Goal: Task Accomplishment & Management: Complete application form

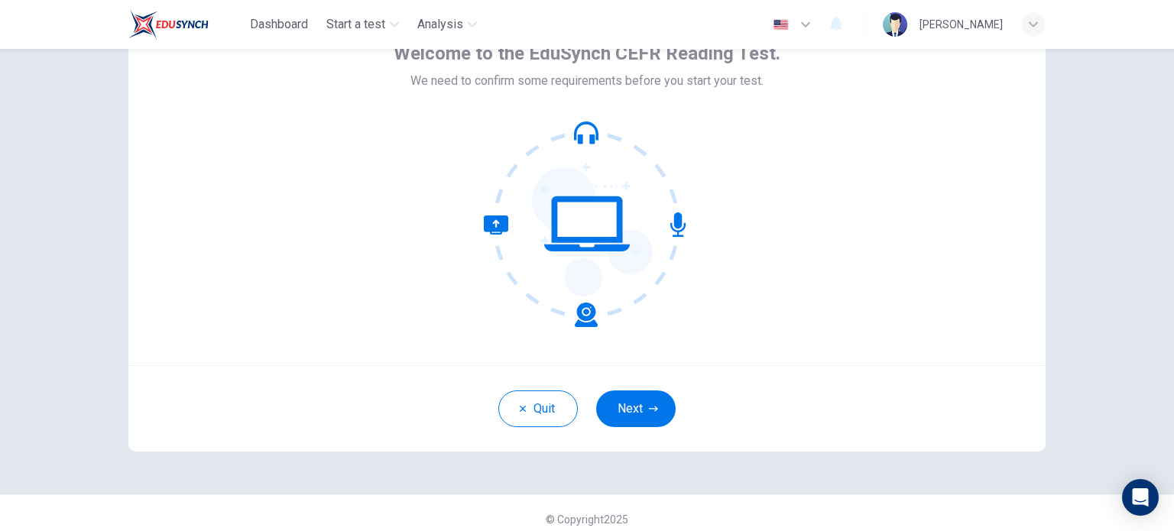
scroll to position [105, 0]
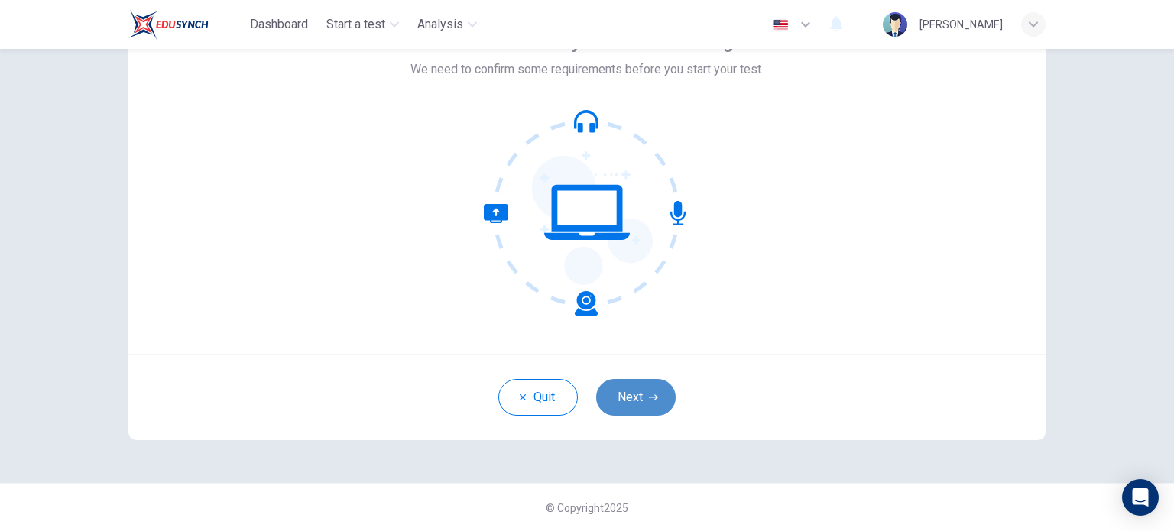
click at [619, 399] on button "Next" at bounding box center [635, 397] width 79 height 37
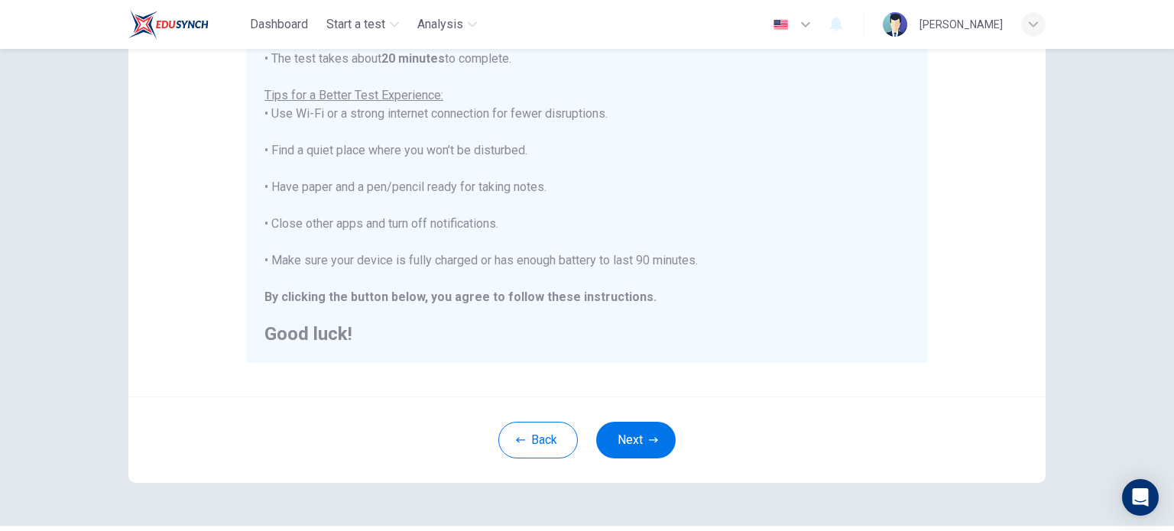
scroll to position [281, 0]
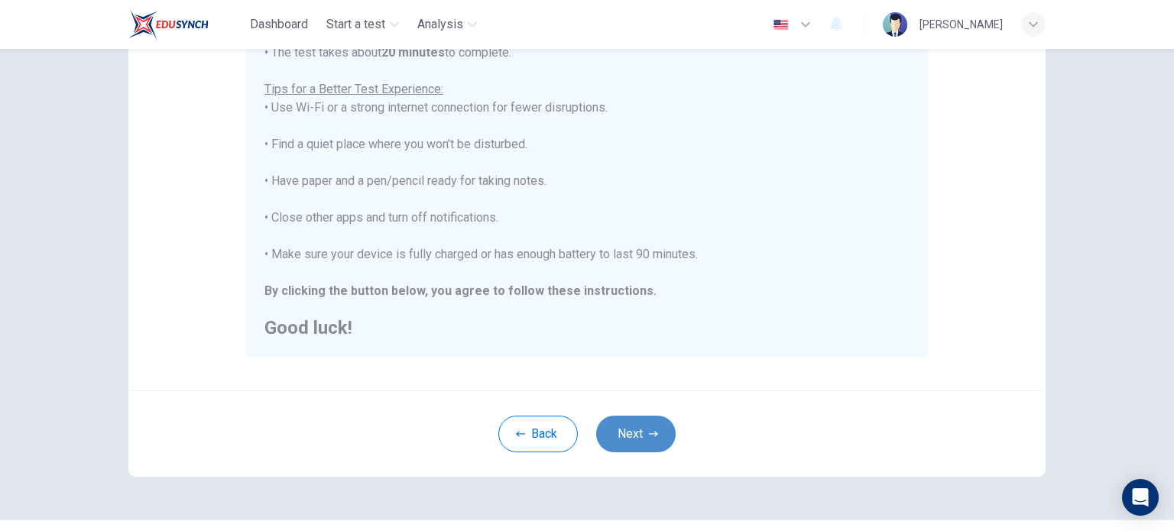
click at [653, 430] on icon "button" at bounding box center [653, 433] width 9 height 9
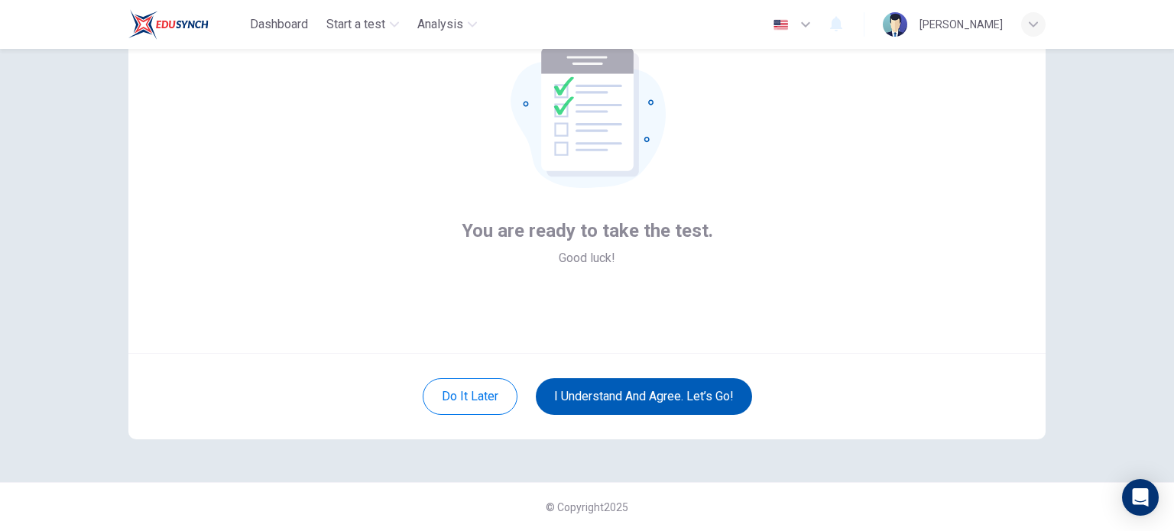
scroll to position [105, 0]
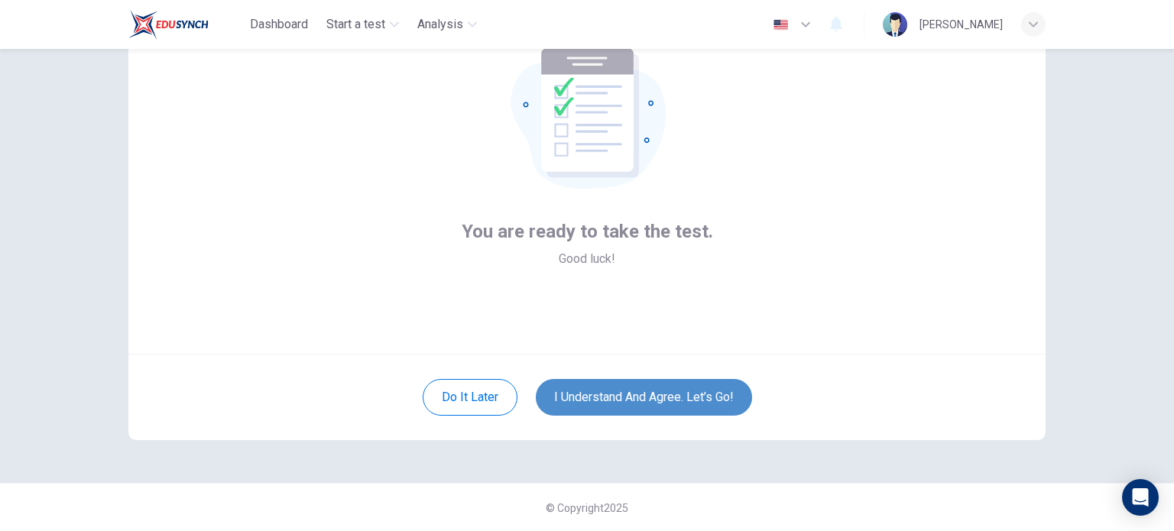
click at [595, 391] on button "I understand and agree. Let’s go!" at bounding box center [644, 397] width 216 height 37
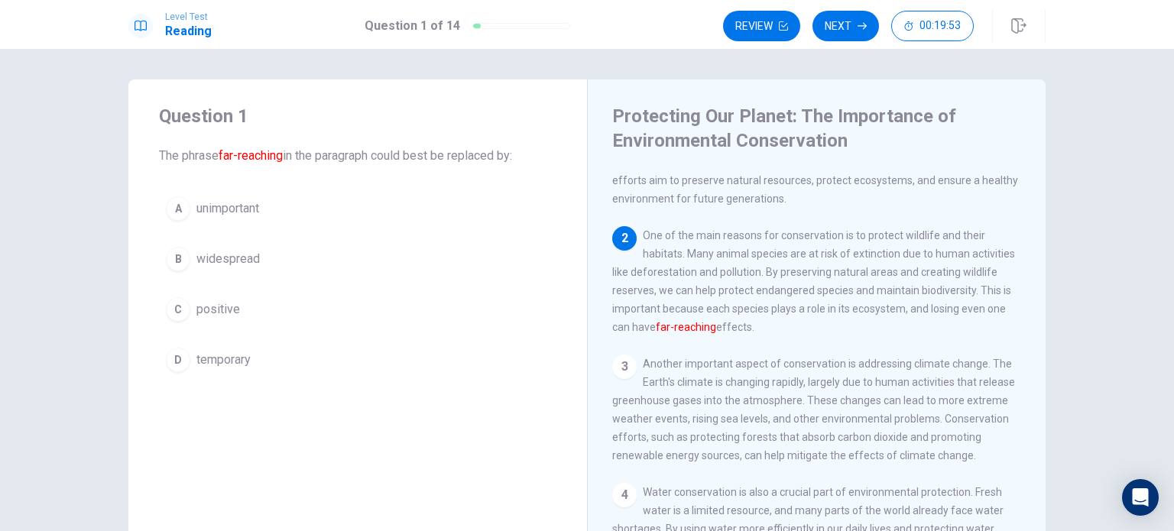
scroll to position [55, 0]
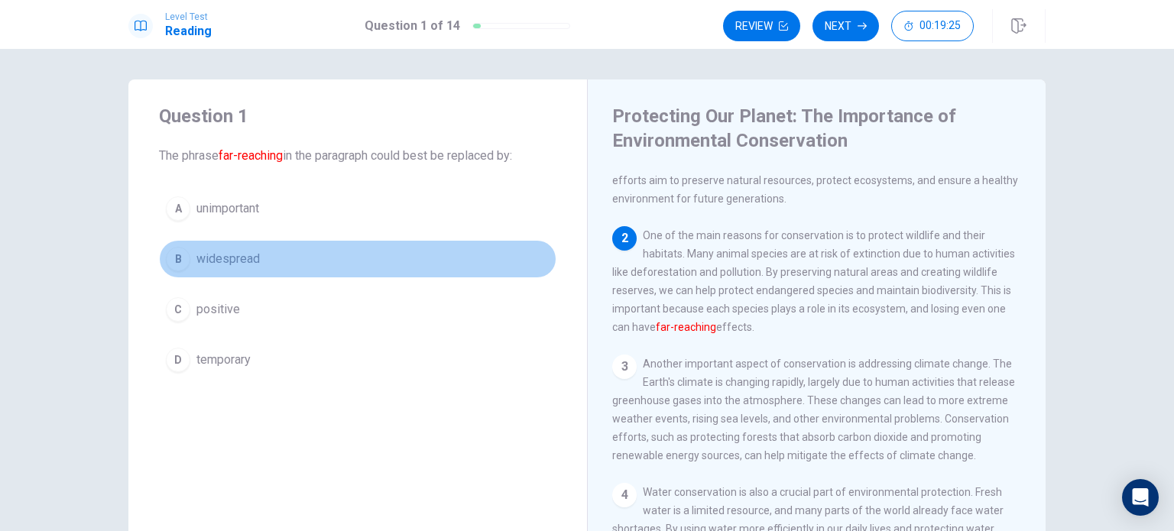
click at [209, 262] on span "widespread" at bounding box center [227, 259] width 63 height 18
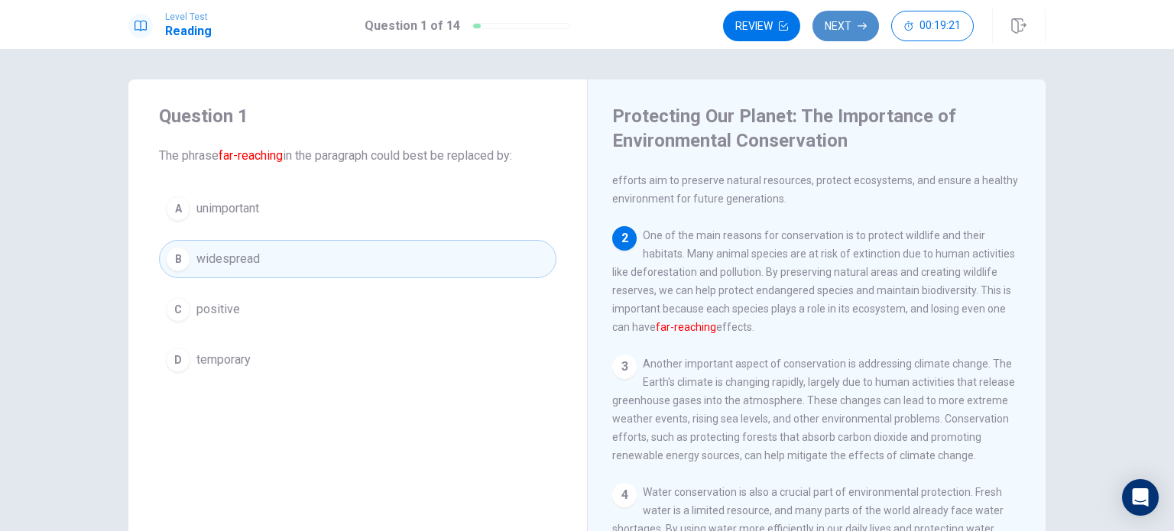
click at [836, 27] on button "Next" at bounding box center [845, 26] width 66 height 31
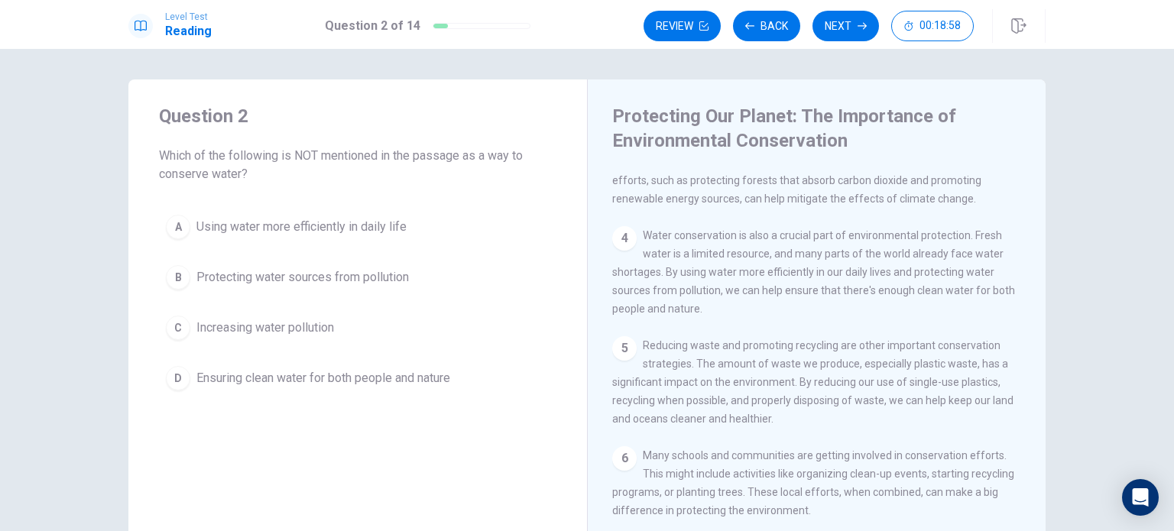
scroll to position [315, 0]
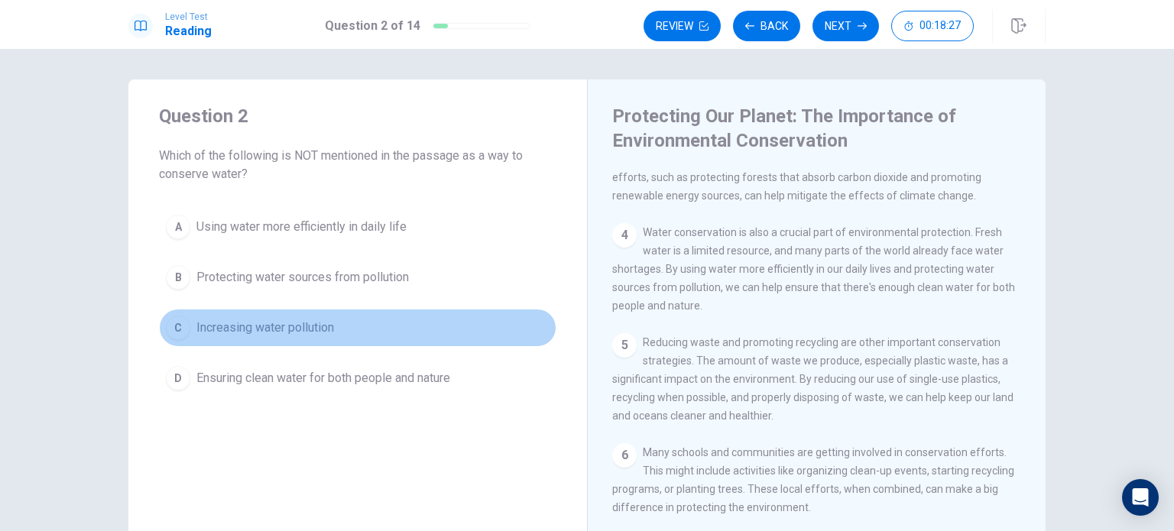
click at [271, 322] on span "Increasing water pollution" at bounding box center [265, 328] width 138 height 18
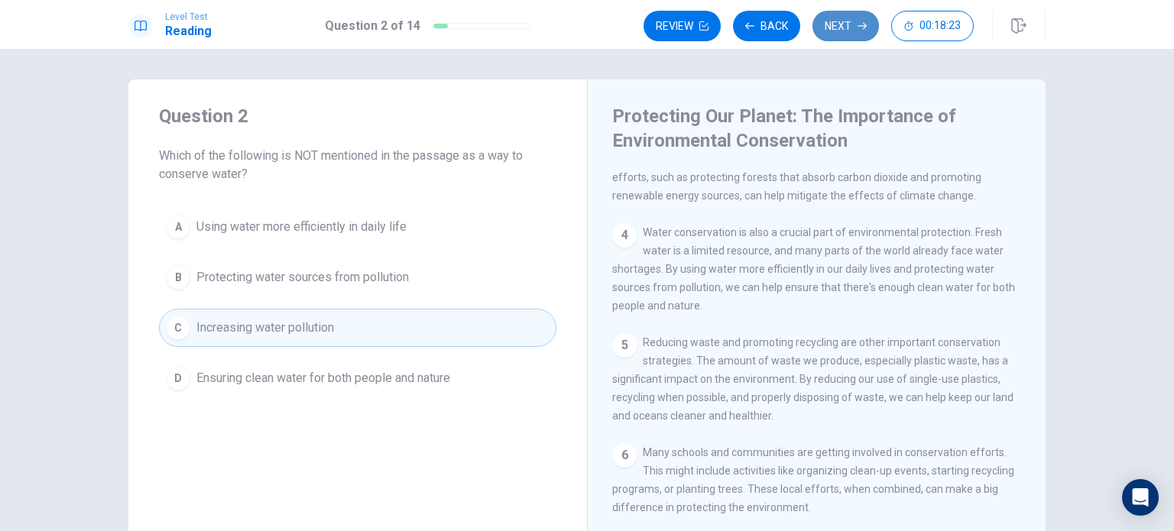
click at [835, 30] on button "Next" at bounding box center [845, 26] width 66 height 31
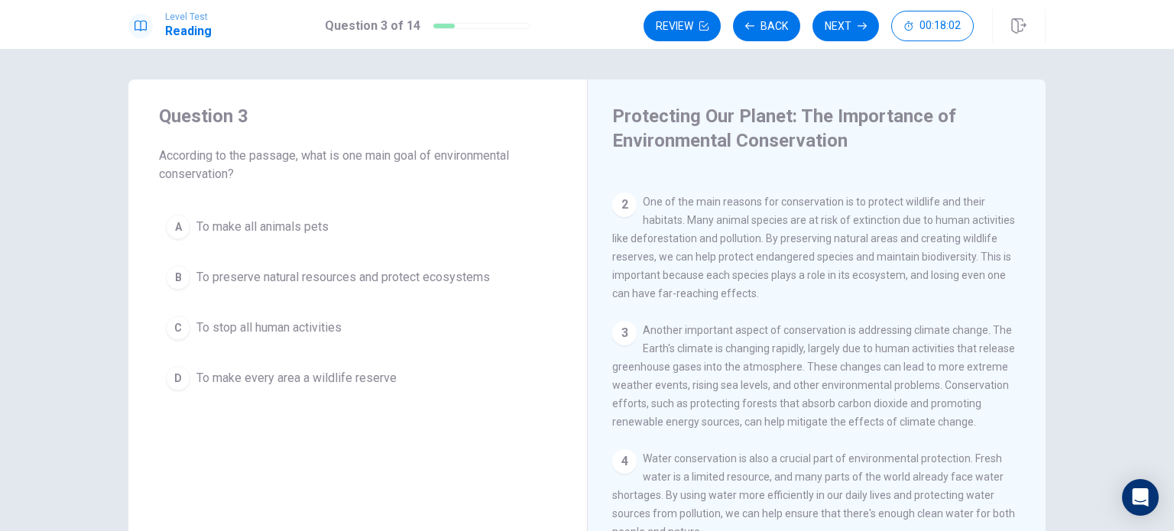
scroll to position [92, 0]
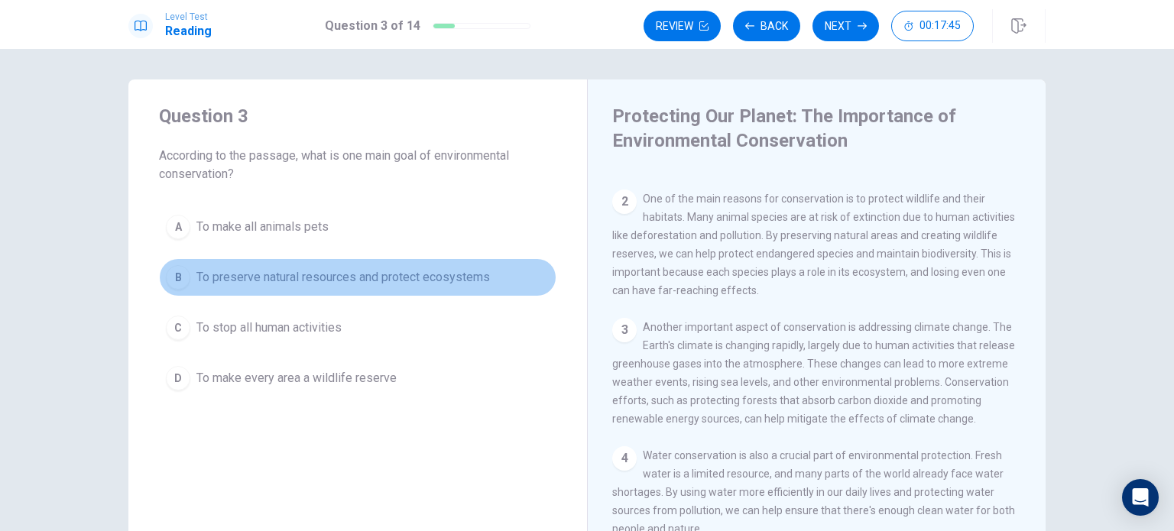
click at [417, 275] on span "To preserve natural resources and protect ecosystems" at bounding box center [342, 277] width 293 height 18
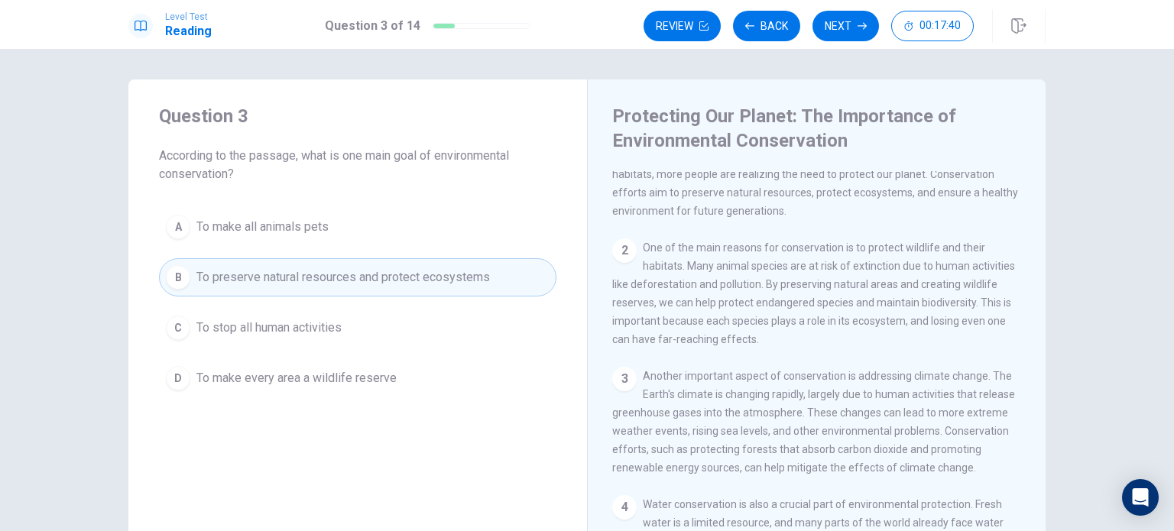
scroll to position [0, 0]
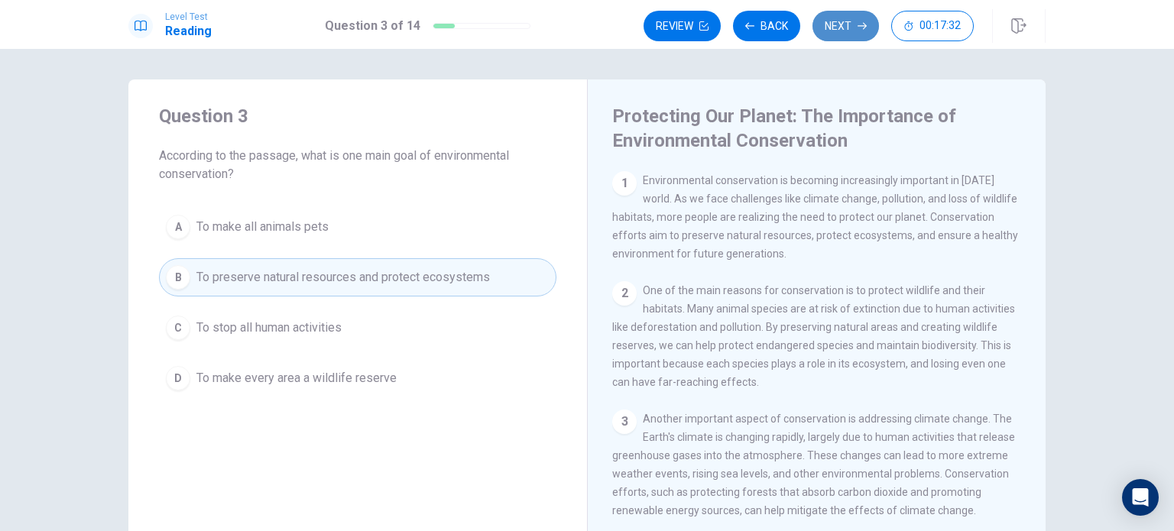
click at [844, 22] on button "Next" at bounding box center [845, 26] width 66 height 31
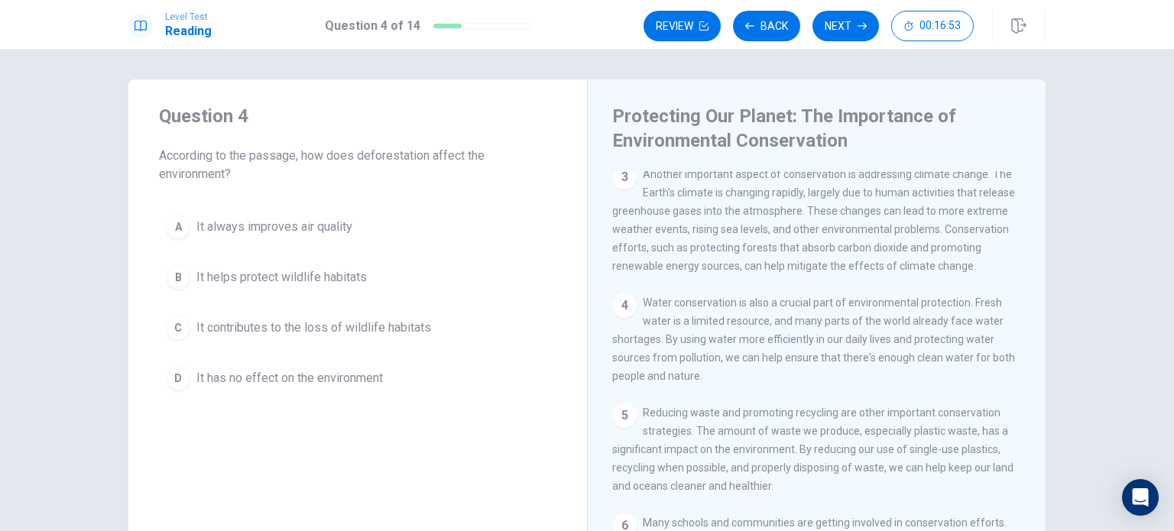
scroll to position [246, 0]
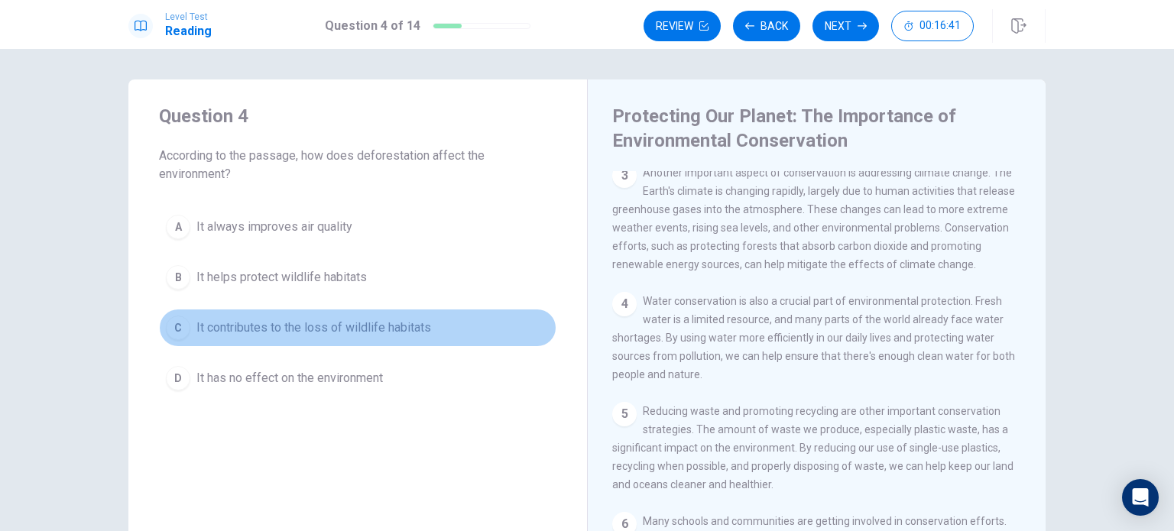
click at [352, 336] on button "C It contributes to the loss of wildlife habitats" at bounding box center [357, 328] width 397 height 38
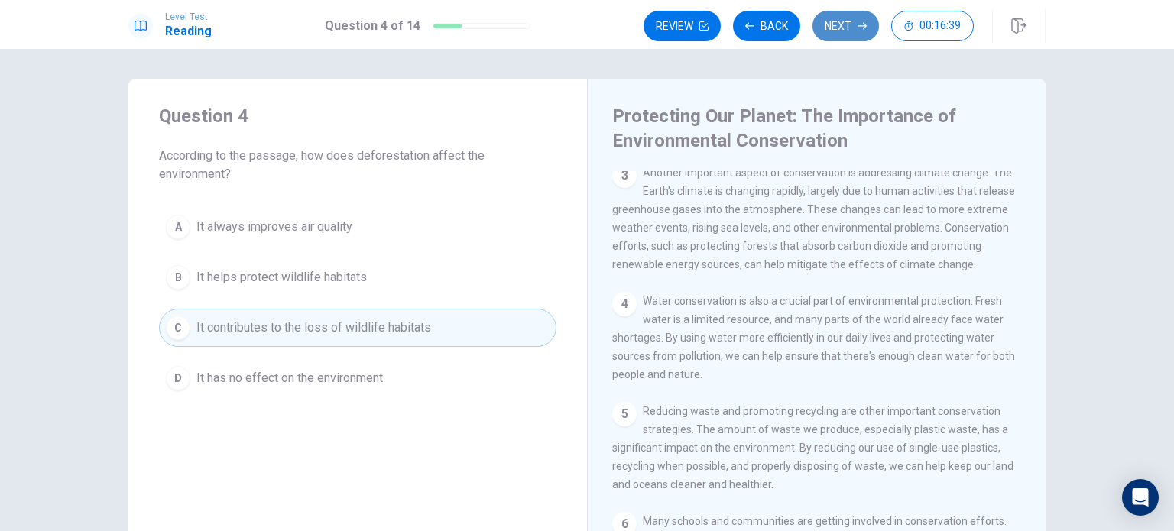
click at [831, 17] on button "Next" at bounding box center [845, 26] width 66 height 31
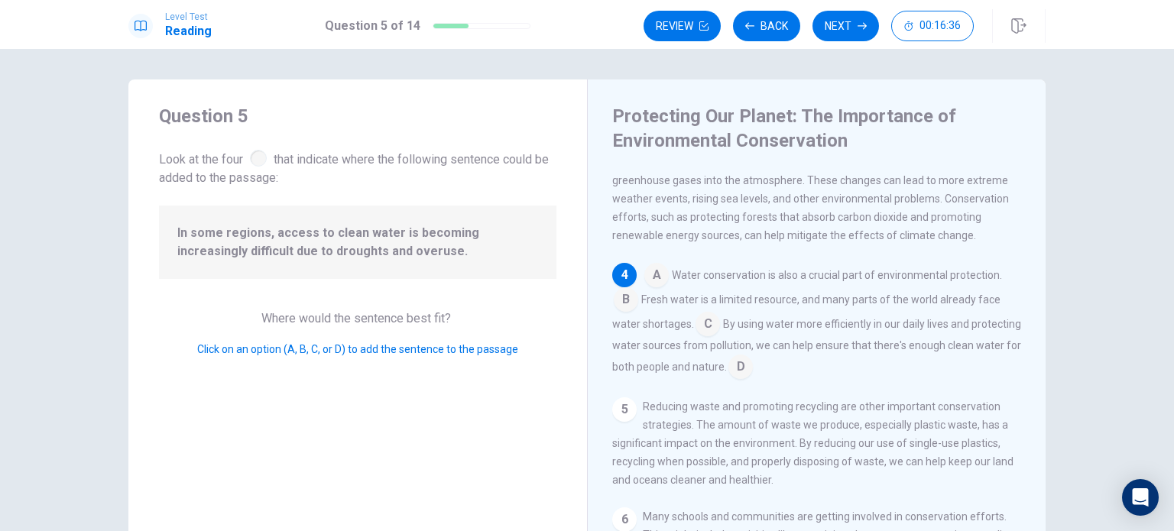
scroll to position [277, 0]
click at [622, 308] on input at bounding box center [626, 299] width 24 height 24
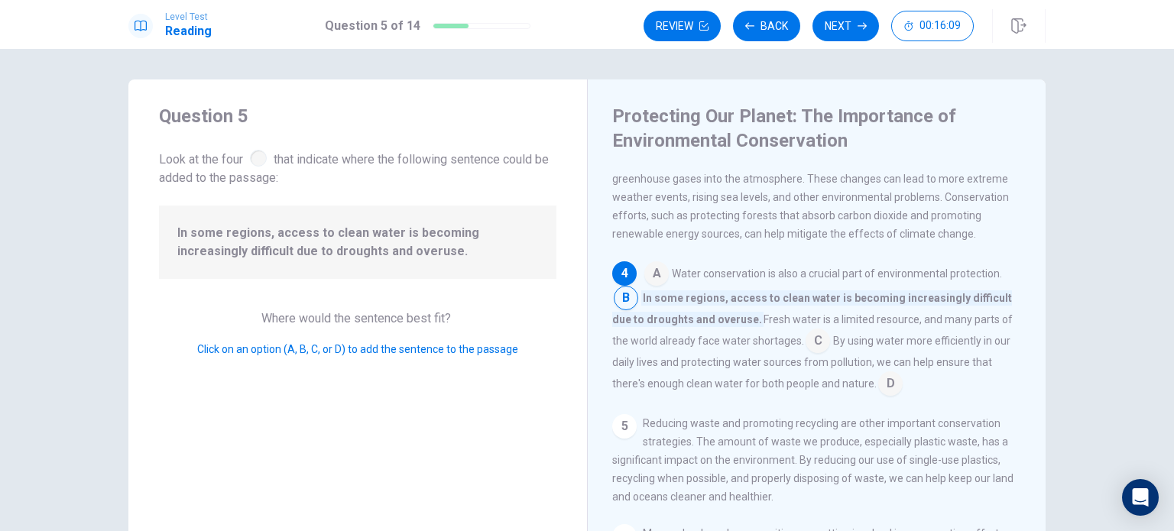
click at [805, 354] on input at bounding box center [817, 342] width 24 height 24
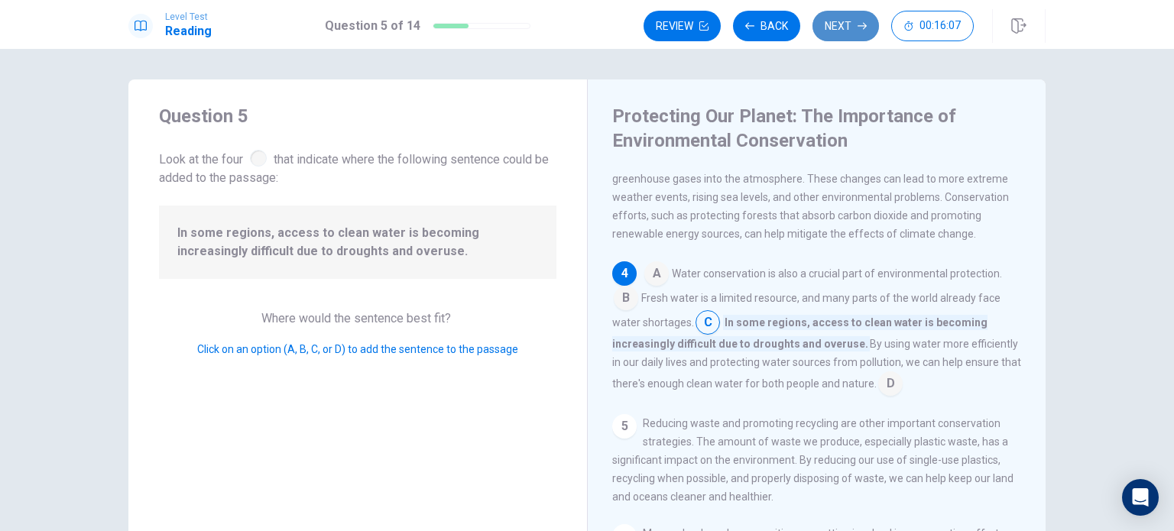
click at [833, 30] on button "Next" at bounding box center [845, 26] width 66 height 31
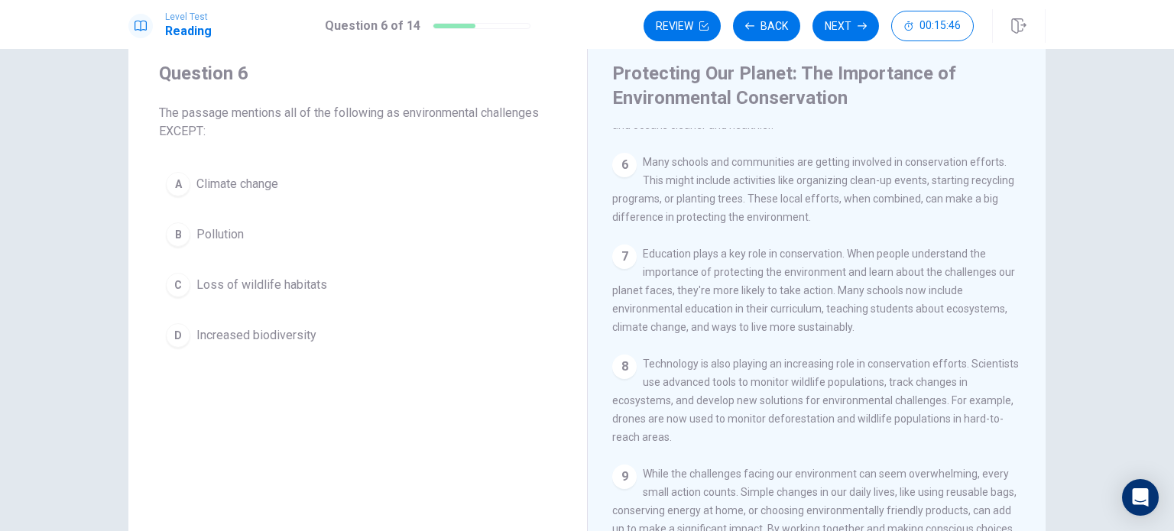
scroll to position [564, 0]
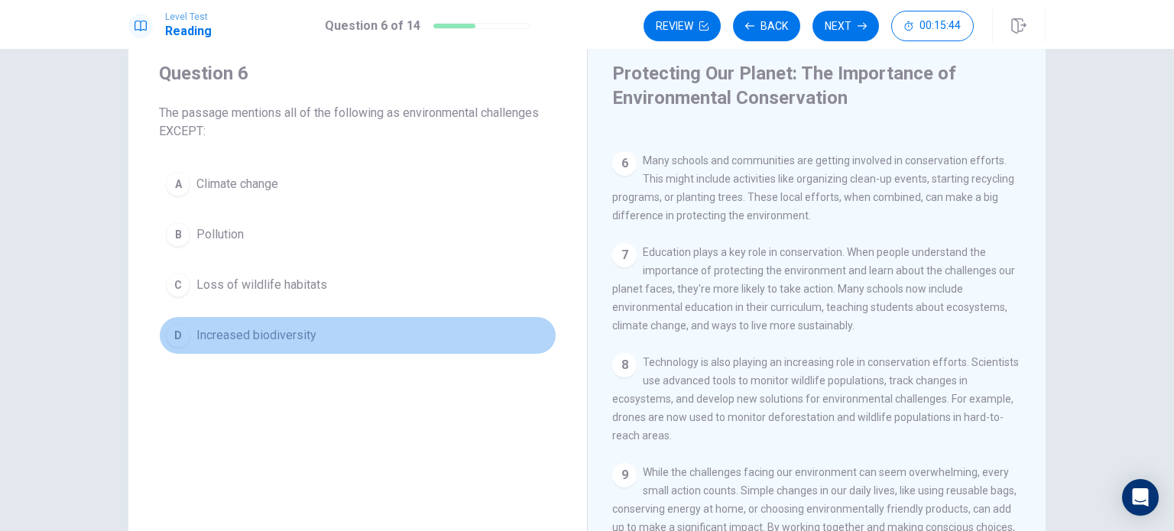
click at [379, 344] on button "D Increased biodiversity" at bounding box center [357, 335] width 397 height 38
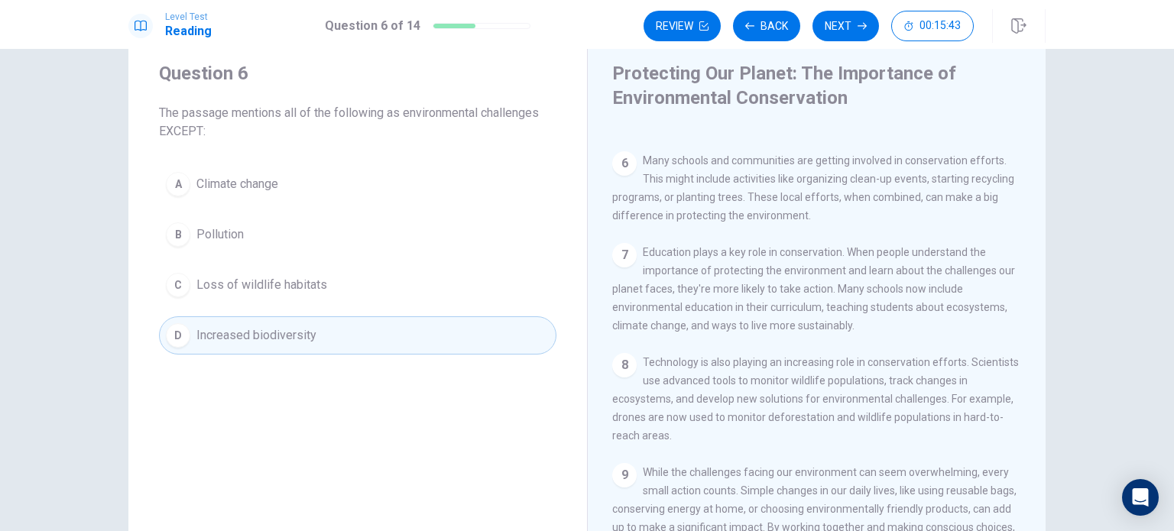
scroll to position [597, 0]
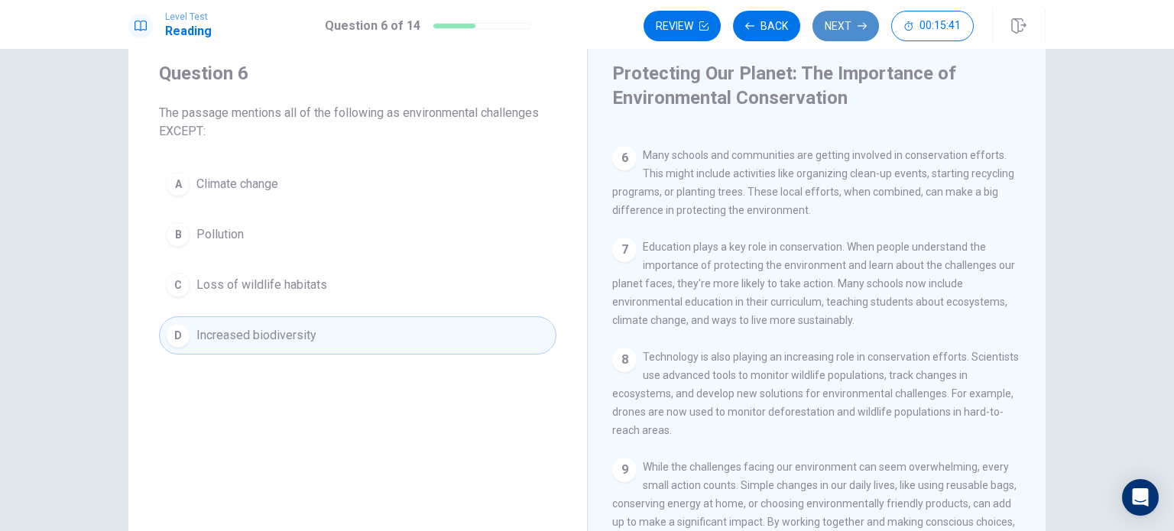
click at [856, 18] on button "Next" at bounding box center [845, 26] width 66 height 31
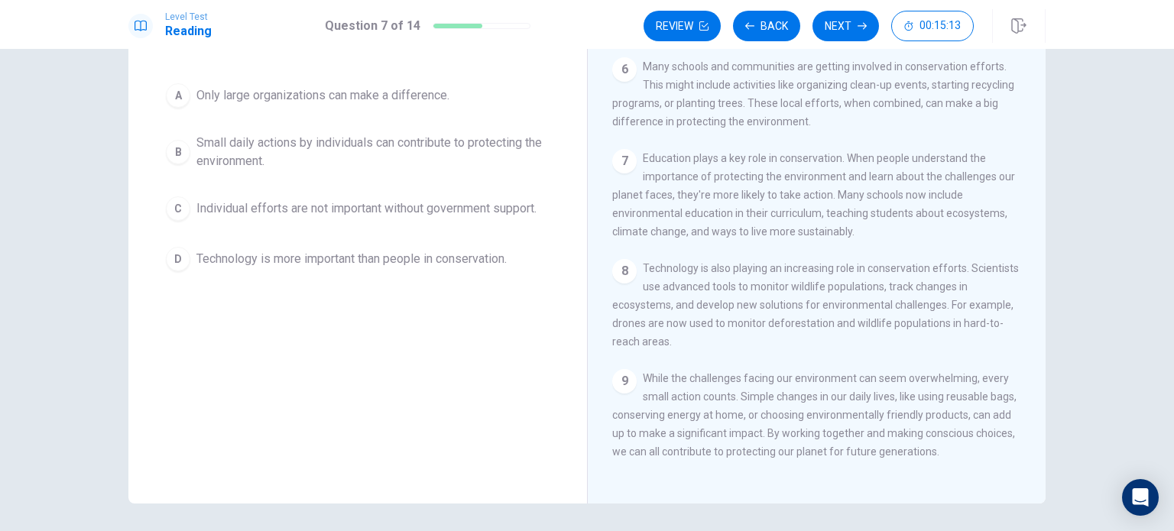
scroll to position [116, 0]
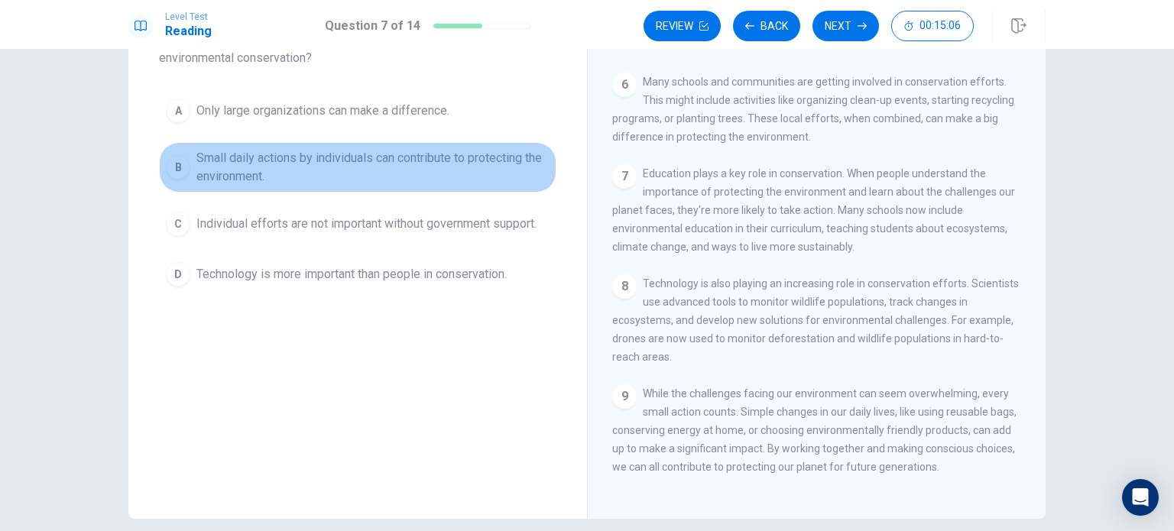
click at [282, 162] on span "Small daily actions by individuals can contribute to protecting the environment." at bounding box center [372, 167] width 353 height 37
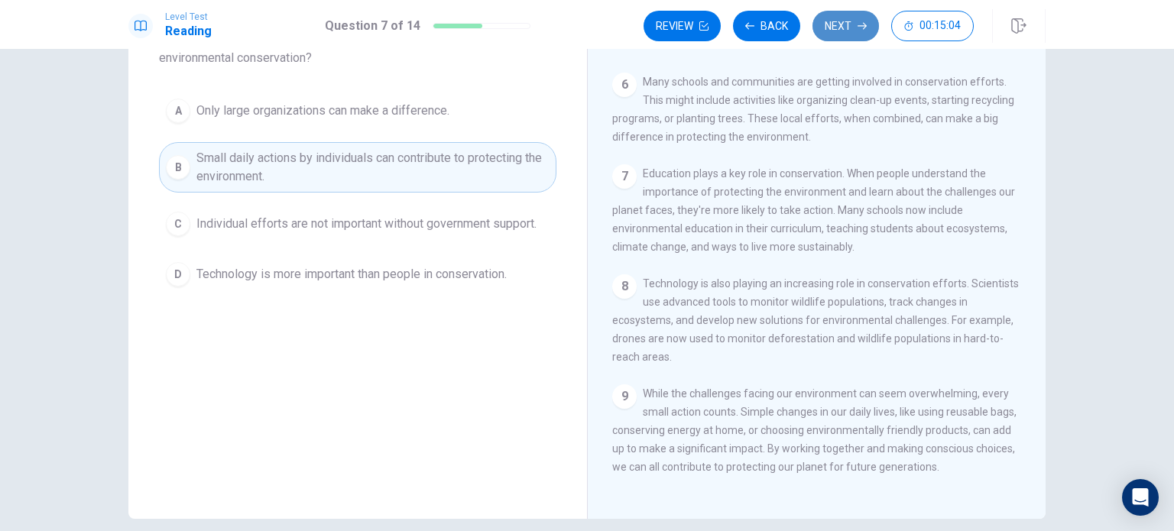
click at [858, 21] on icon "button" at bounding box center [861, 25] width 9 height 9
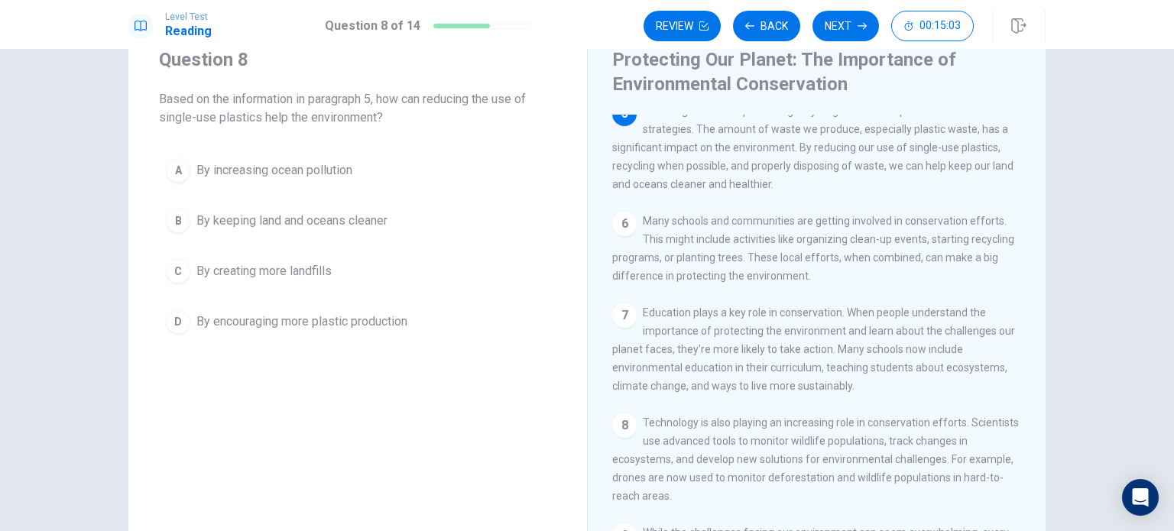
scroll to position [55, 0]
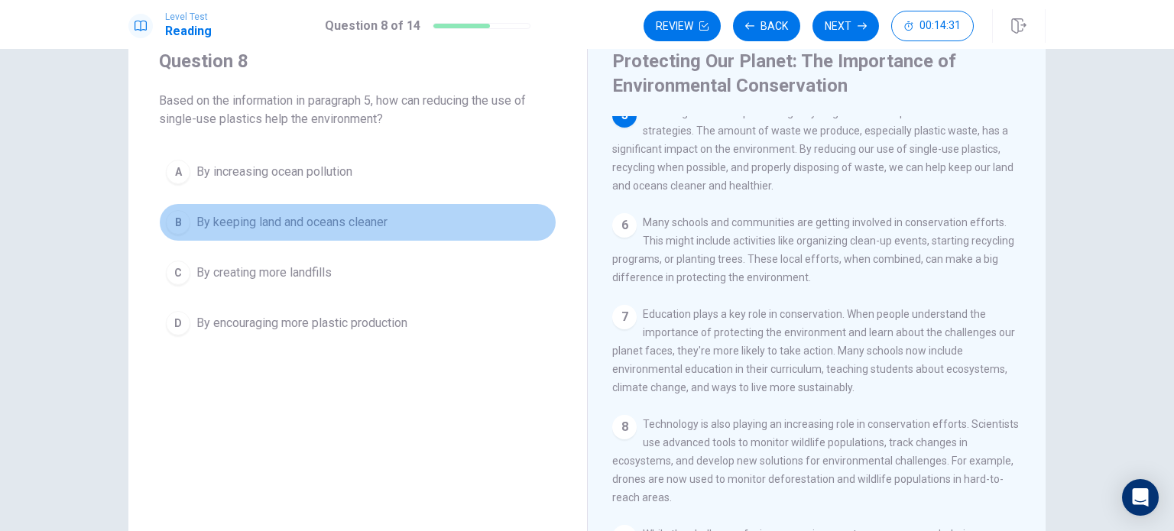
click at [346, 215] on span "By keeping land and oceans cleaner" at bounding box center [291, 222] width 191 height 18
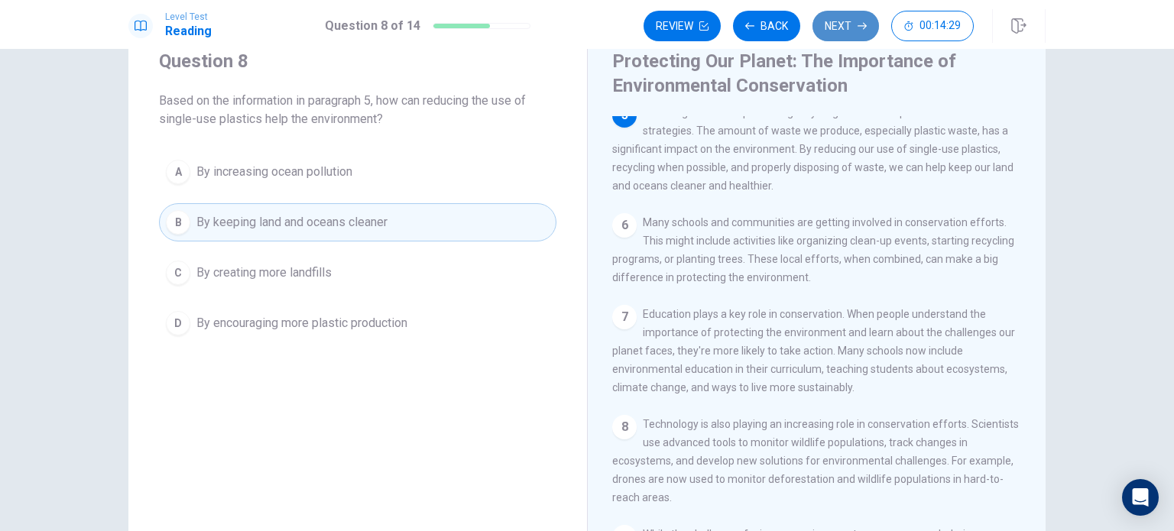
click at [839, 24] on button "Next" at bounding box center [845, 26] width 66 height 31
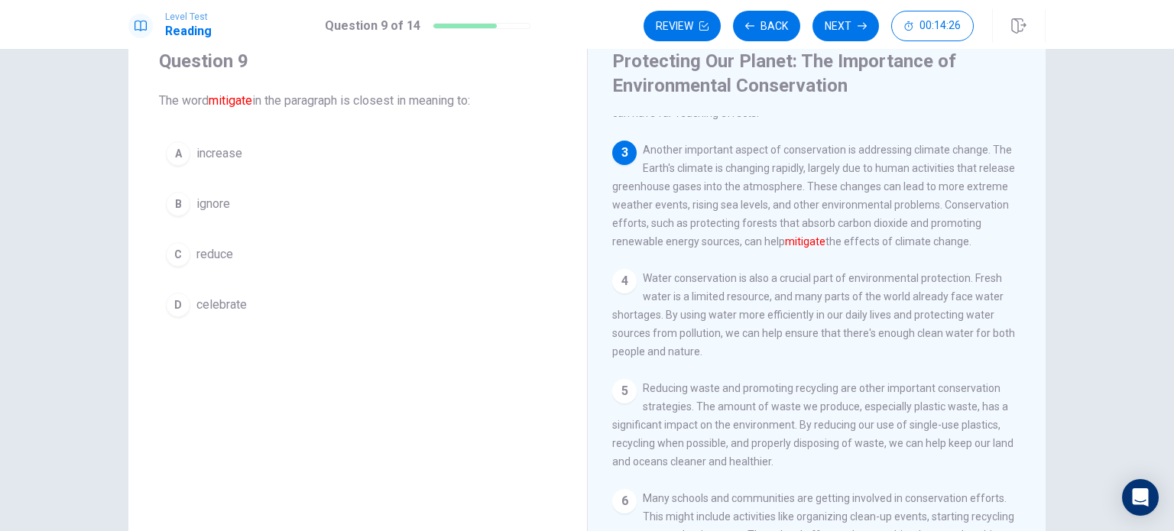
scroll to position [211, 0]
click at [254, 144] on button "A increase" at bounding box center [357, 154] width 397 height 38
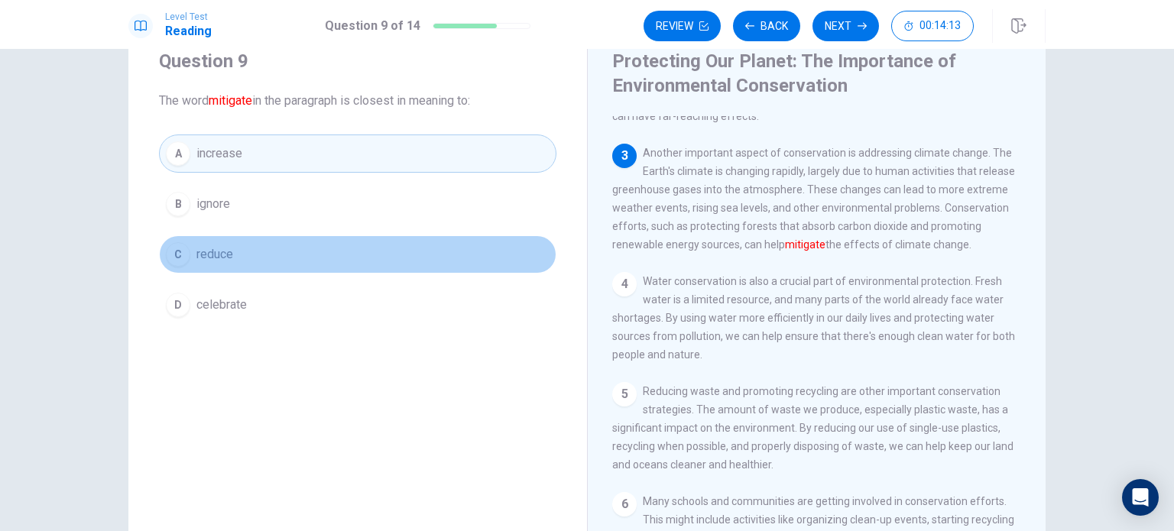
click at [232, 253] on button "C reduce" at bounding box center [357, 254] width 397 height 38
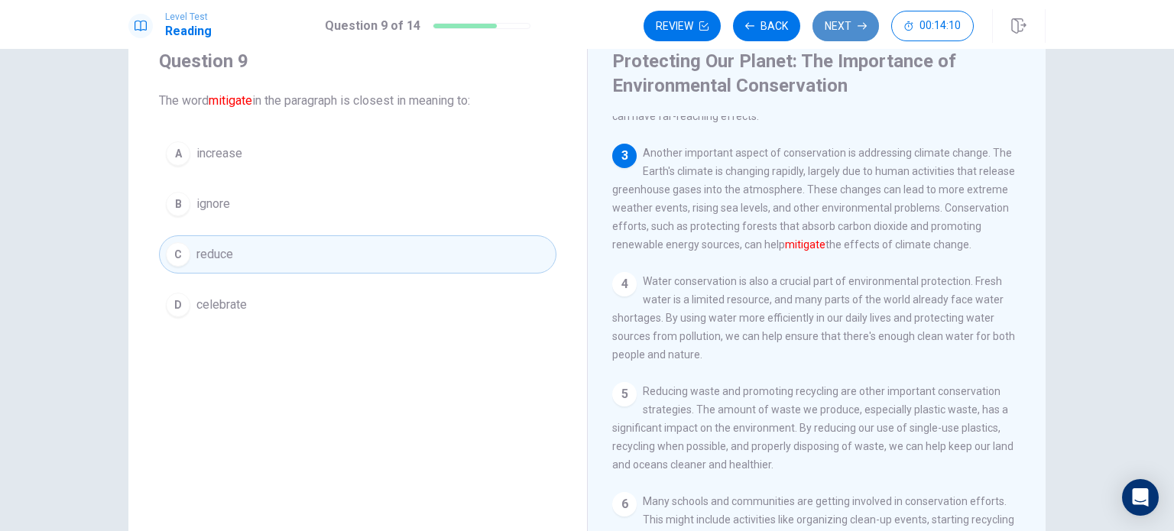
click at [842, 34] on button "Next" at bounding box center [845, 26] width 66 height 31
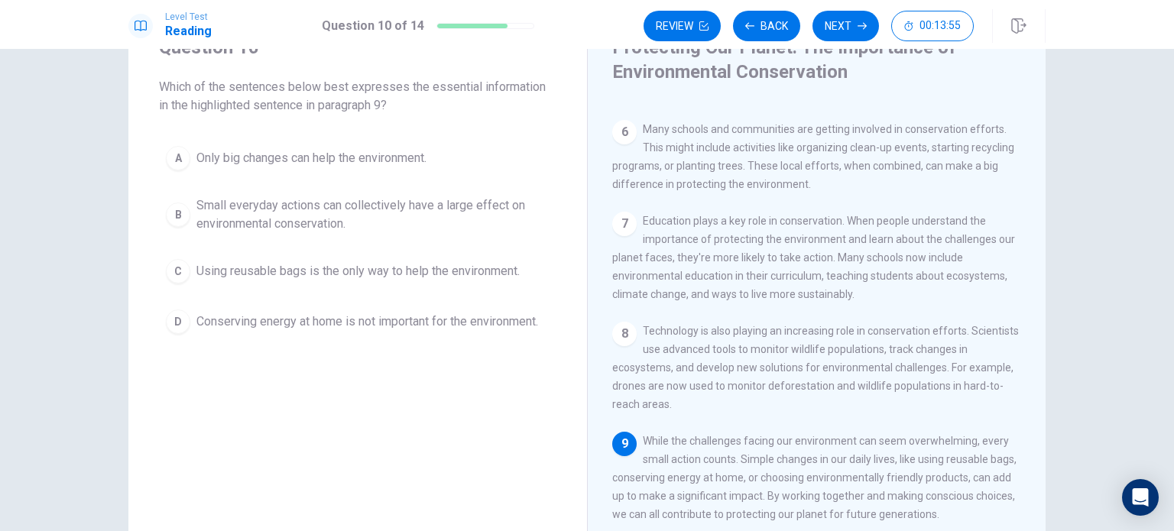
scroll to position [83, 0]
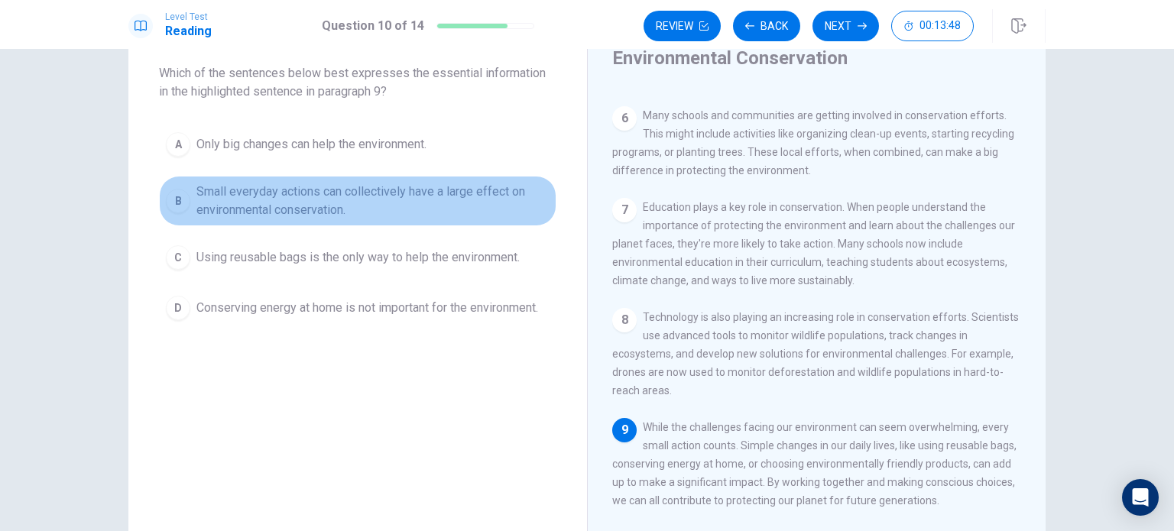
click at [316, 198] on span "Small everyday actions can collectively have a large effect on environmental co…" at bounding box center [372, 201] width 353 height 37
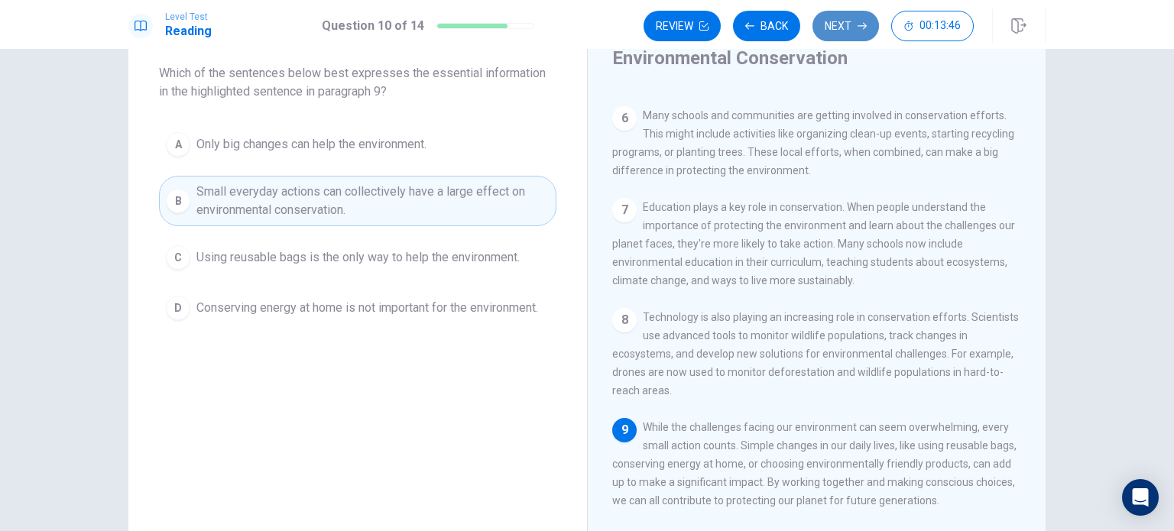
click at [834, 23] on button "Next" at bounding box center [845, 26] width 66 height 31
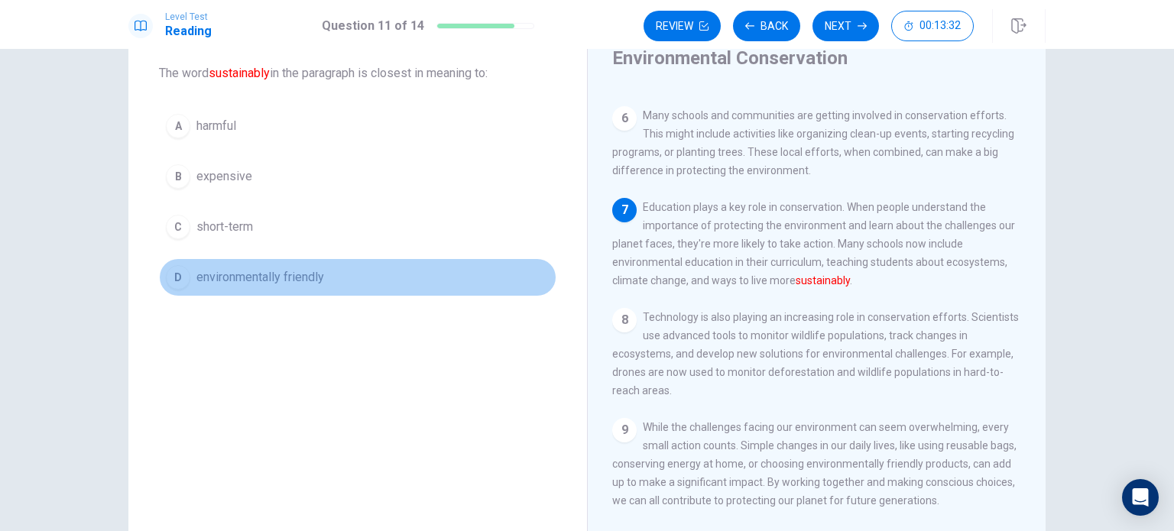
click at [285, 279] on span "environmentally friendly" at bounding box center [260, 277] width 128 height 18
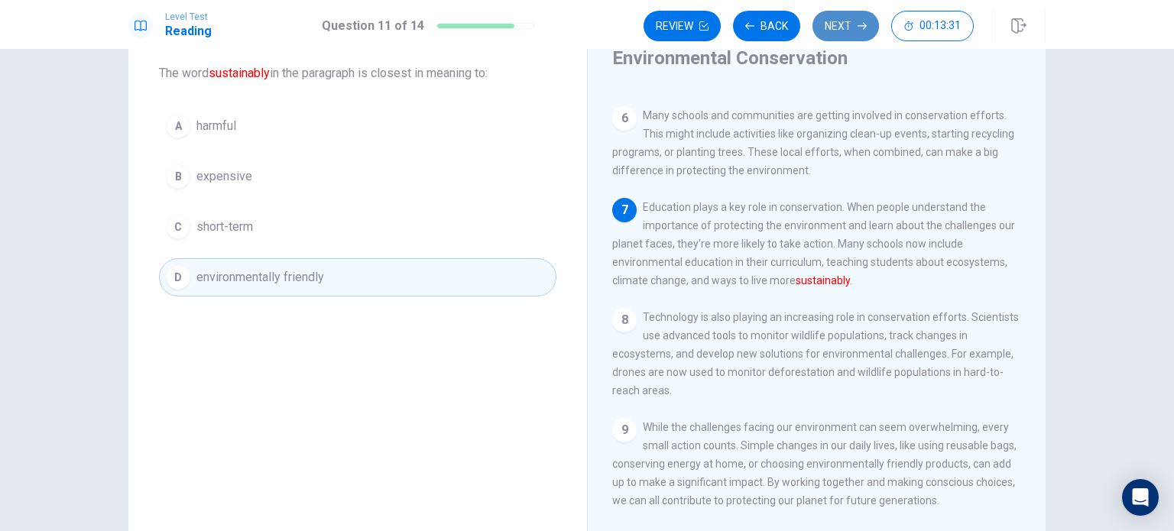
click at [853, 18] on button "Next" at bounding box center [845, 26] width 66 height 31
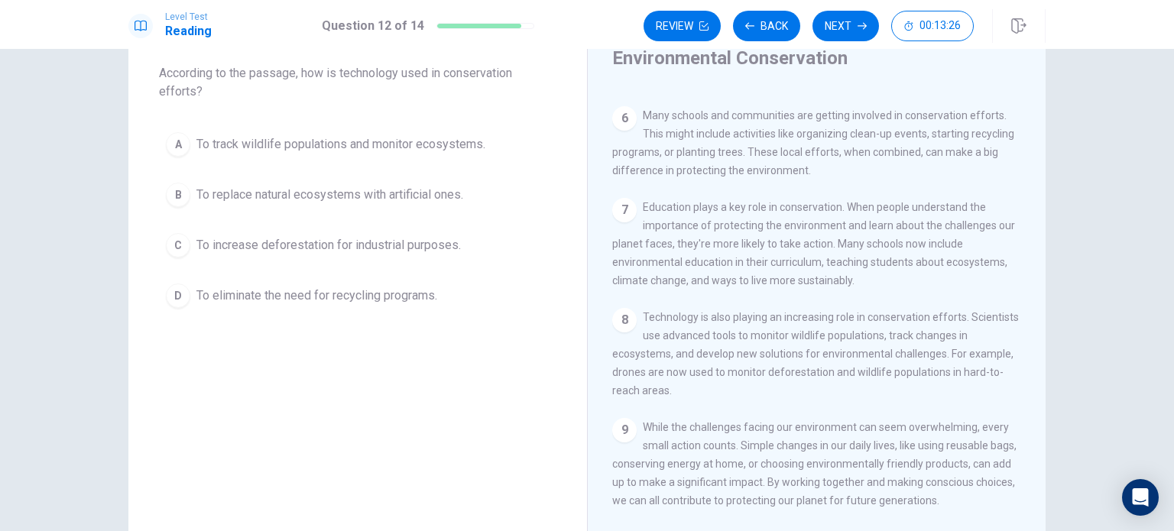
scroll to position [597, 0]
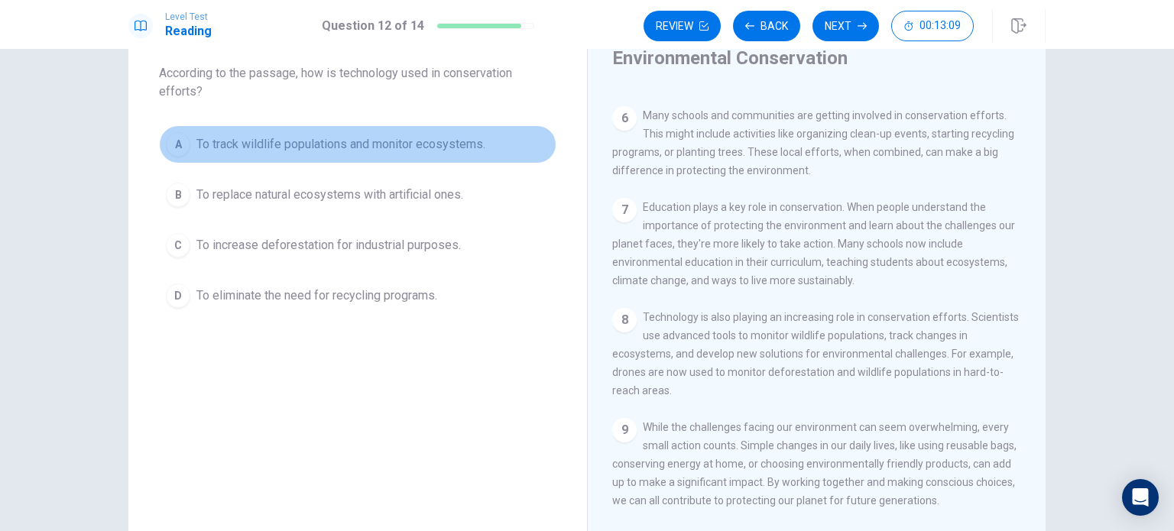
click at [440, 152] on span "To track wildlife populations and monitor ecosystems." at bounding box center [340, 144] width 289 height 18
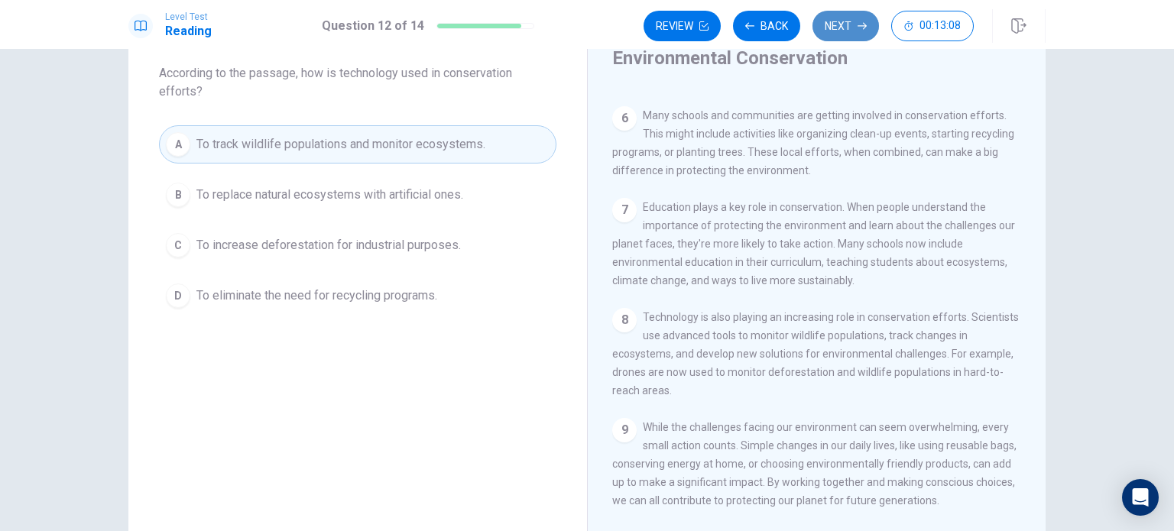
click at [850, 27] on button "Next" at bounding box center [845, 26] width 66 height 31
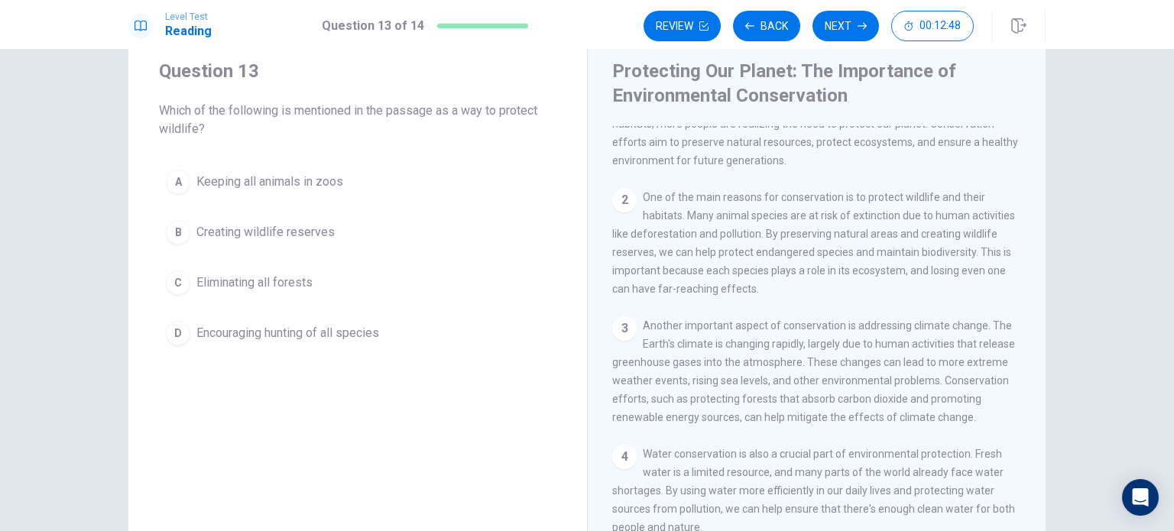
scroll to position [51, 0]
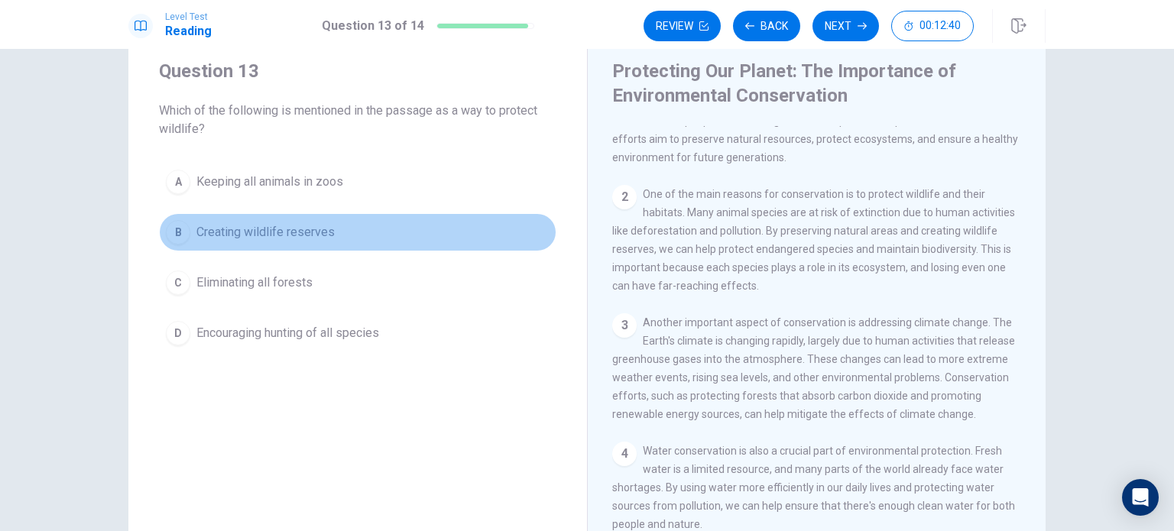
click at [376, 235] on button "B Creating wildlife reserves" at bounding box center [357, 232] width 397 height 38
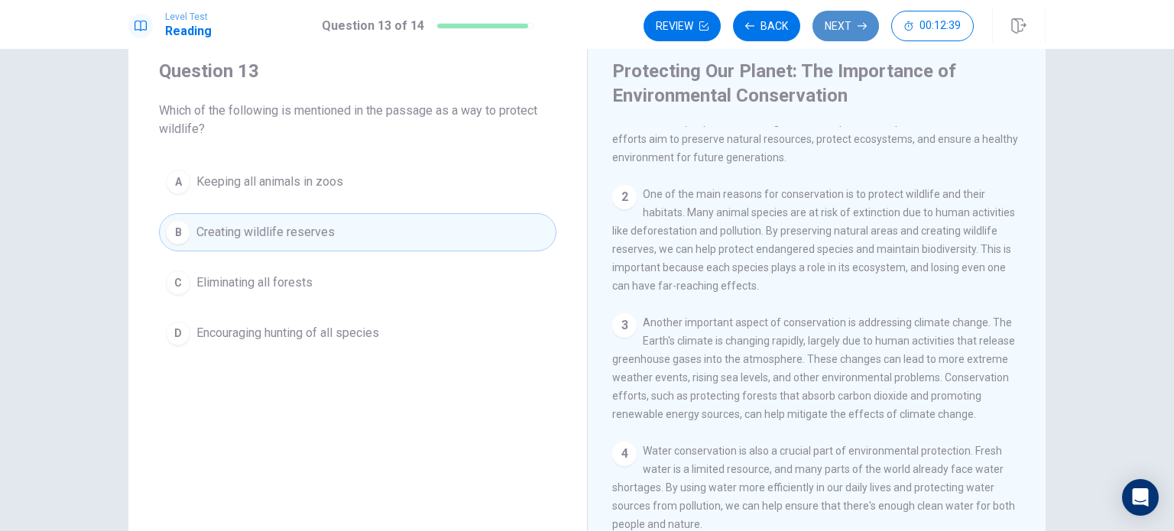
click at [835, 30] on button "Next" at bounding box center [845, 26] width 66 height 31
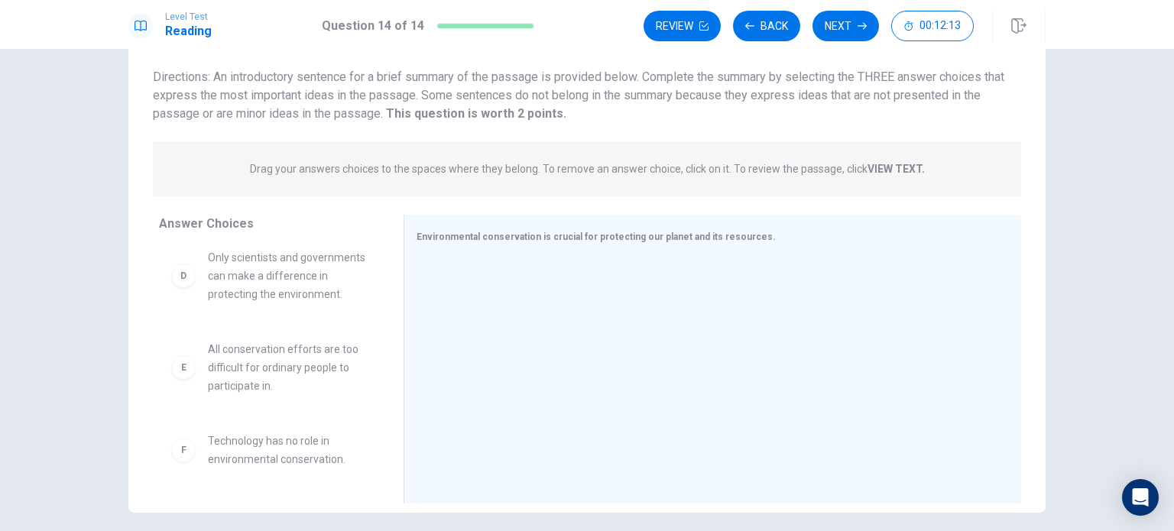
scroll to position [0, 0]
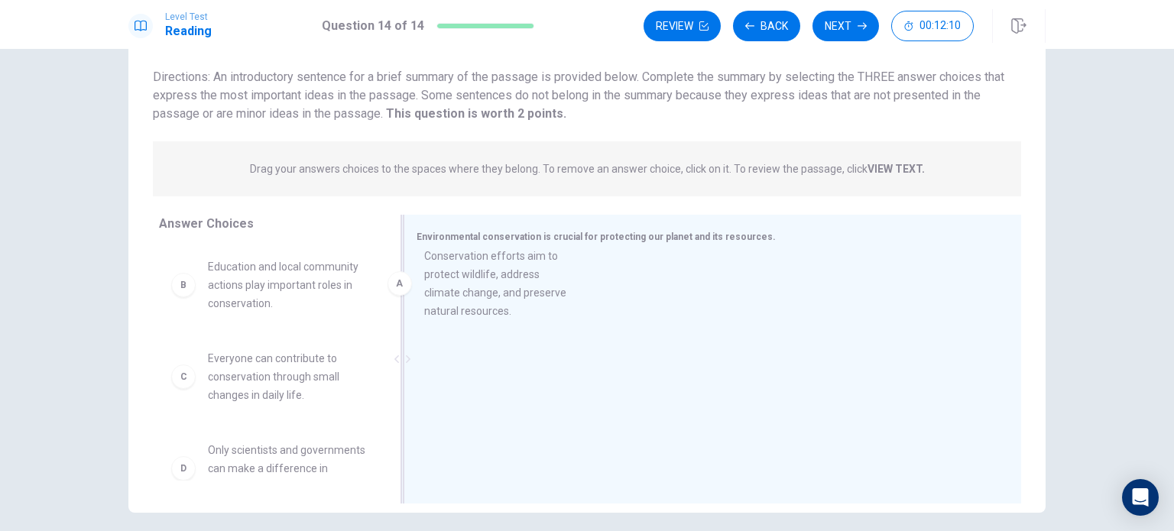
drag, startPoint x: 288, startPoint y: 322, endPoint x: 514, endPoint y: 313, distance: 225.7
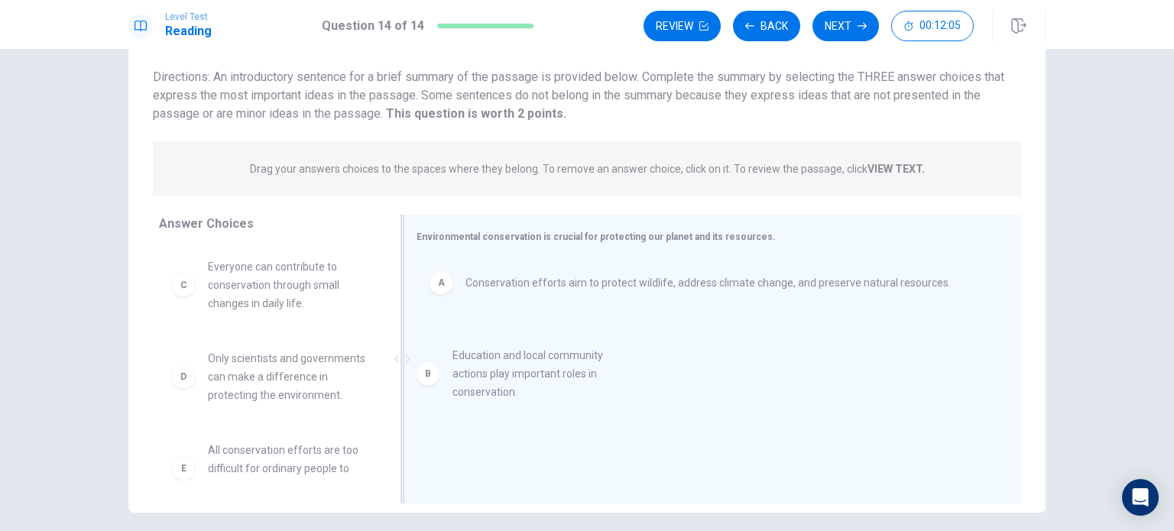
drag, startPoint x: 267, startPoint y: 307, endPoint x: 536, endPoint y: 403, distance: 285.5
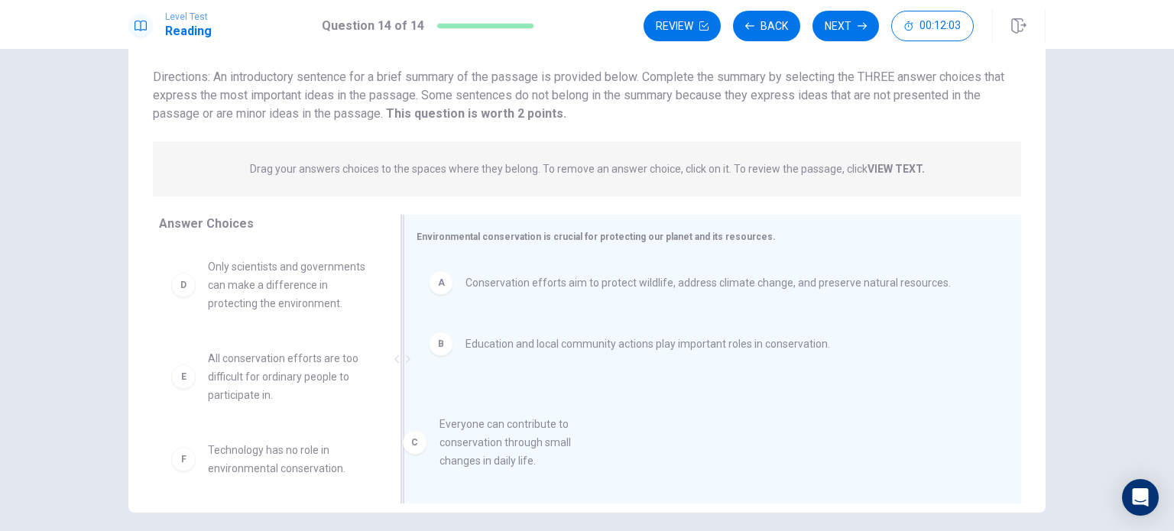
drag, startPoint x: 328, startPoint y: 306, endPoint x: 571, endPoint y: 467, distance: 291.2
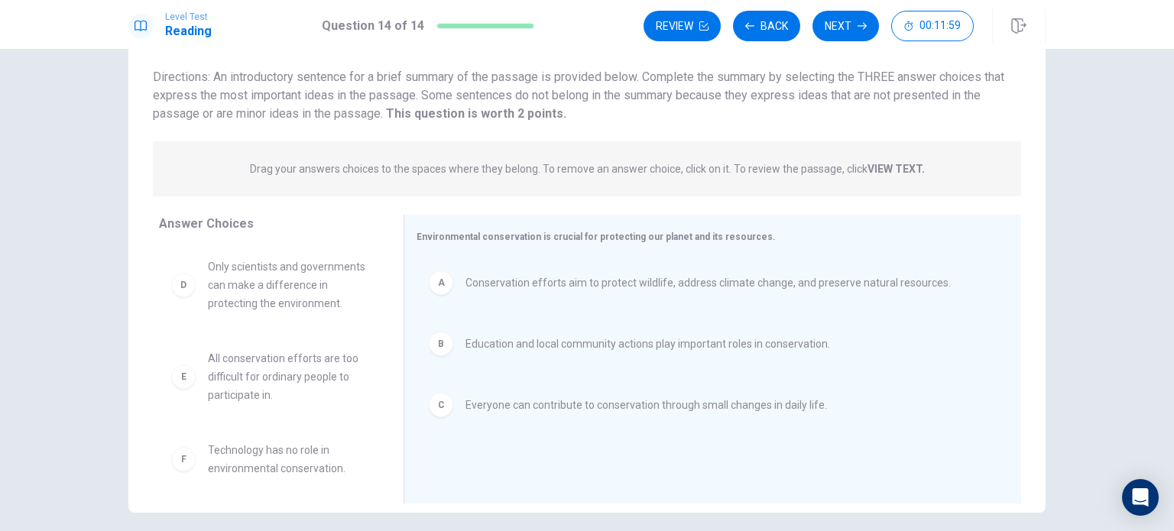
scroll to position [28, 0]
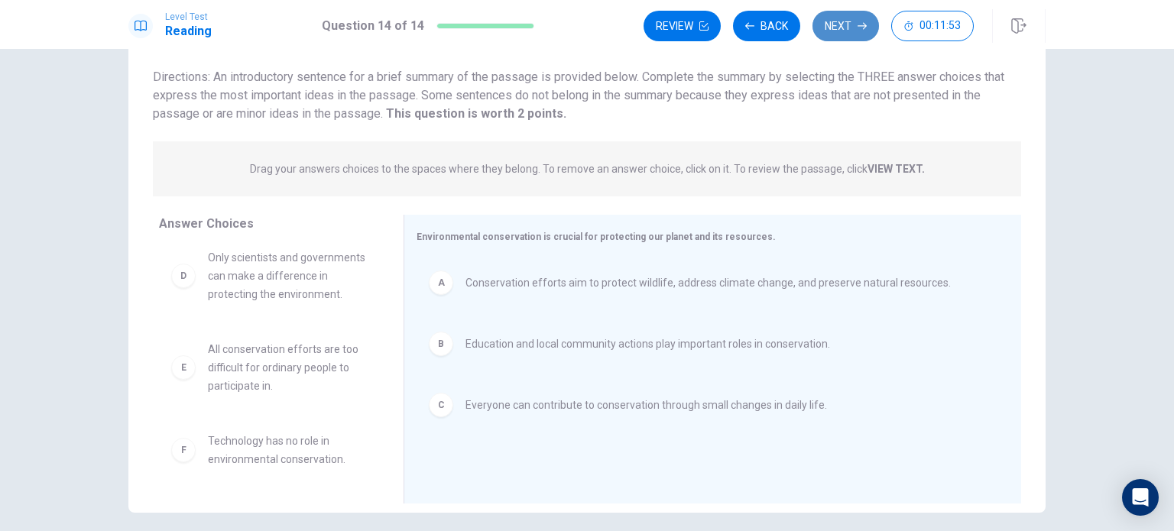
click at [865, 31] on button "Next" at bounding box center [845, 26] width 66 height 31
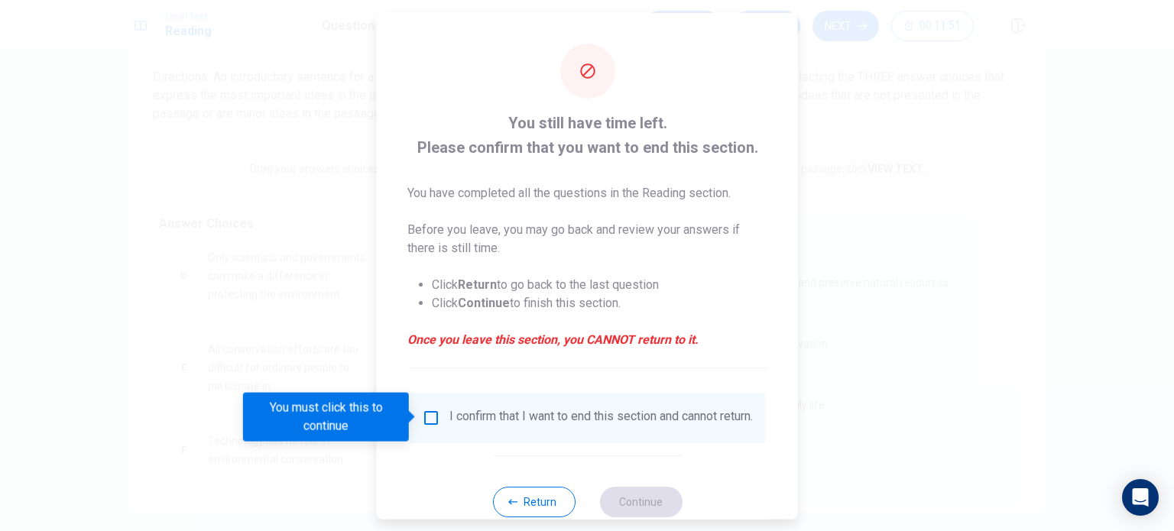
scroll to position [38, 0]
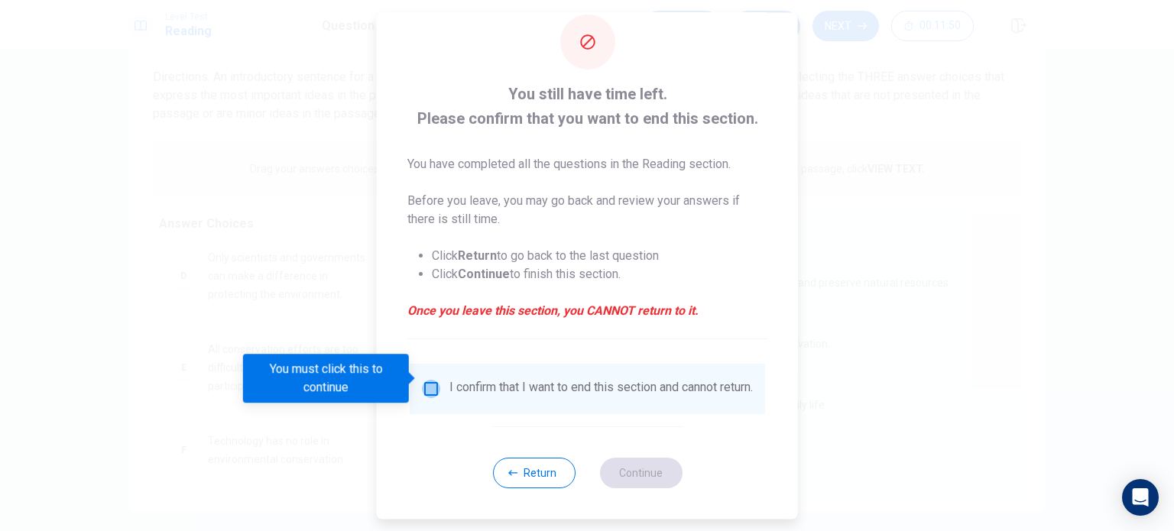
click at [436, 384] on input "You must click this to continue" at bounding box center [431, 389] width 18 height 18
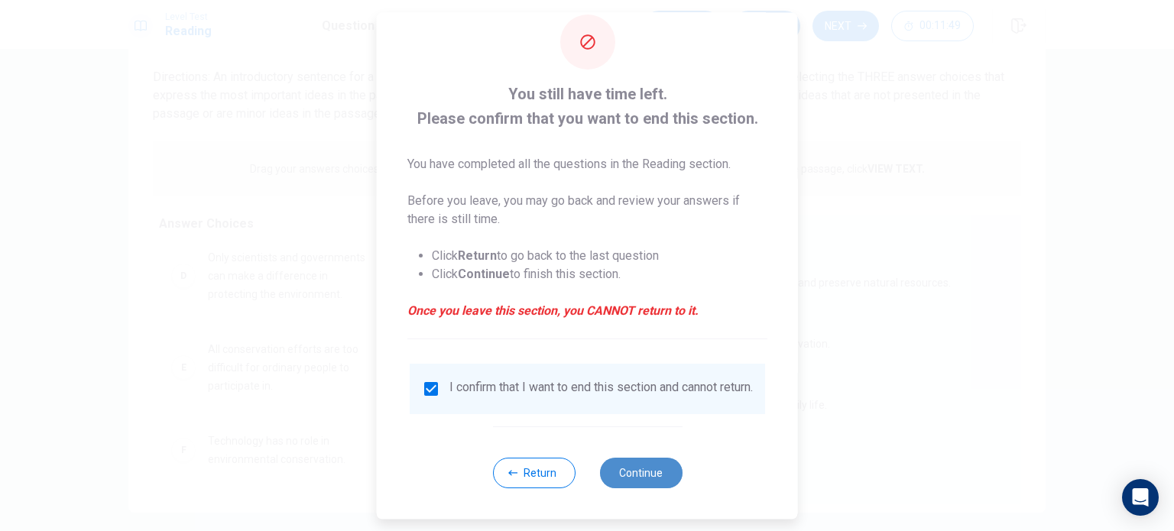
click at [633, 470] on button "Continue" at bounding box center [640, 473] width 83 height 31
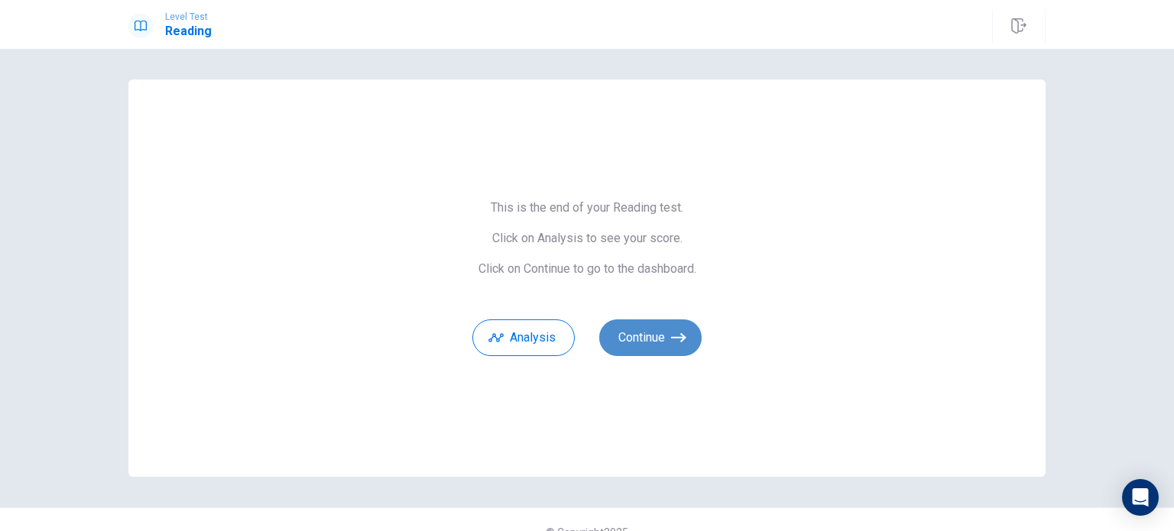
click at [634, 335] on button "Continue" at bounding box center [650, 337] width 102 height 37
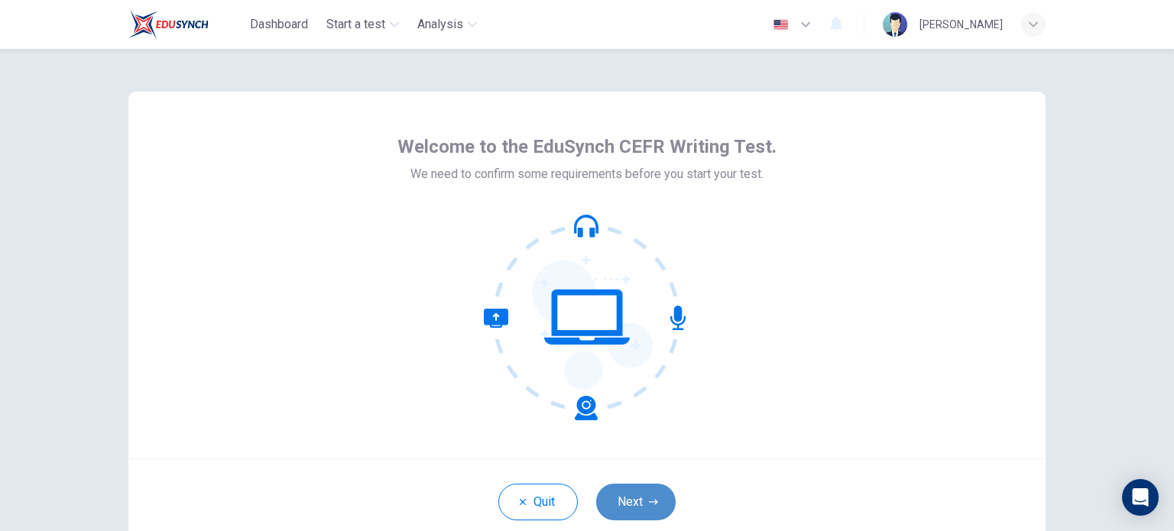
click at [633, 501] on button "Next" at bounding box center [635, 502] width 79 height 37
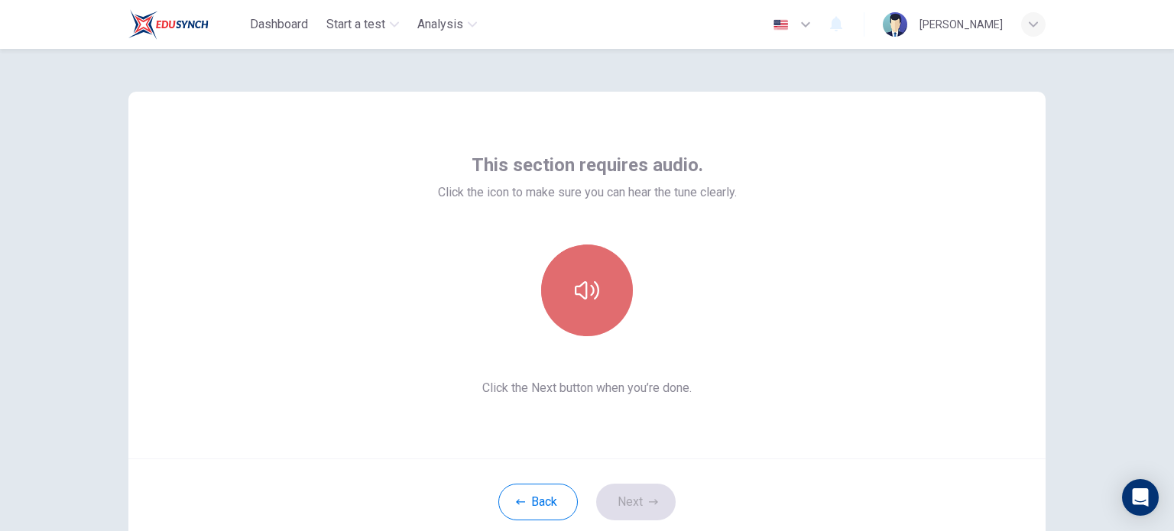
click at [582, 277] on button "button" at bounding box center [587, 291] width 92 height 92
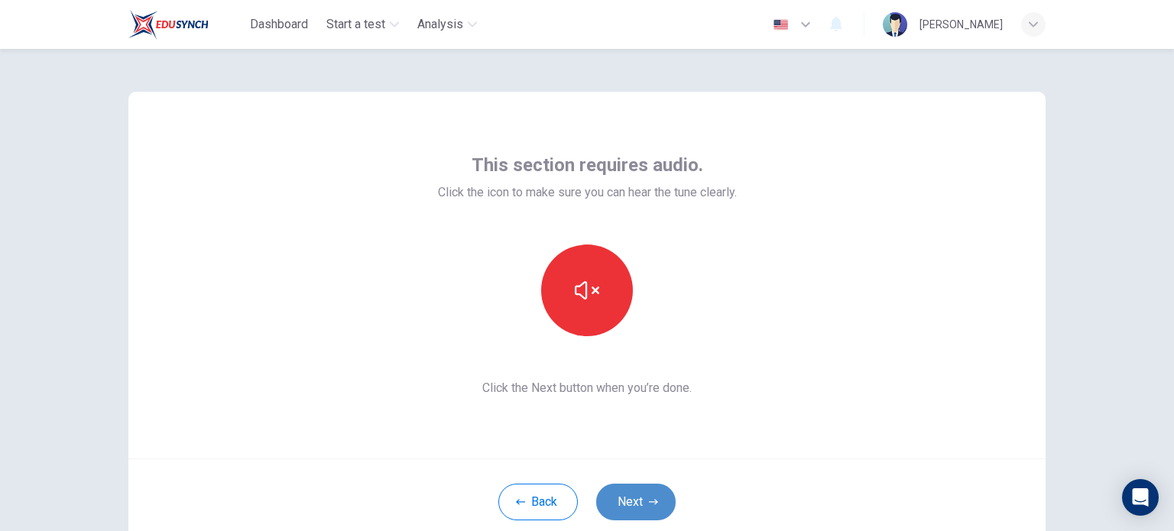
click at [666, 501] on button "Next" at bounding box center [635, 502] width 79 height 37
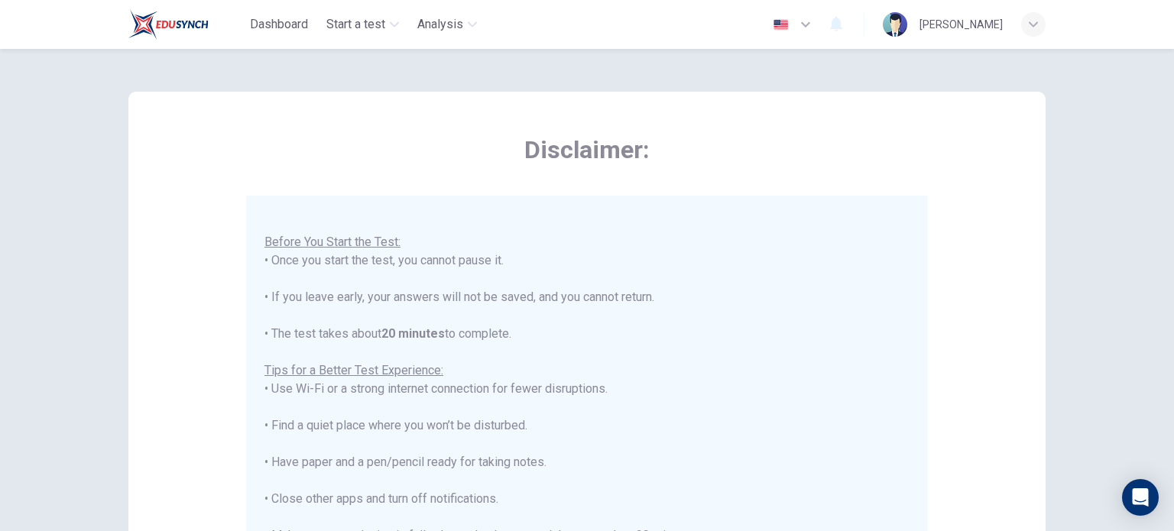
scroll to position [318, 0]
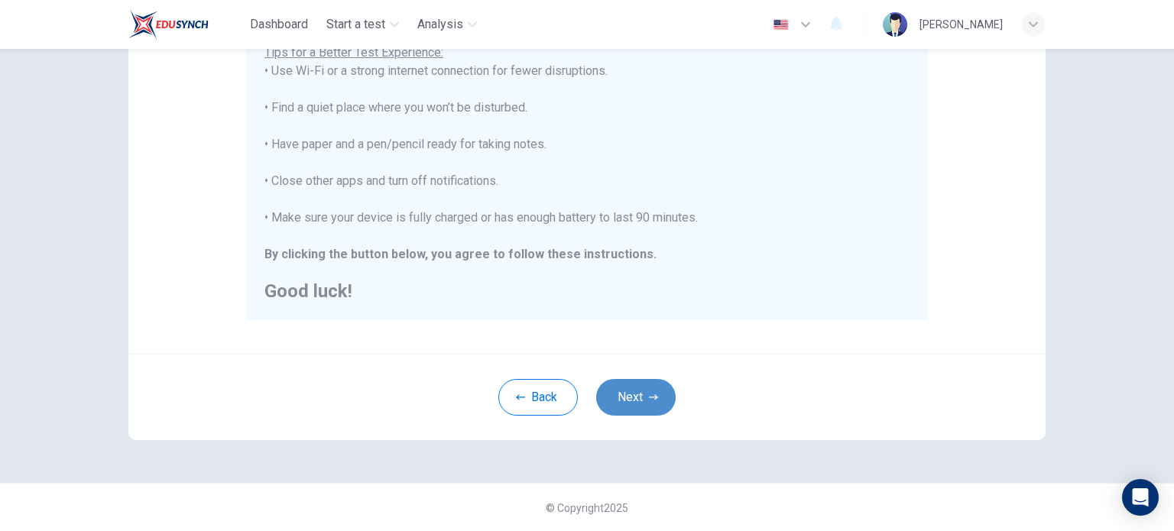
click at [636, 399] on button "Next" at bounding box center [635, 397] width 79 height 37
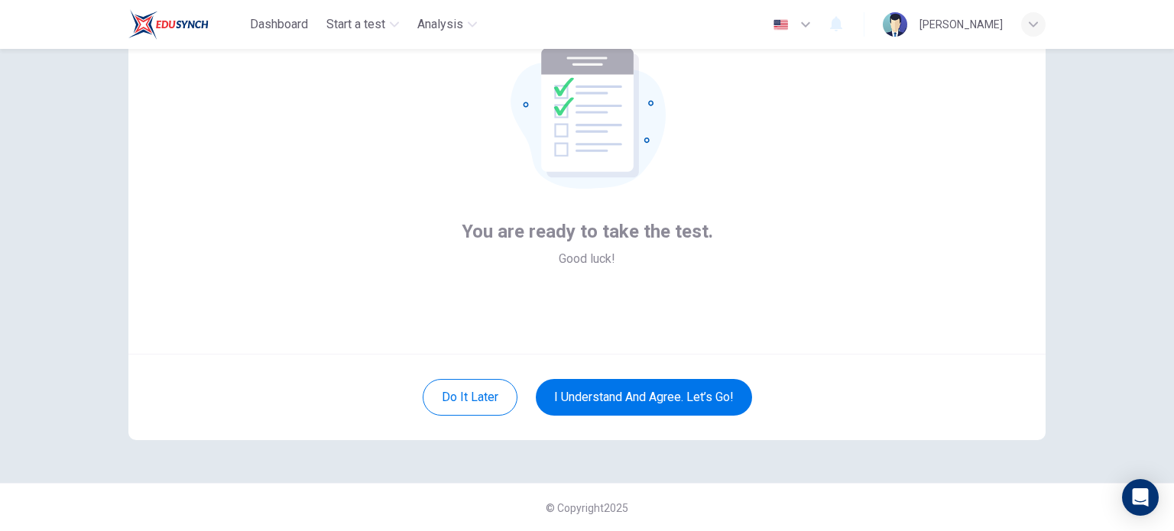
scroll to position [40, 0]
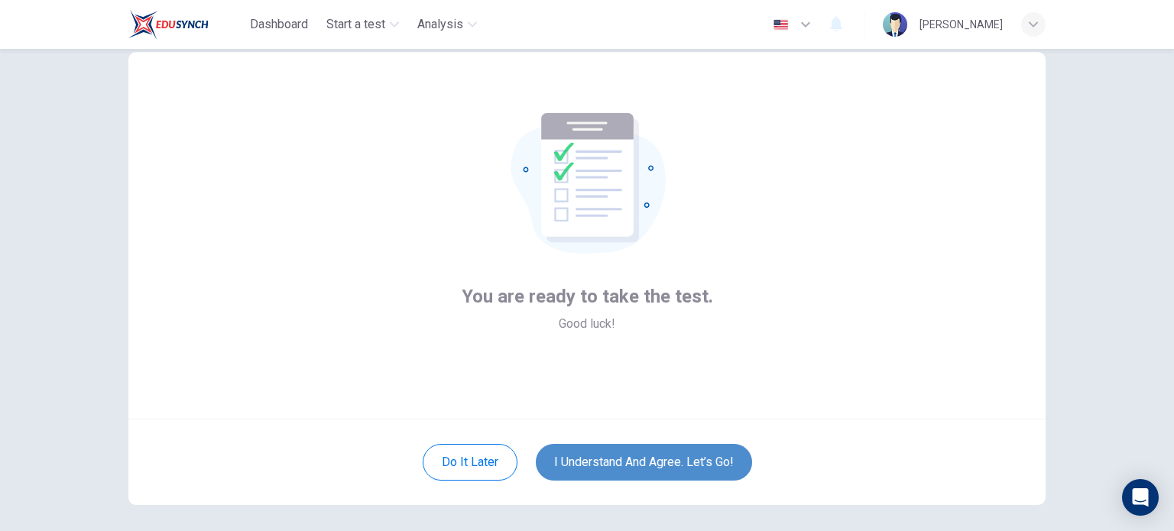
click at [629, 458] on button "I understand and agree. Let’s go!" at bounding box center [644, 462] width 216 height 37
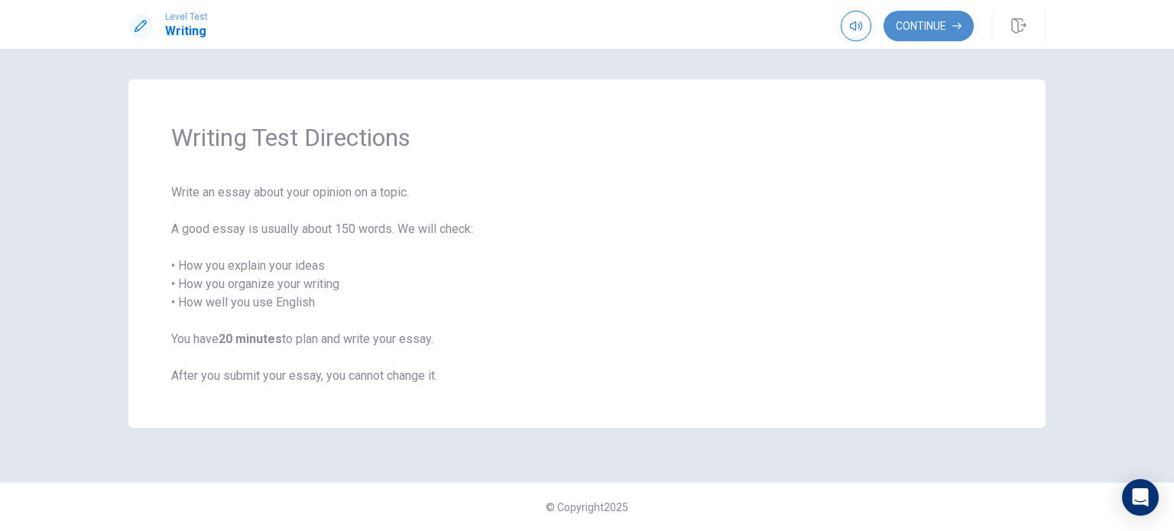
click at [929, 26] on button "Continue" at bounding box center [928, 26] width 90 height 31
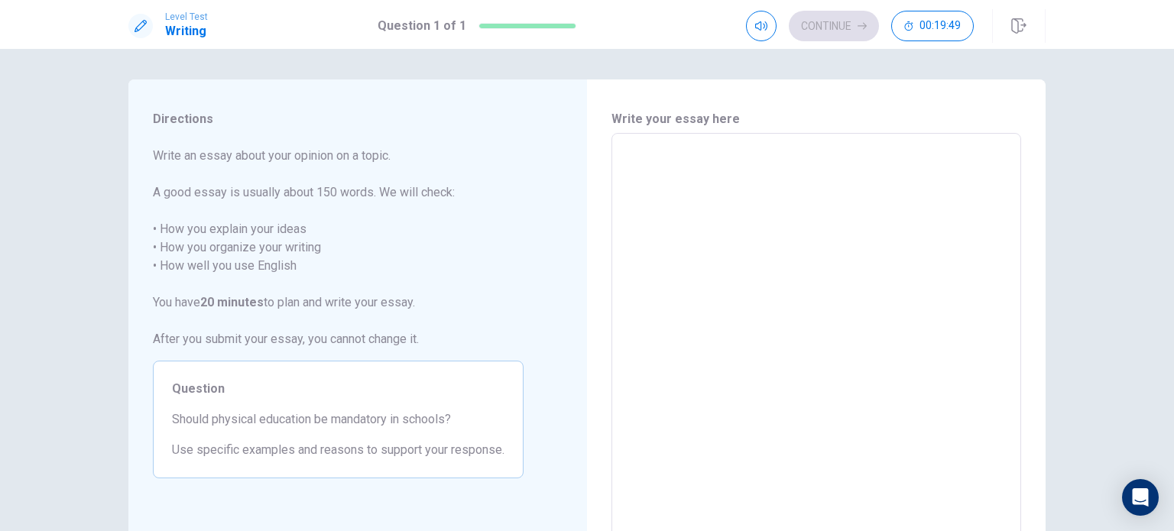
click at [677, 180] on textarea at bounding box center [816, 344] width 388 height 397
type textarea "T"
type textarea "x"
type textarea "Th"
type textarea "x"
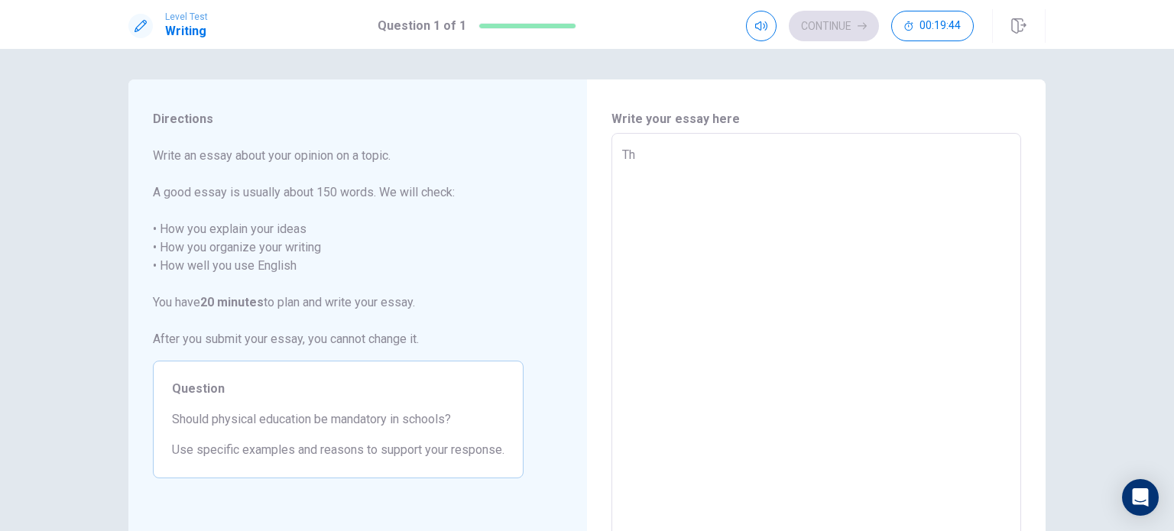
type textarea "The"
type textarea "x"
type textarea "The"
type textarea "x"
type textarea "The s"
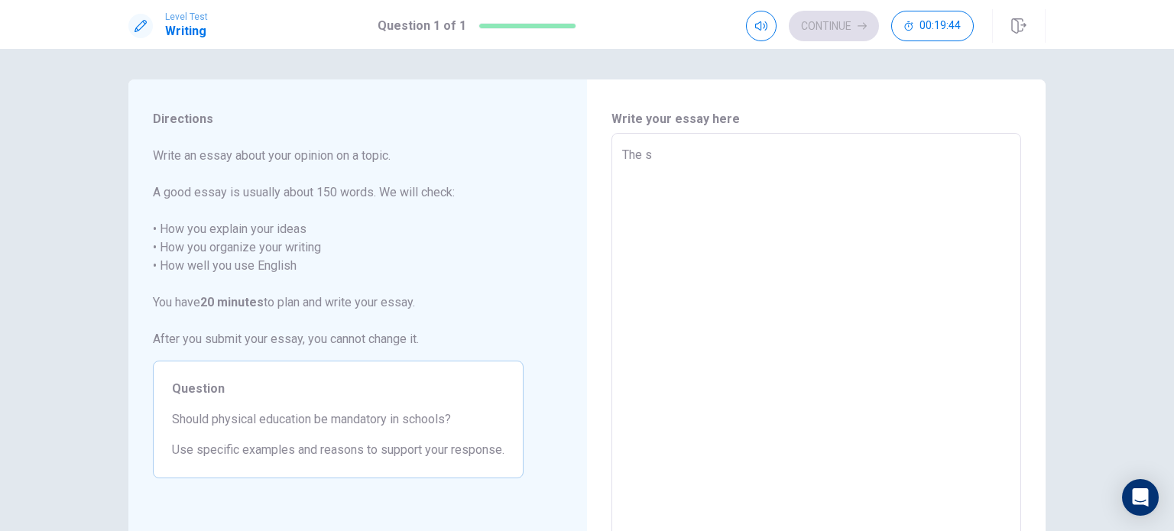
type textarea "x"
type textarea "The st"
type textarea "x"
type textarea "The sta"
type textarea "x"
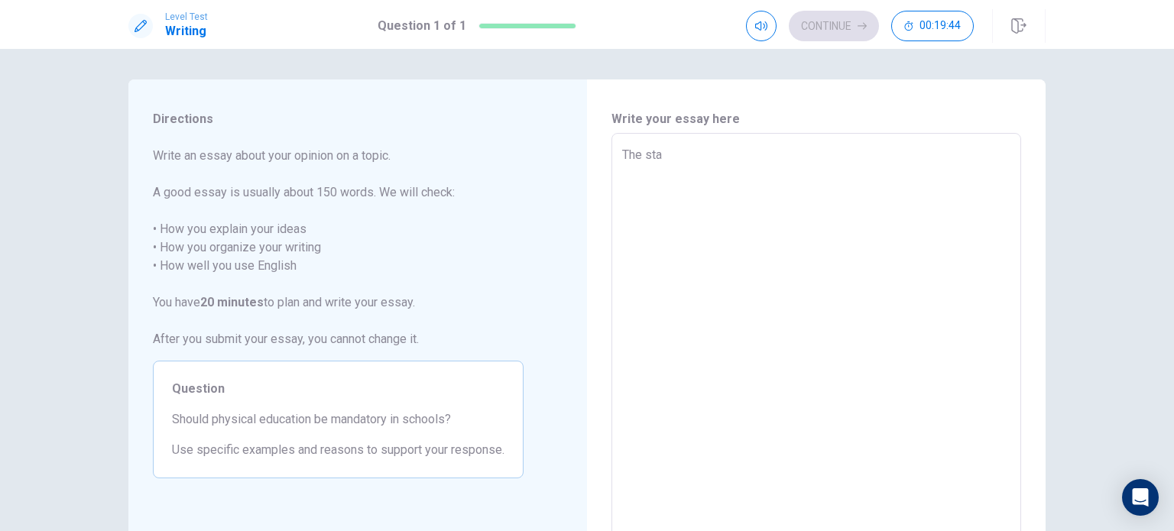
type textarea "The stat"
type textarea "x"
type textarea "The state"
type textarea "x"
type textarea "The statem"
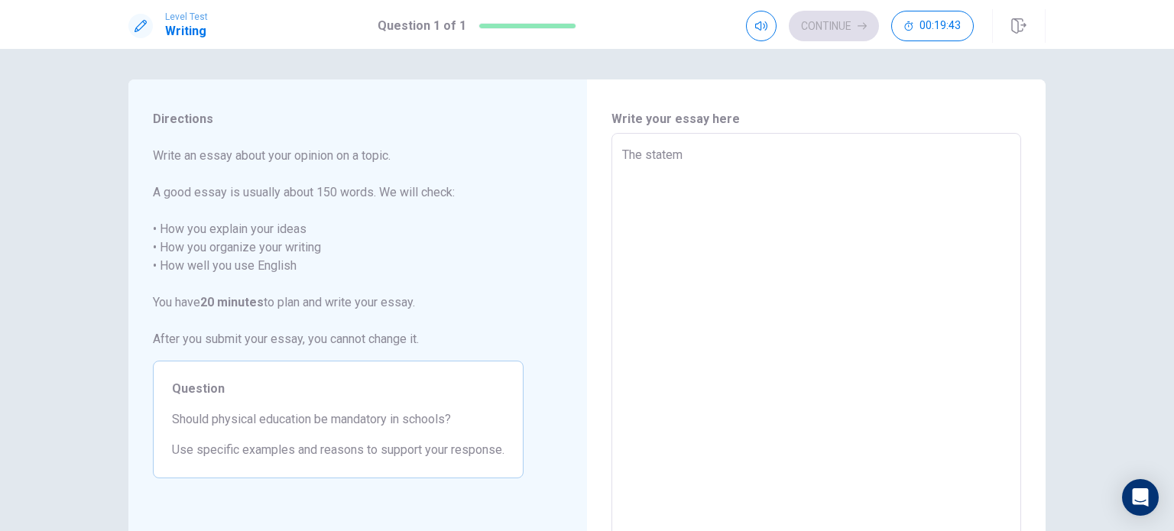
type textarea "x"
type textarea "The stateme"
type textarea "x"
type textarea "The statemen"
type textarea "x"
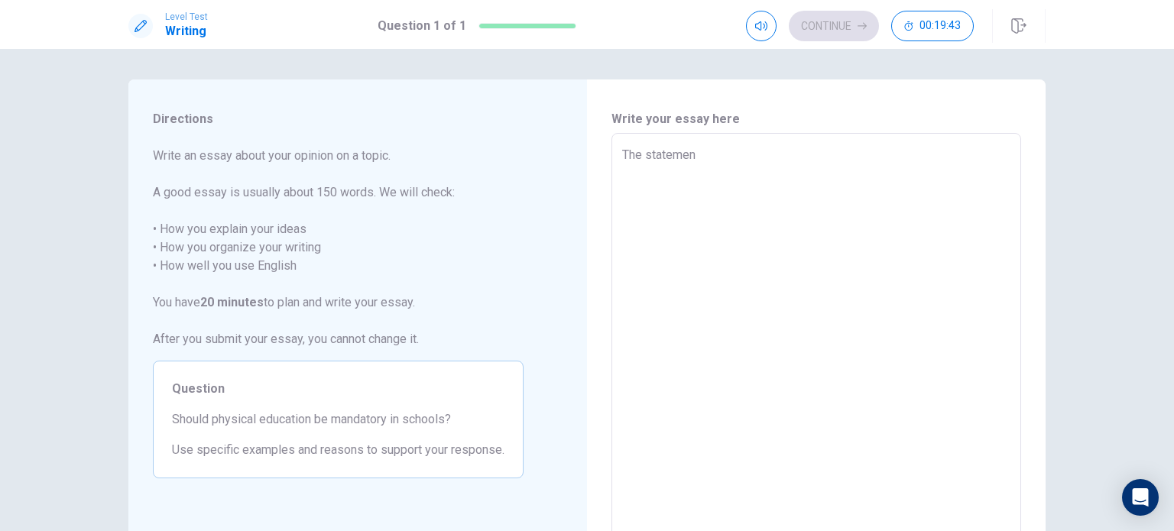
type textarea "The statement"
type textarea "x"
type textarea "The statement"
type textarea "x"
type textarea "The statement s"
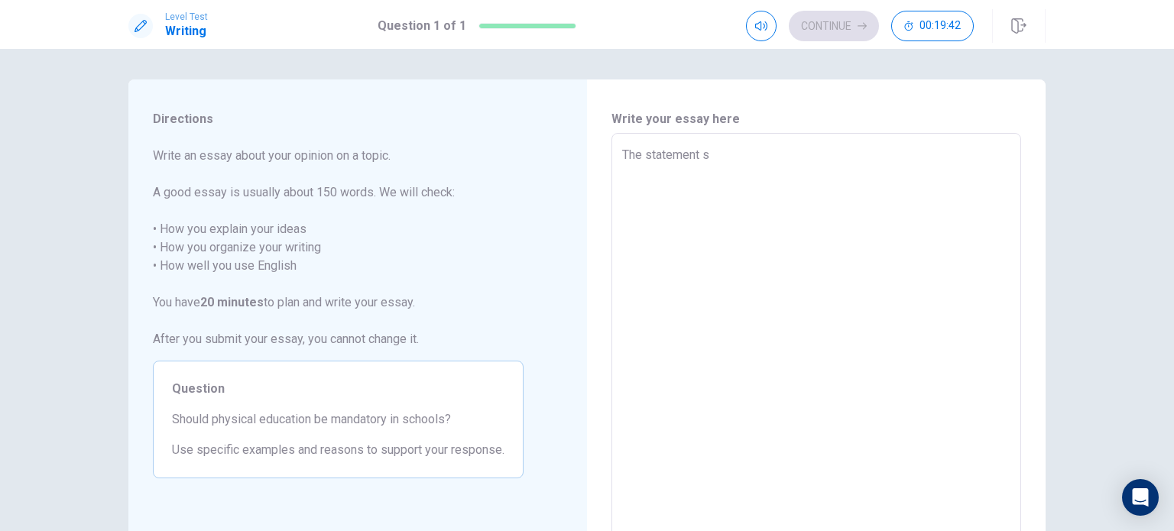
type textarea "x"
type textarea "The statement su"
type textarea "x"
type textarea "The statement sug"
type textarea "x"
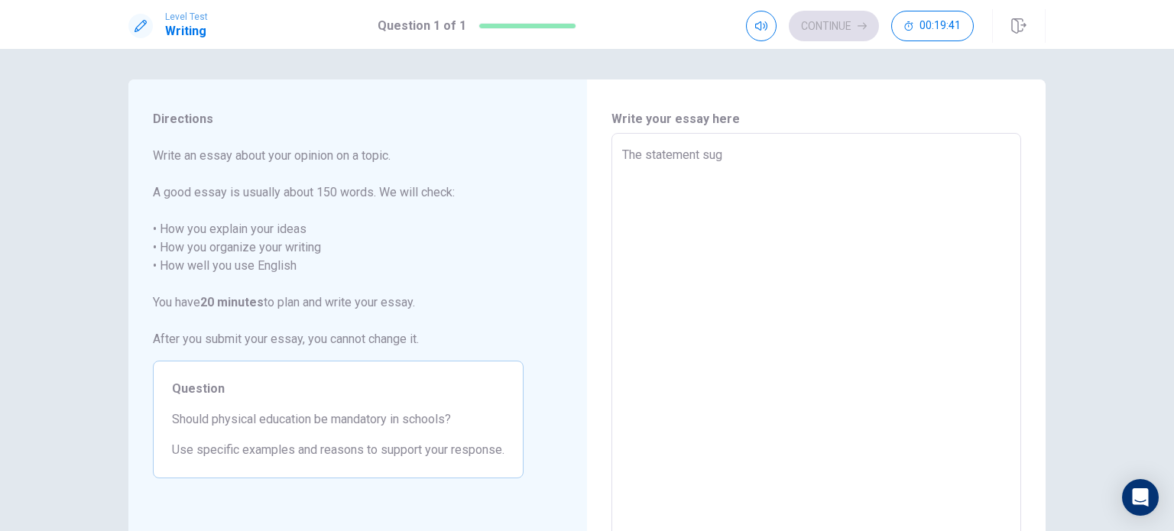
type textarea "The statement [PERSON_NAME]"
type textarea "x"
type textarea "The statement sugge"
type textarea "x"
type textarea "The statement sugges"
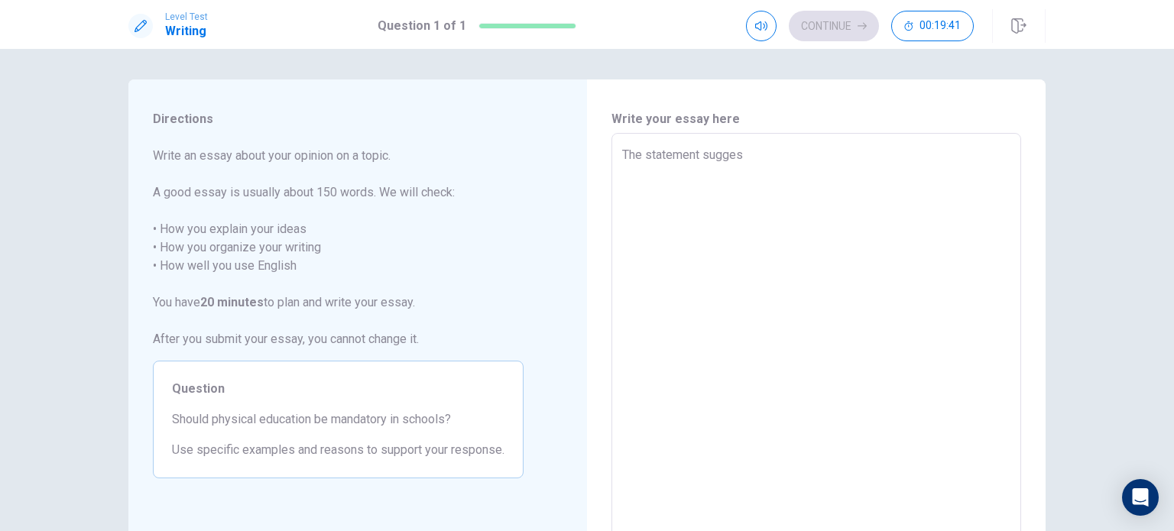
type textarea "x"
type textarea "The statement suggest"
type textarea "x"
type textarea "The statement suggeste"
type textarea "x"
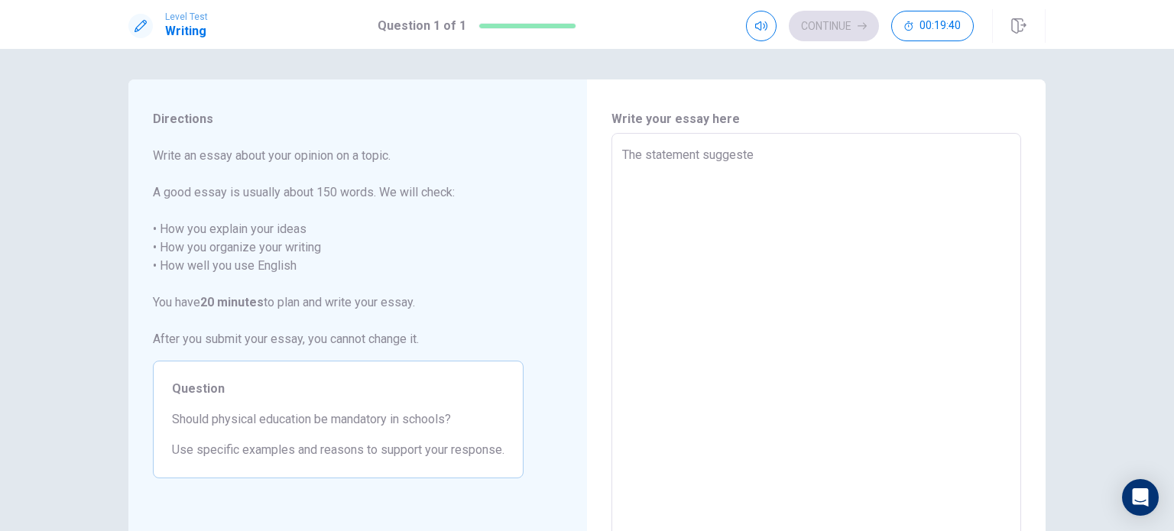
type textarea "The statement suggested"
click at [677, 180] on textarea "The statement suggested" at bounding box center [816, 344] width 388 height 397
type textarea "x"
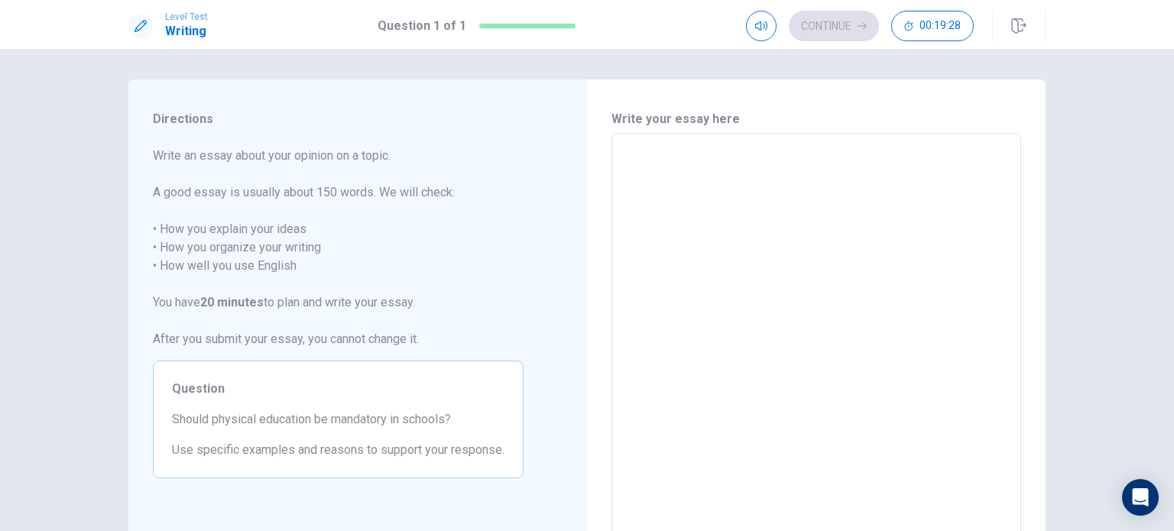
type textarea "t"
type textarea "x"
type textarea "T"
type textarea "x"
type textarea "Th"
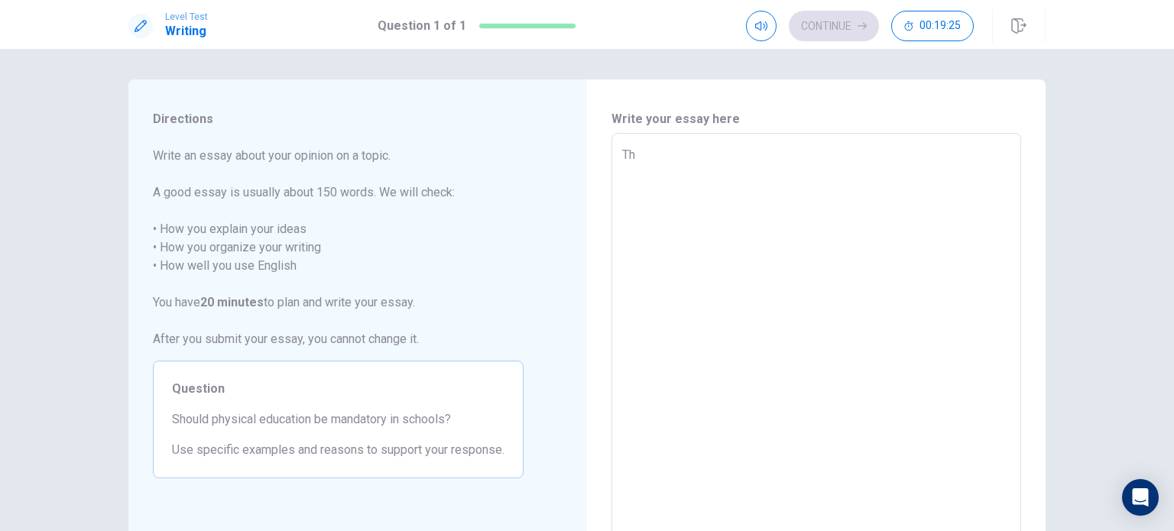
type textarea "x"
type textarea "The"
type textarea "x"
type textarea "The"
type textarea "x"
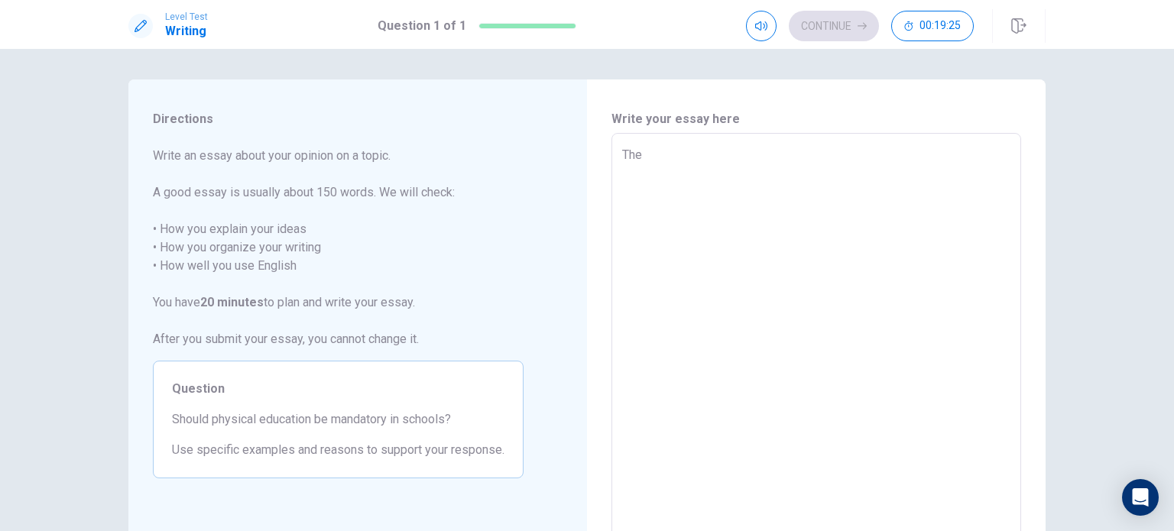
type textarea "The s"
type textarea "x"
type textarea "The st"
type textarea "x"
type textarea "The sta"
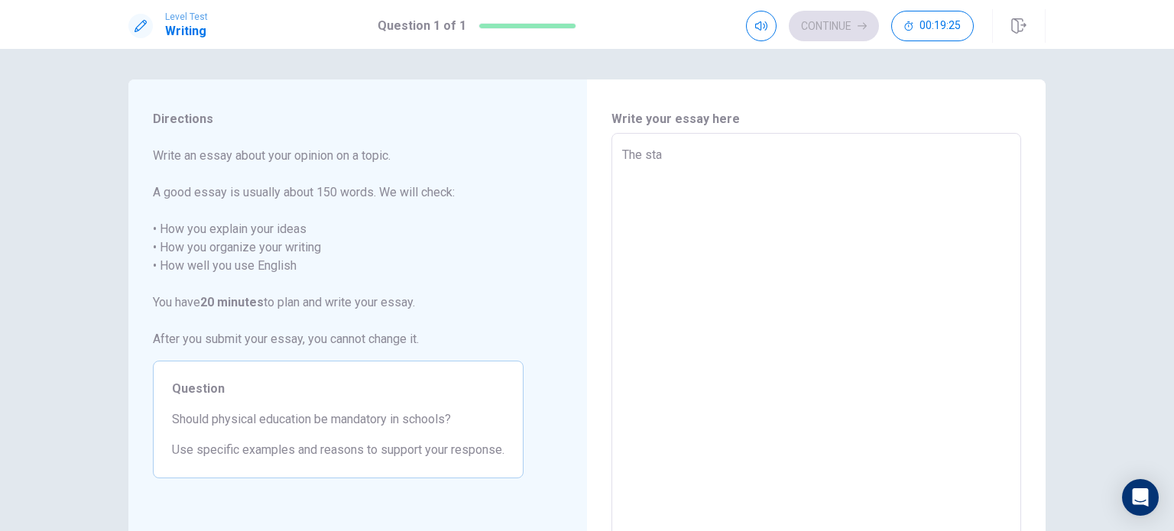
type textarea "x"
type textarea "The stat"
type textarea "x"
type textarea "The state"
type textarea "x"
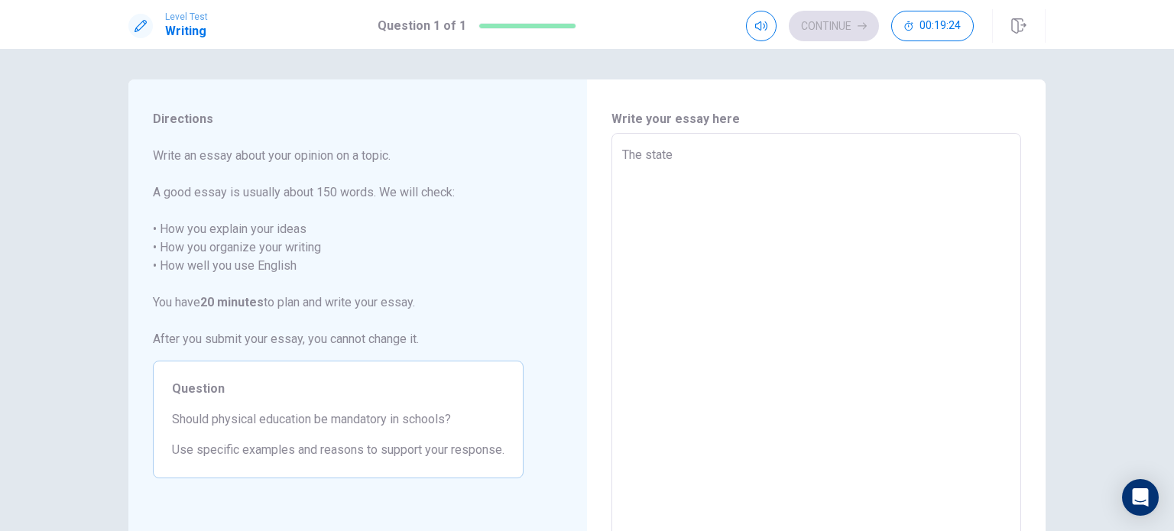
type textarea "The statem"
type textarea "x"
type textarea "The stateme"
type textarea "x"
type textarea "The statemen"
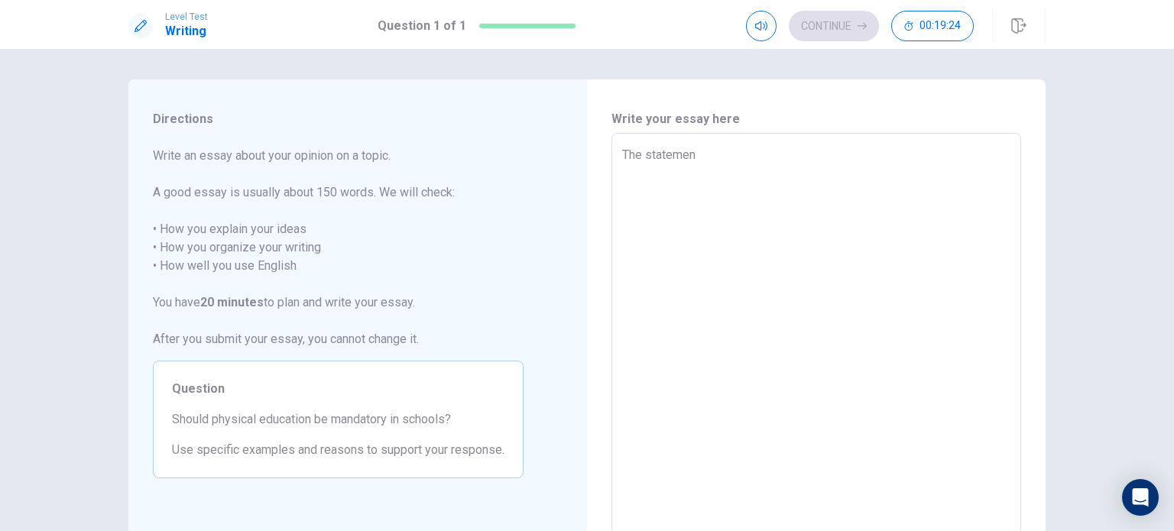
type textarea "x"
type textarea "The statement"
type textarea "x"
type textarea "The statement"
type textarea "x"
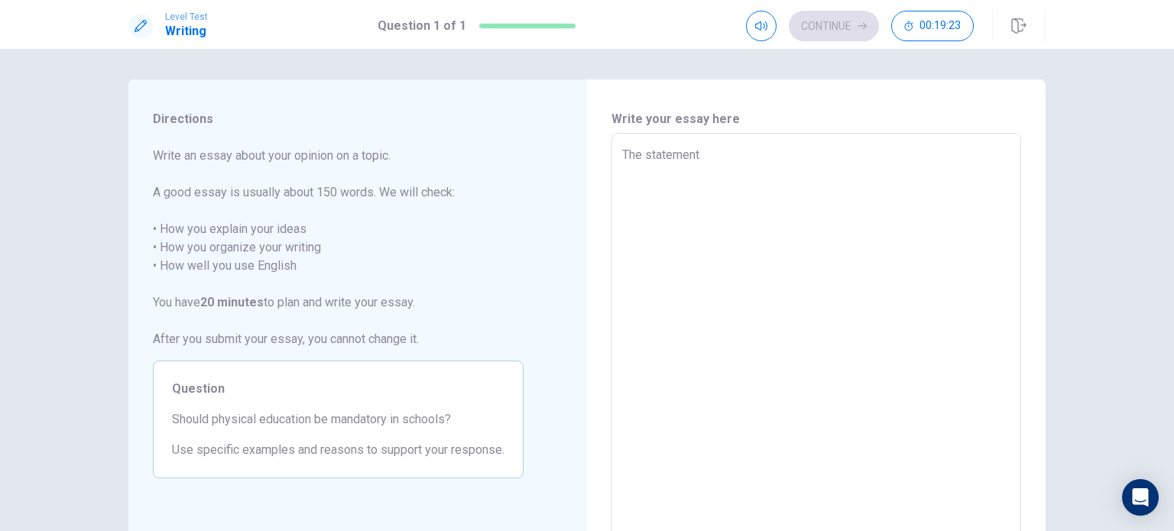
type textarea "The statement s"
type textarea "x"
type textarea "The statement su"
type textarea "x"
type textarea "The statement sug"
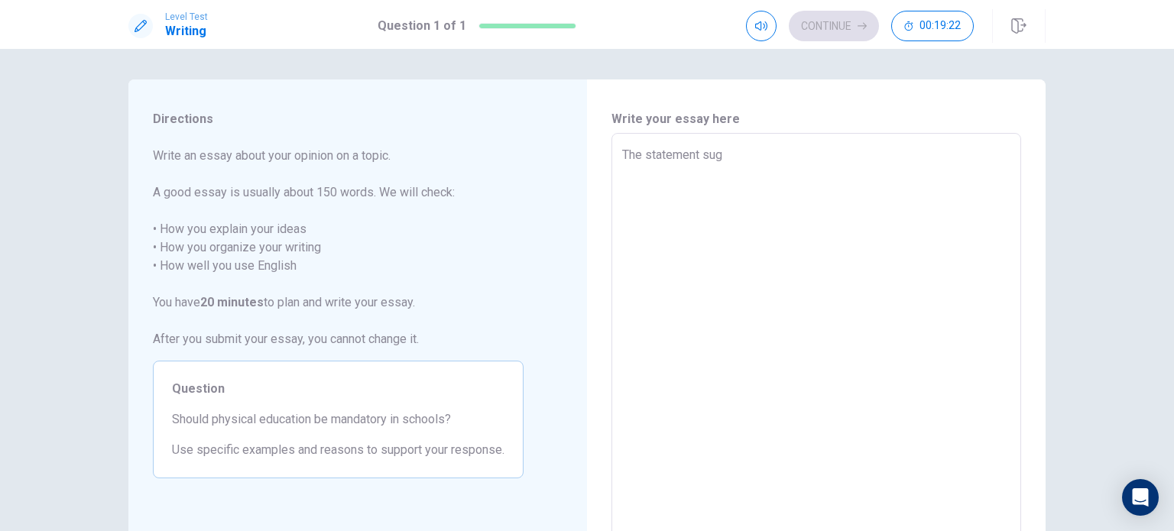
type textarea "x"
type textarea "The statement [PERSON_NAME]"
type textarea "x"
type textarea "The statement sugge"
type textarea "x"
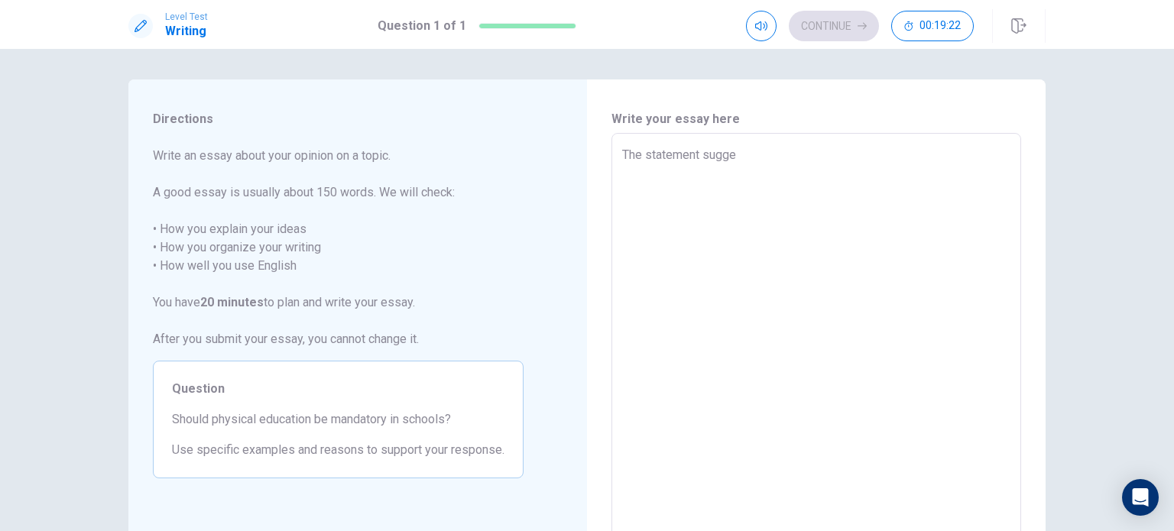
type textarea "The statement sugges"
type textarea "x"
type textarea "The statement suggest"
type textarea "x"
type textarea "The statement suggeste"
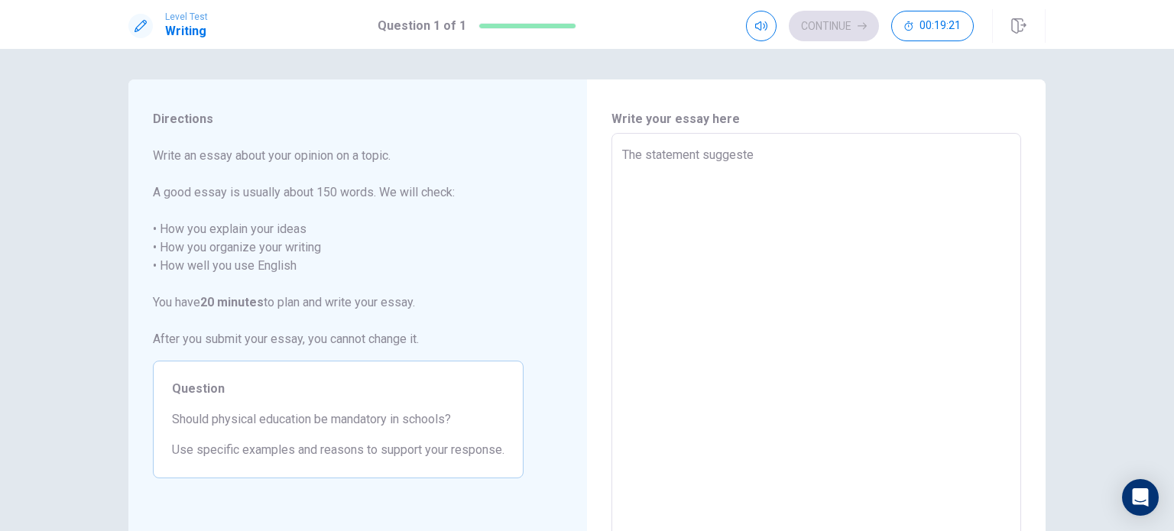
type textarea "x"
type textarea "The statement suggested"
type textarea "x"
type textarea "The statement suggested"
type textarea "x"
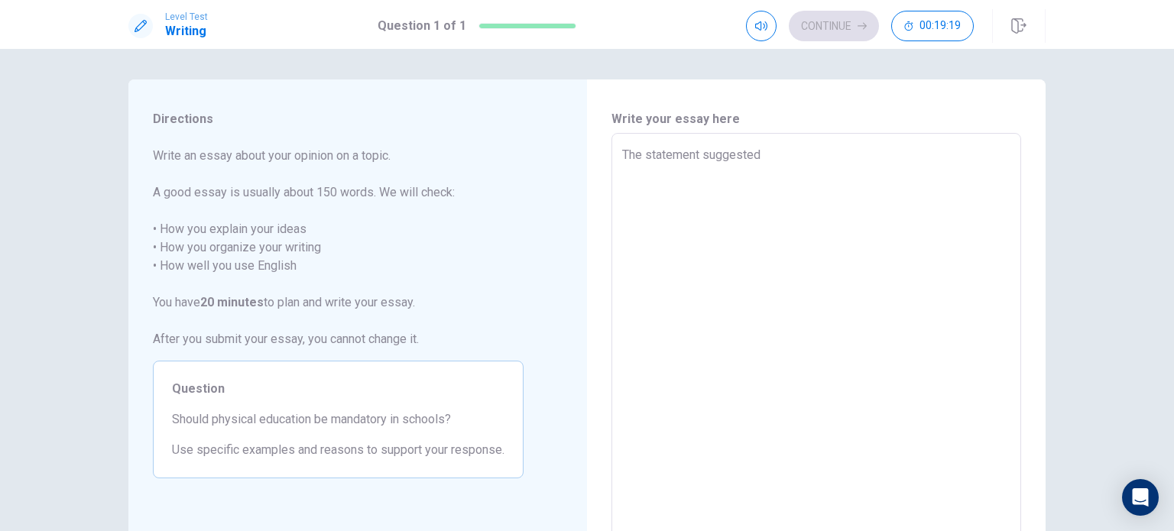
type textarea "The statement suggested t"
type textarea "x"
type textarea "The statement suggested to"
type textarea "x"
type textarea "The statement suggested t"
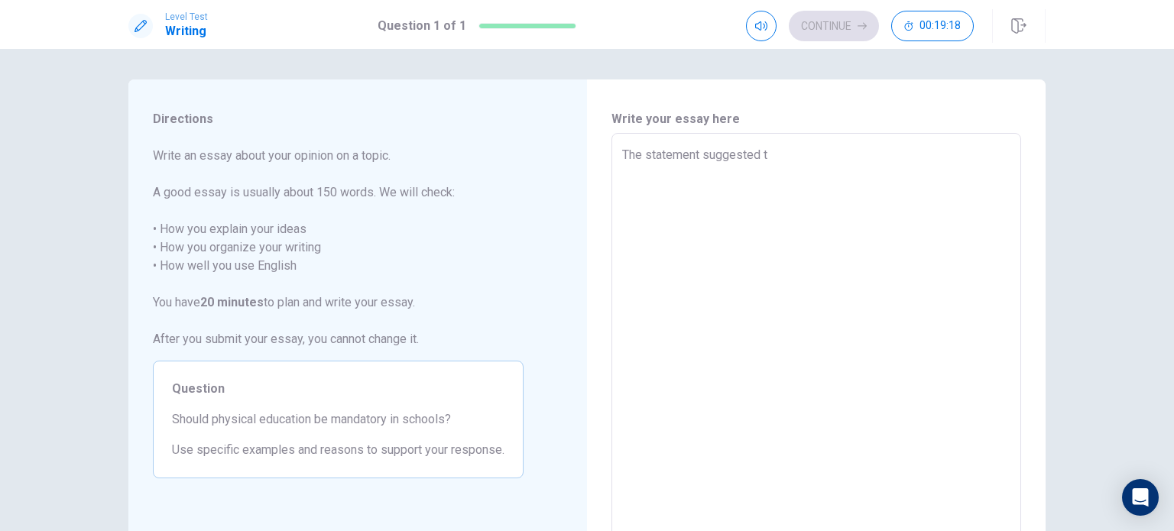
type textarea "x"
type textarea "The statement suggested"
type textarea "x"
type textarea "The statement suggested"
type textarea "x"
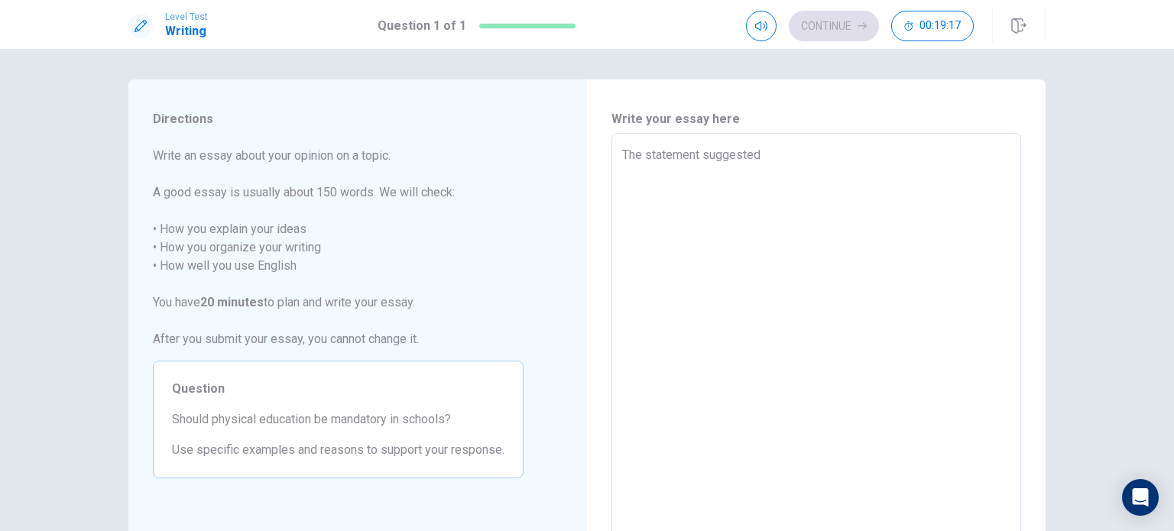
type textarea "The statement suggeste"
type textarea "x"
type textarea "The statement suggest"
type textarea "x"
type textarea "The statement sugges"
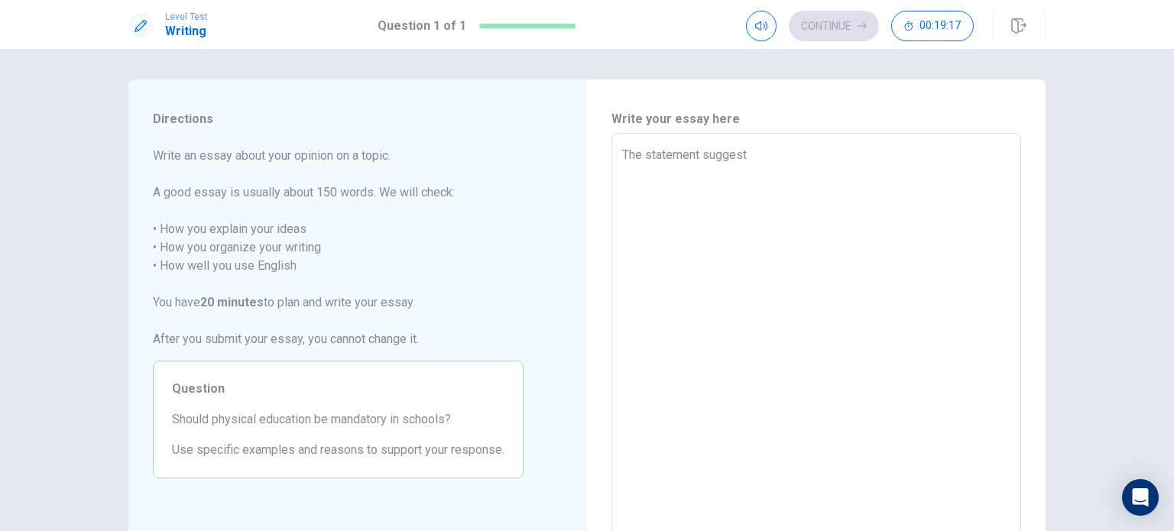
type textarea "x"
type textarea "The statement sugge"
type textarea "x"
type textarea "The statement [PERSON_NAME]"
type textarea "x"
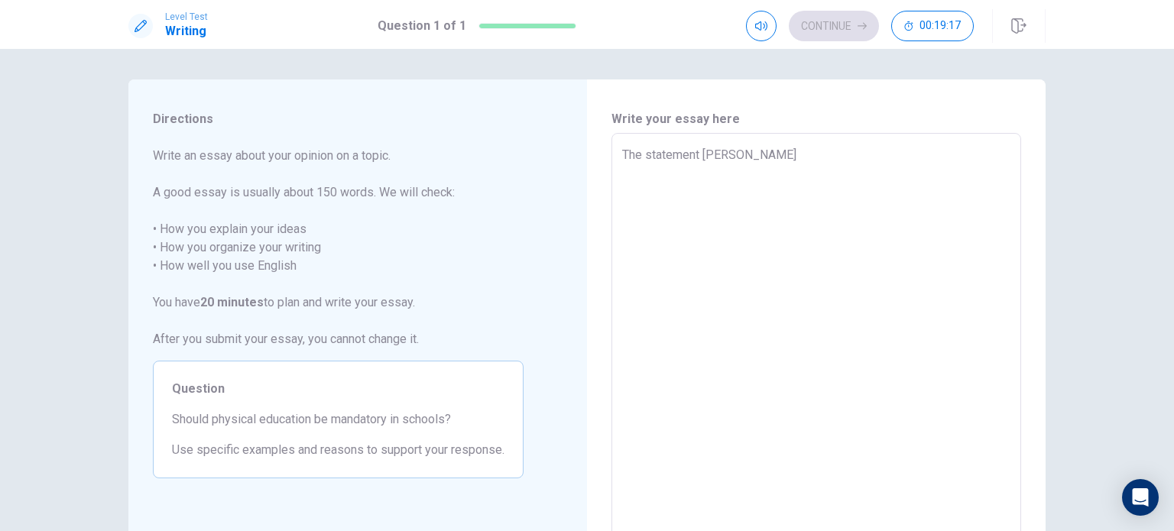
type textarea "The statement sug"
type textarea "x"
type textarea "The statement su"
type textarea "x"
type textarea "The statement"
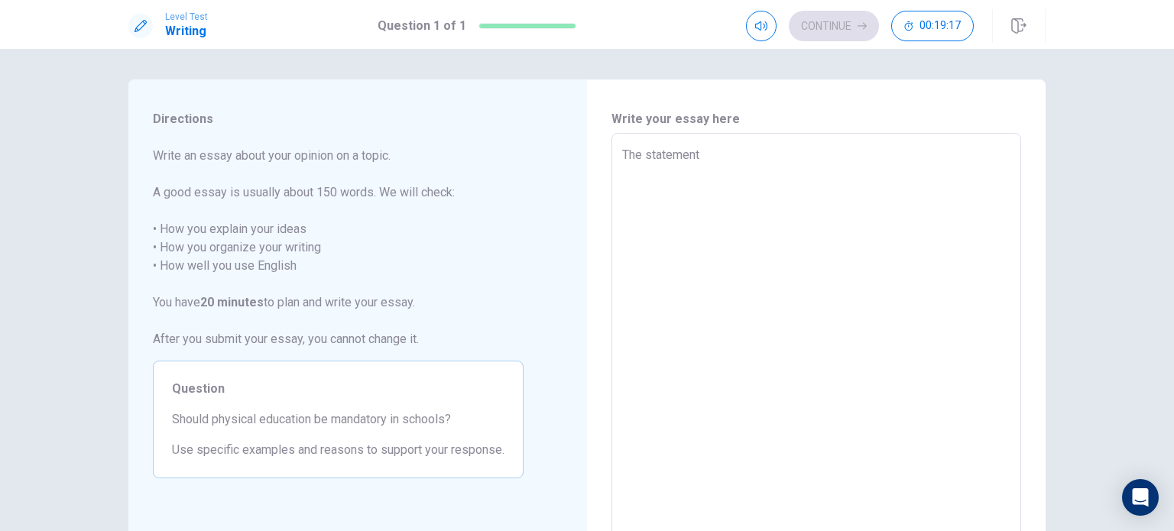
type textarea "x"
type textarea "The statement"
type textarea "x"
type textarea "The stateme"
type textarea "x"
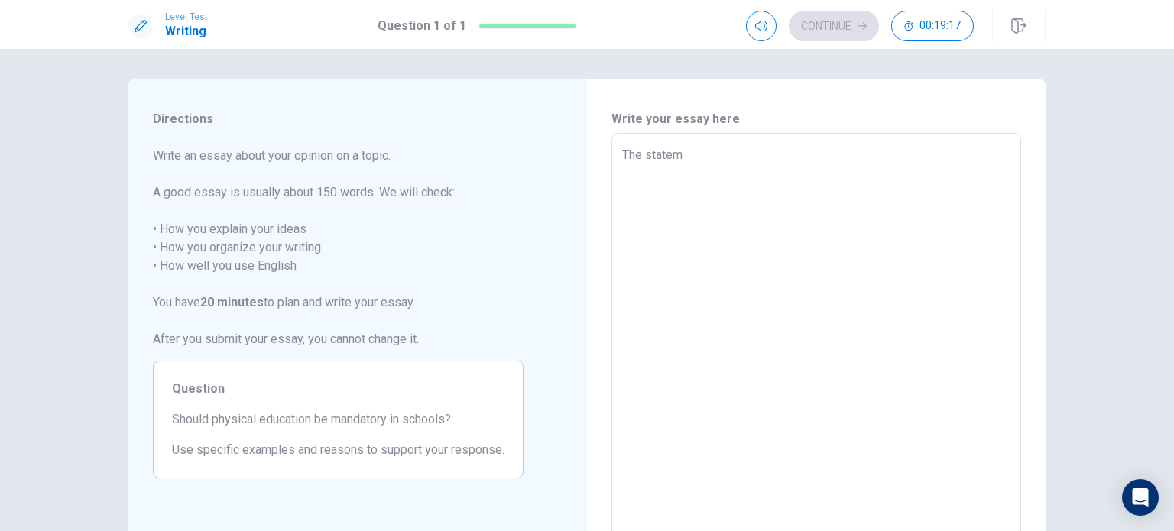
type textarea "The state"
type textarea "x"
type textarea "The stat"
type textarea "x"
type textarea "The sta"
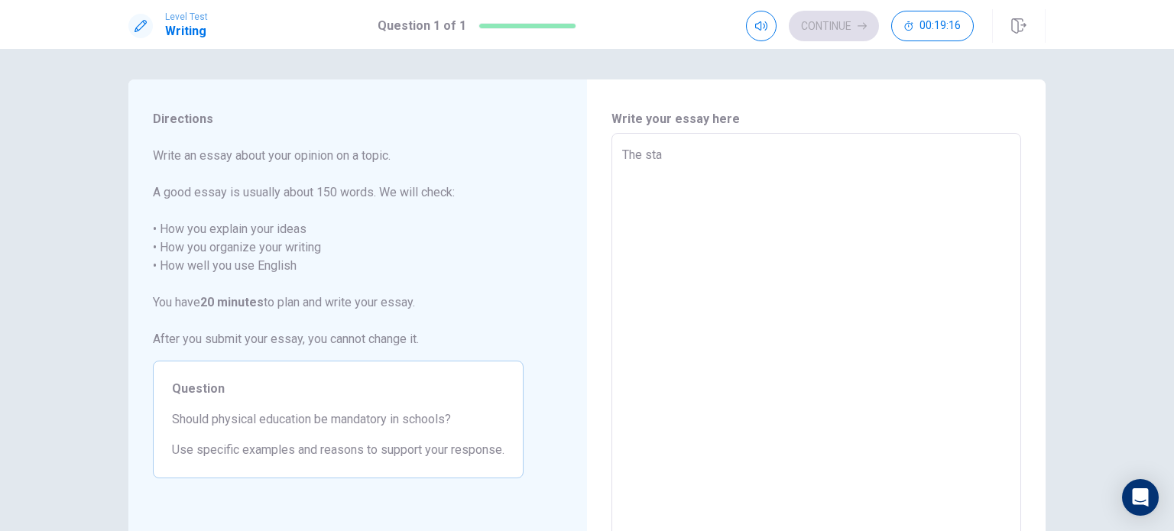
type textarea "x"
type textarea "The st"
type textarea "x"
type textarea "The s"
type textarea "x"
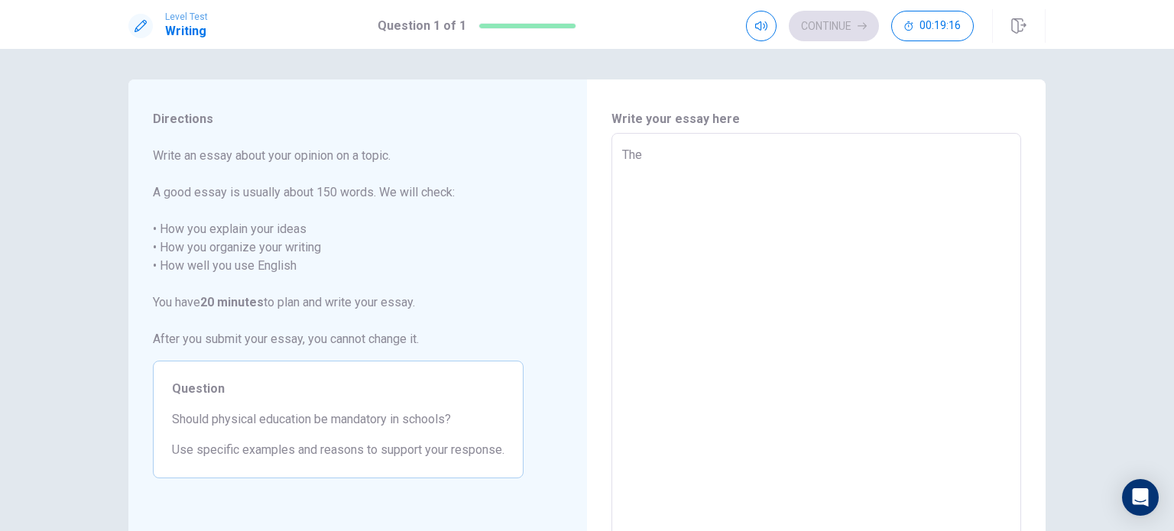
type textarea "The"
type textarea "x"
type textarea "Th"
type textarea "x"
type textarea "T"
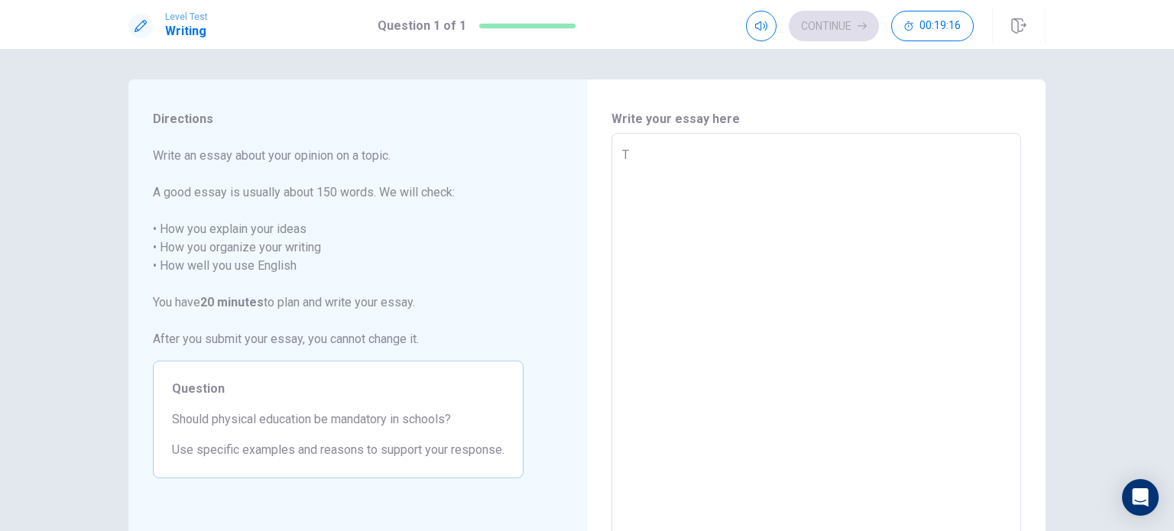
type textarea "x"
type textarea "T"
type textarea "x"
type textarea "Th"
type textarea "x"
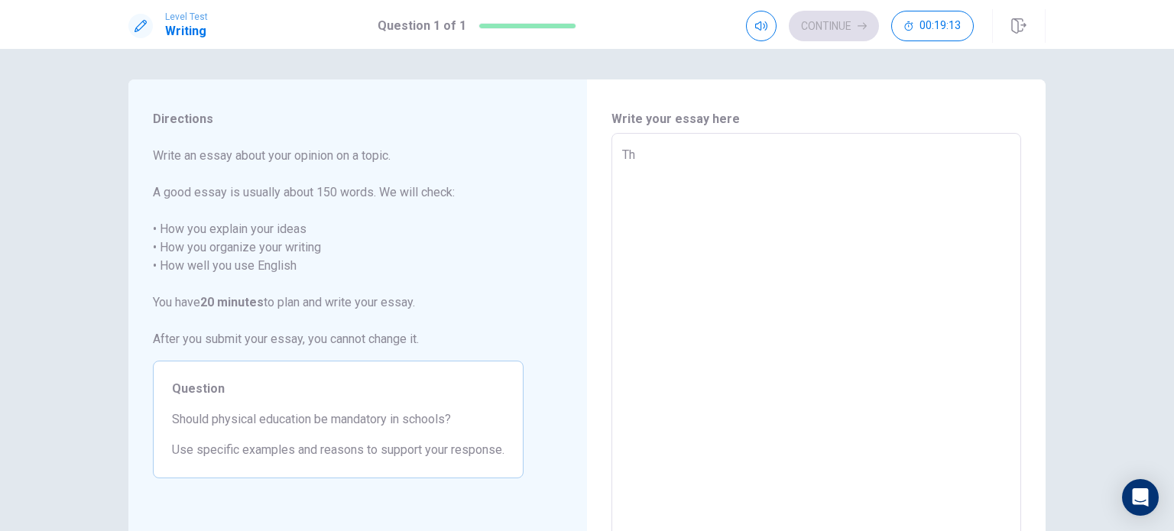
type textarea "The"
type textarea "x"
type textarea "The"
type textarea "x"
type textarea "The q"
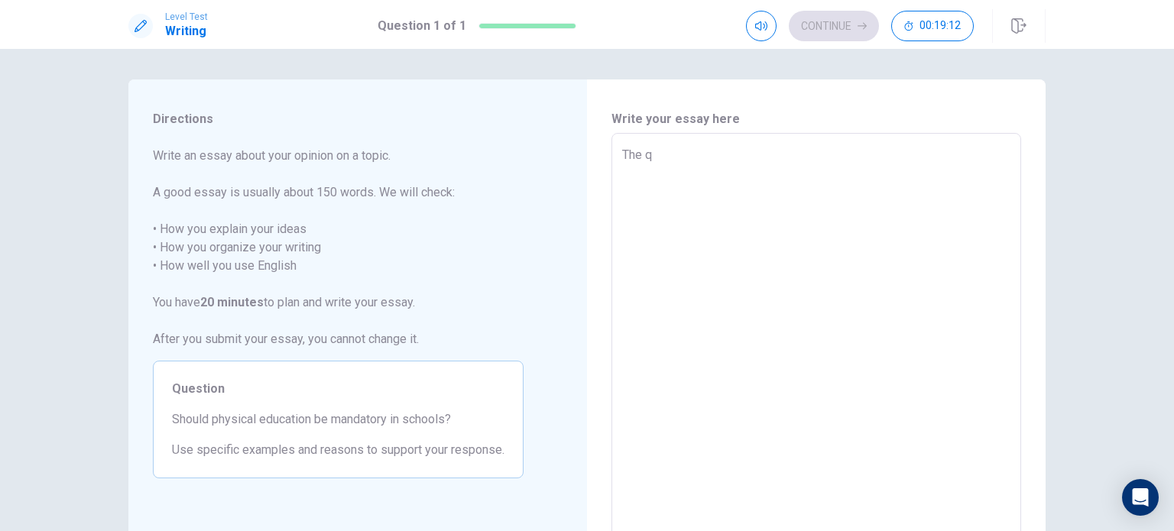
type textarea "x"
type textarea "The qu"
type textarea "x"
type textarea "The que"
type textarea "x"
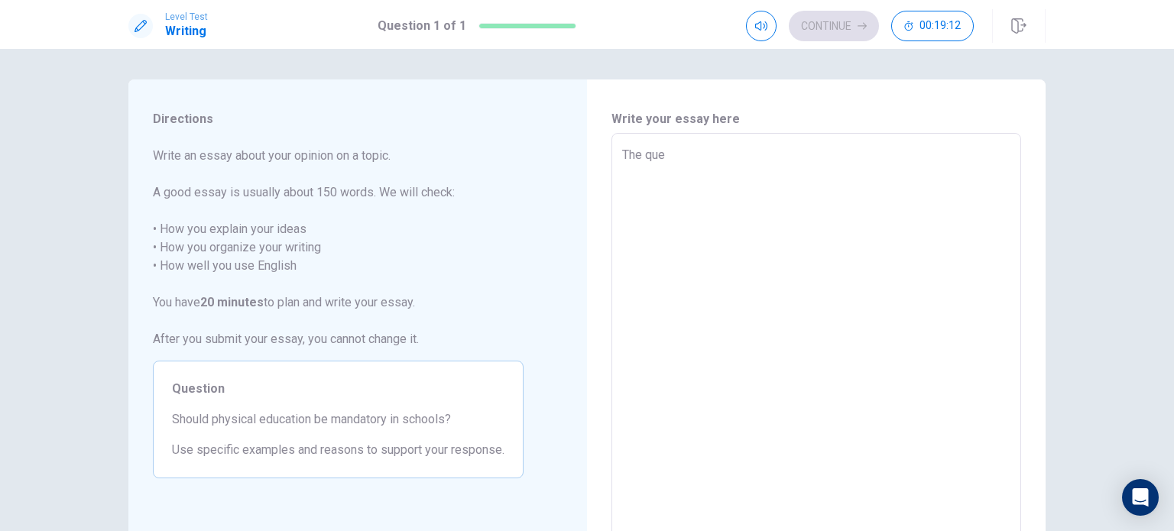
type textarea "The ques"
type textarea "x"
type textarea "The quest"
type textarea "x"
type textarea "The questi"
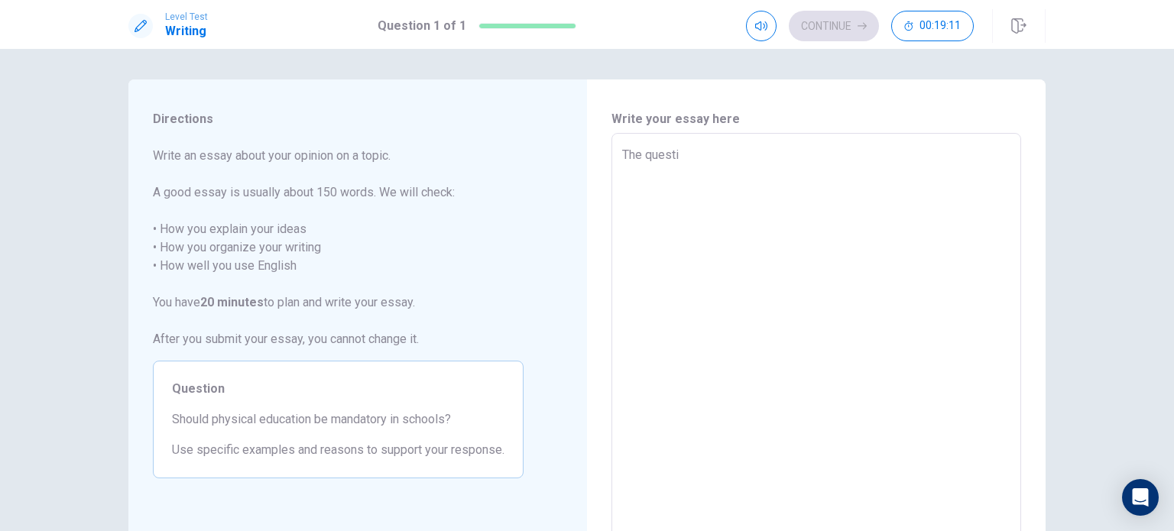
type textarea "x"
type textarea "The questio"
type textarea "x"
type textarea "The question"
type textarea "x"
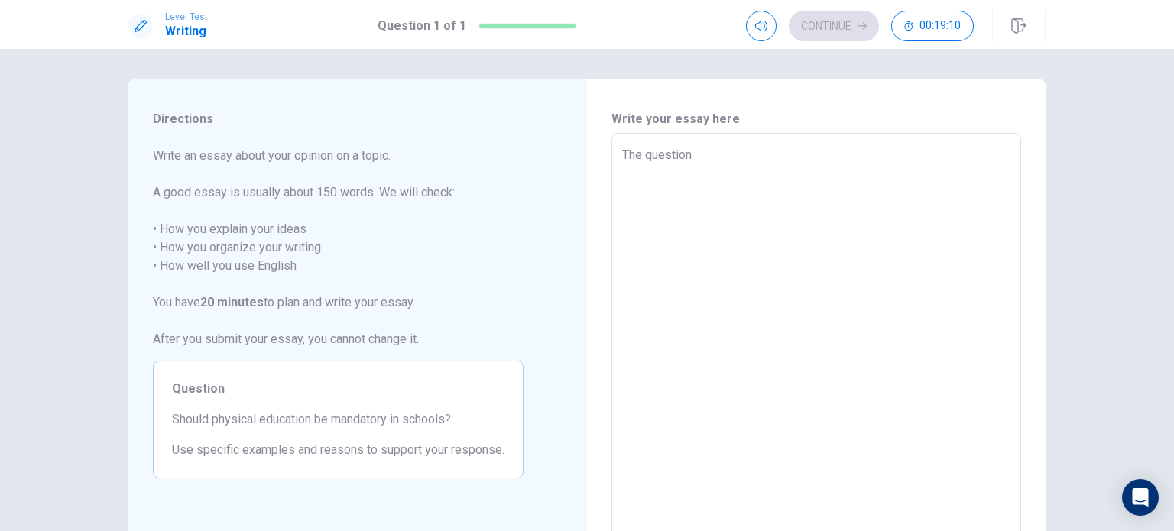
type textarea "The questio"
type textarea "x"
type textarea "The questi"
type textarea "x"
type textarea "The quest"
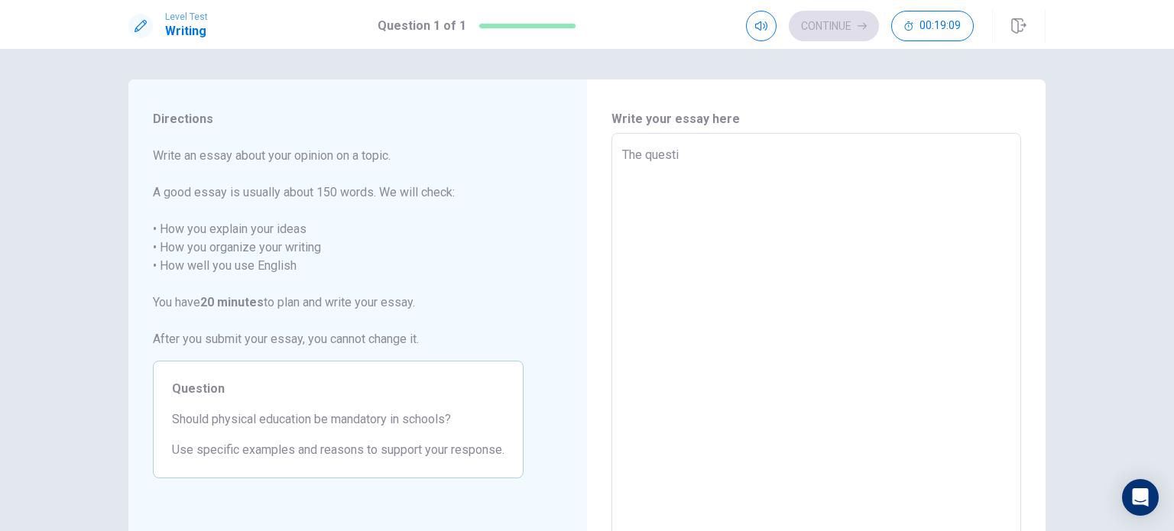
type textarea "x"
type textarea "The ques"
type textarea "x"
type textarea "The que"
type textarea "x"
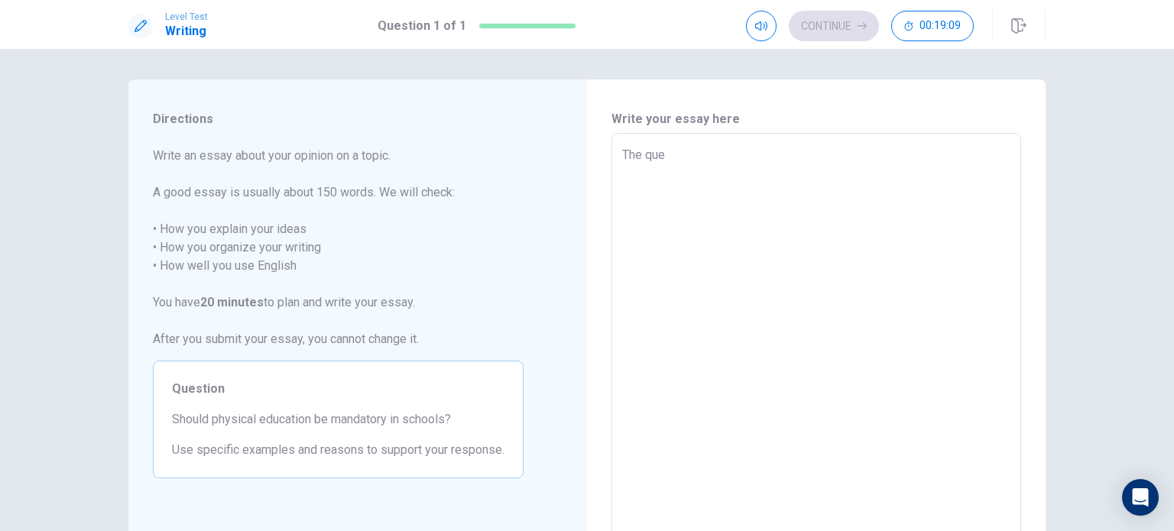
type textarea "The qu"
type textarea "x"
type textarea "The q"
type textarea "x"
type textarea "The"
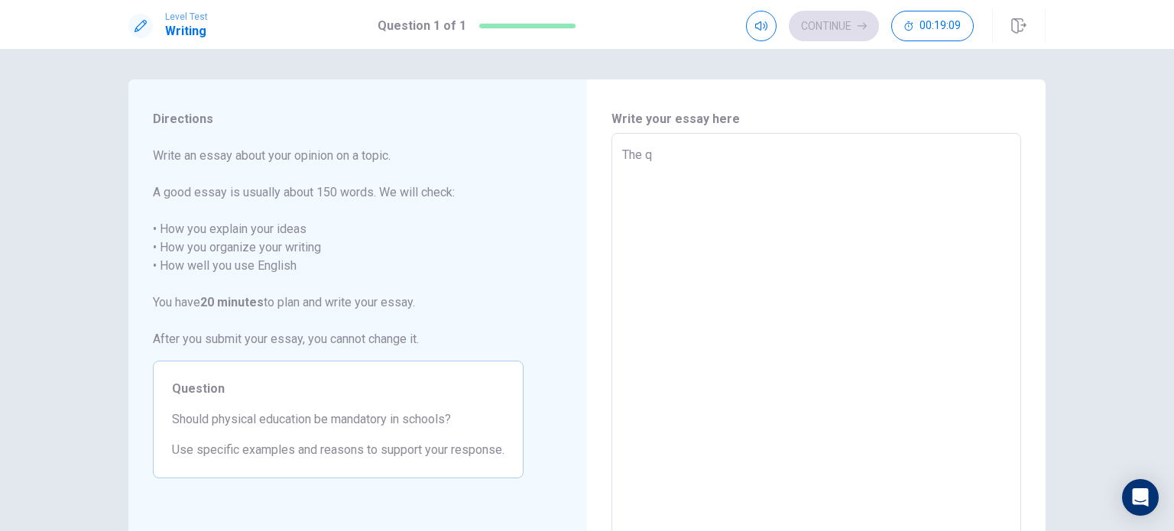
type textarea "x"
type textarea "The"
type textarea "x"
type textarea "Th"
type textarea "x"
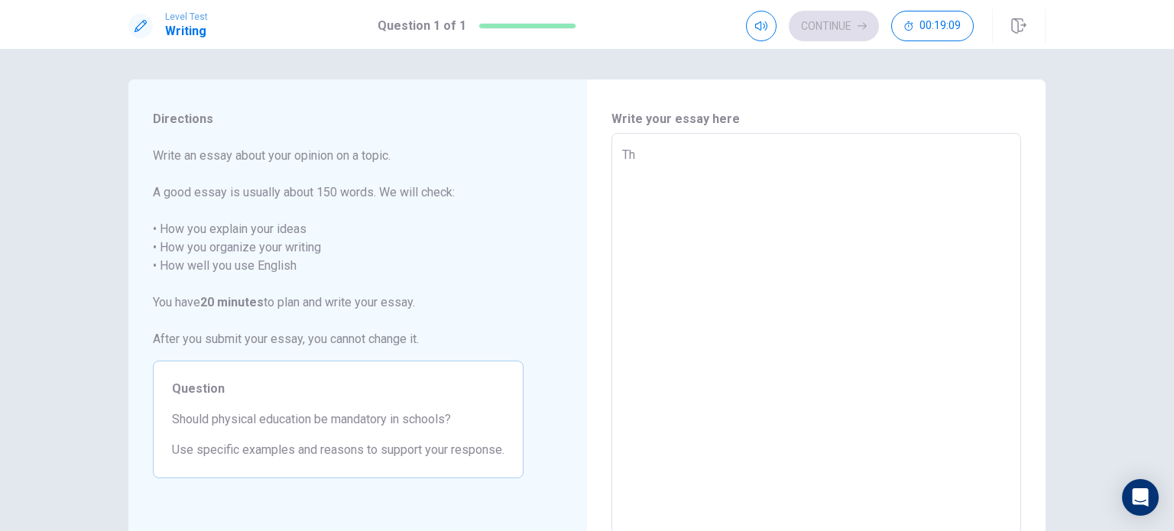
type textarea "T"
type textarea "x"
type textarea "I"
type textarea "x"
type textarea "In"
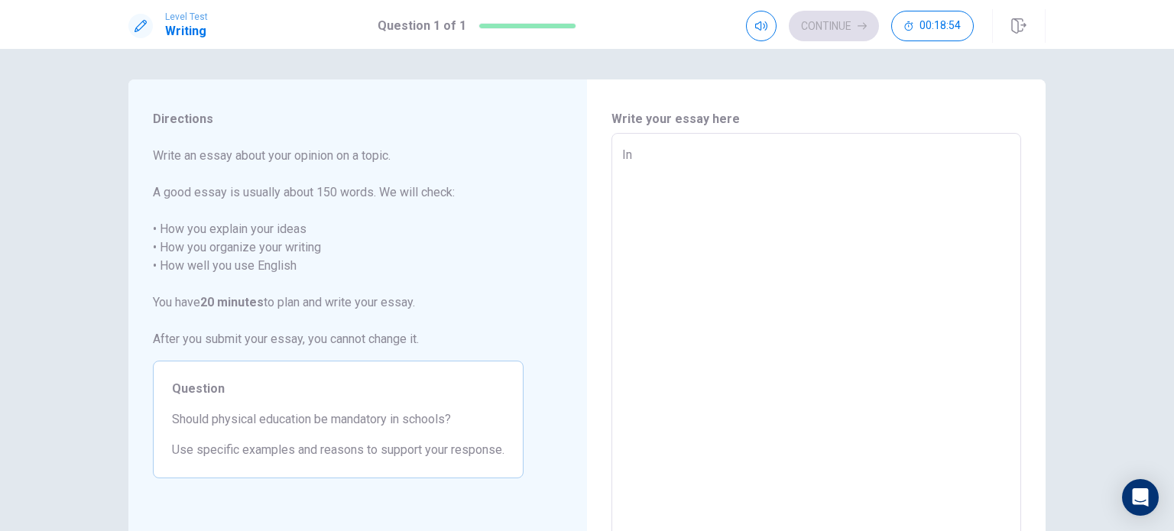
type textarea "x"
type textarea "In"
type textarea "x"
type textarea "In m"
type textarea "x"
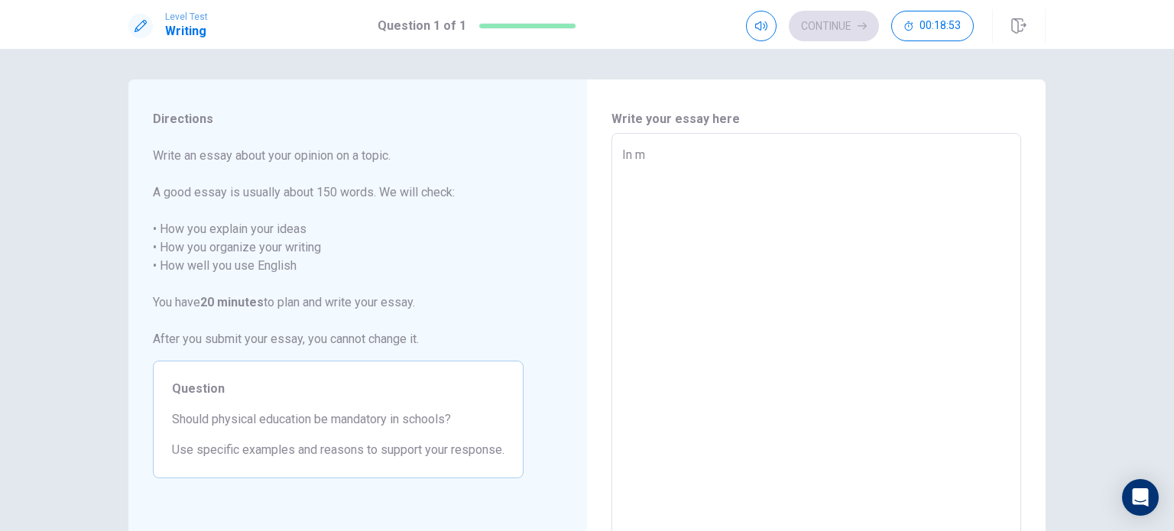
type textarea "In my"
type textarea "x"
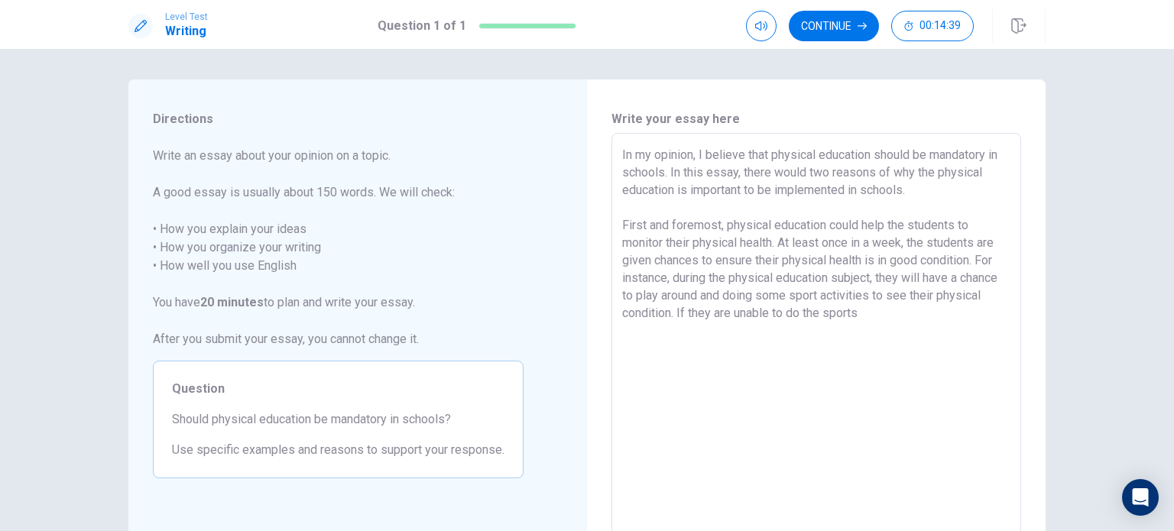
click at [920, 315] on textarea "In my opinion, I believe that physical education should be mandatory in schools…" at bounding box center [816, 344] width 388 height 397
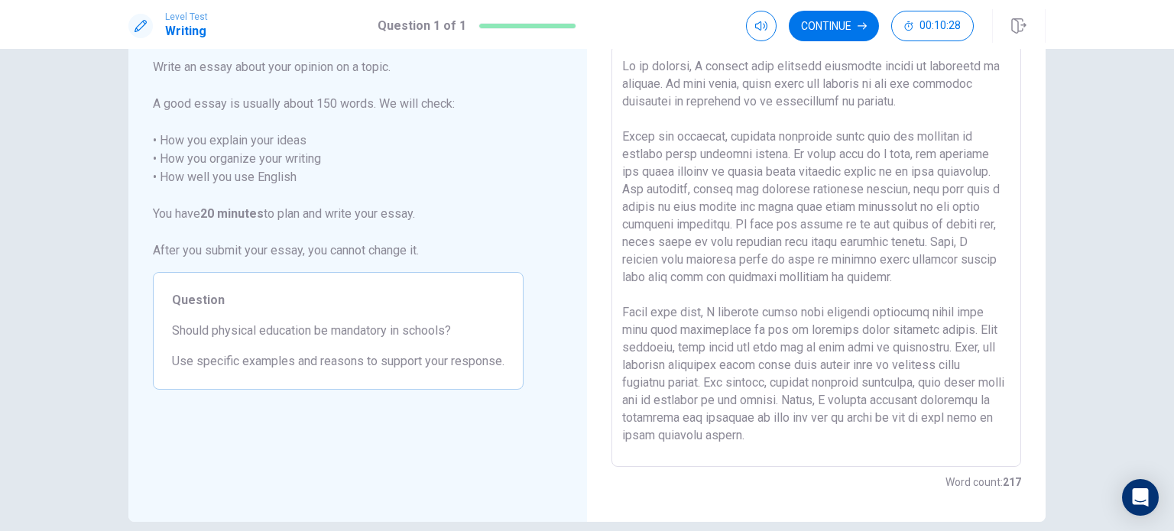
scroll to position [88, 0]
drag, startPoint x: 792, startPoint y: 207, endPoint x: 661, endPoint y: 209, distance: 130.7
click at [661, 209] on textarea at bounding box center [816, 256] width 388 height 397
click at [789, 207] on textarea at bounding box center [816, 256] width 388 height 397
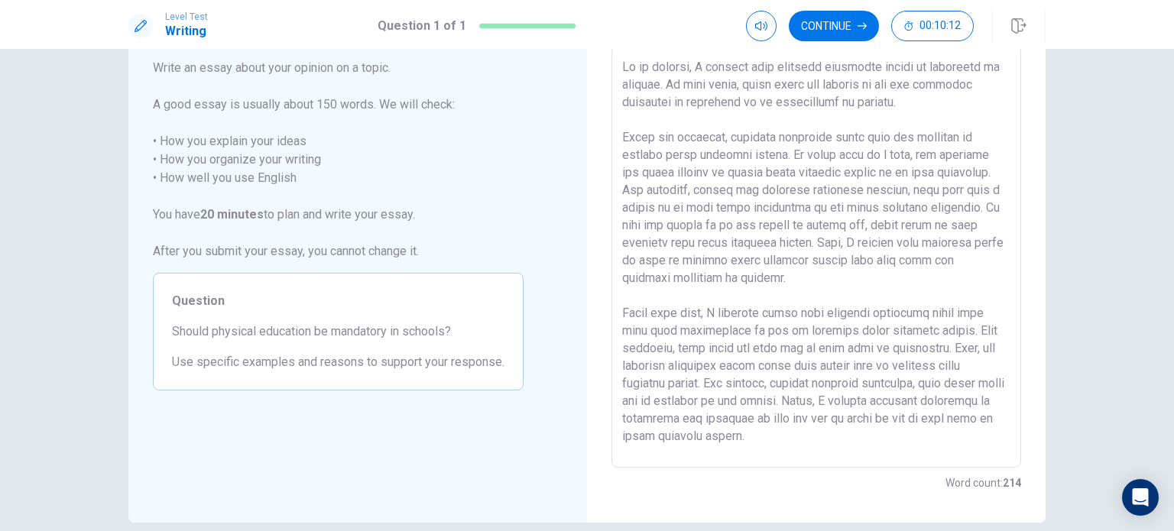
click at [789, 207] on textarea at bounding box center [816, 256] width 388 height 397
drag, startPoint x: 742, startPoint y: 224, endPoint x: 825, endPoint y: 227, distance: 83.4
click at [825, 227] on textarea at bounding box center [816, 256] width 388 height 397
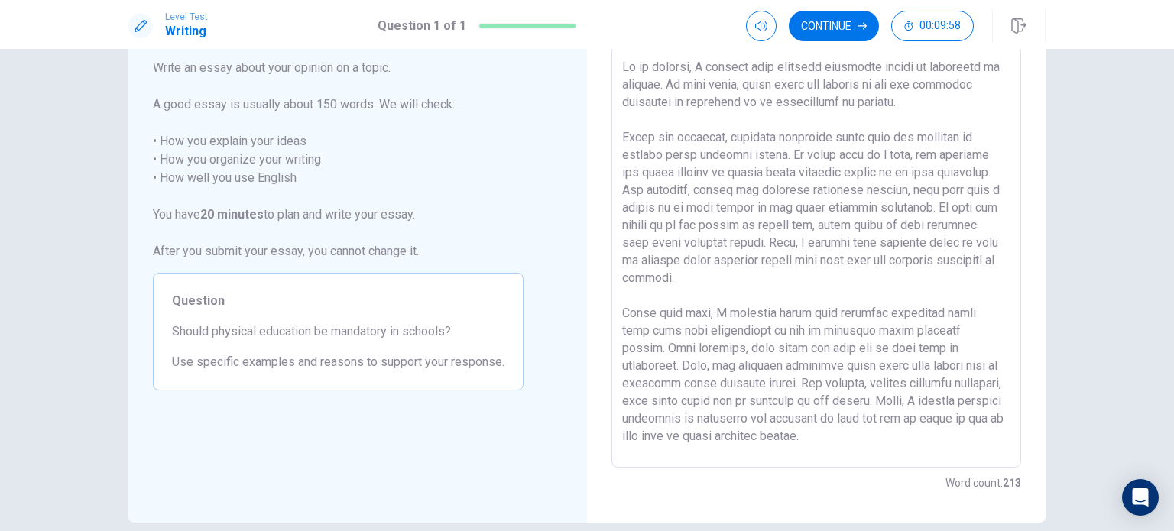
click at [792, 277] on textarea at bounding box center [816, 256] width 388 height 397
click at [844, 140] on textarea at bounding box center [816, 256] width 388 height 397
click at [928, 245] on textarea at bounding box center [816, 256] width 388 height 397
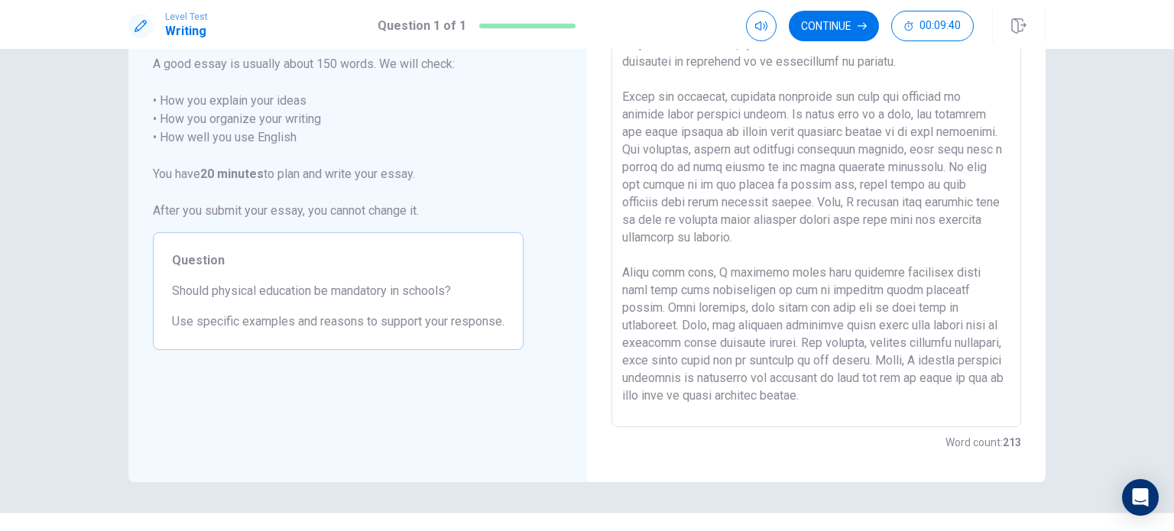
scroll to position [130, 0]
click at [929, 277] on textarea at bounding box center [816, 214] width 388 height 397
click at [705, 308] on textarea at bounding box center [816, 214] width 388 height 397
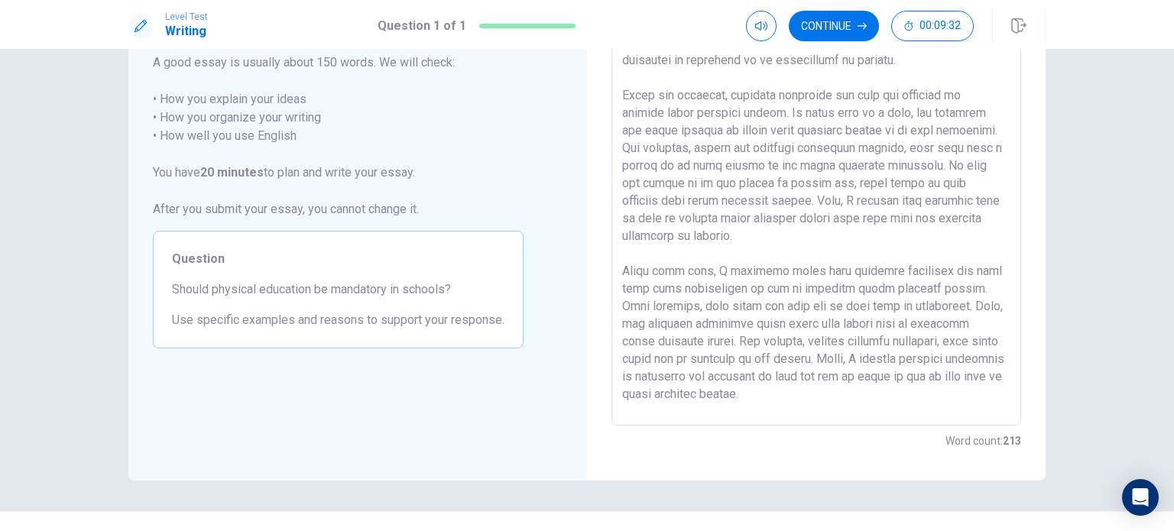
click at [705, 308] on textarea at bounding box center [816, 214] width 388 height 397
click at [751, 320] on textarea at bounding box center [816, 214] width 388 height 397
click at [975, 345] on textarea at bounding box center [816, 214] width 388 height 397
click at [717, 363] on textarea at bounding box center [816, 214] width 388 height 397
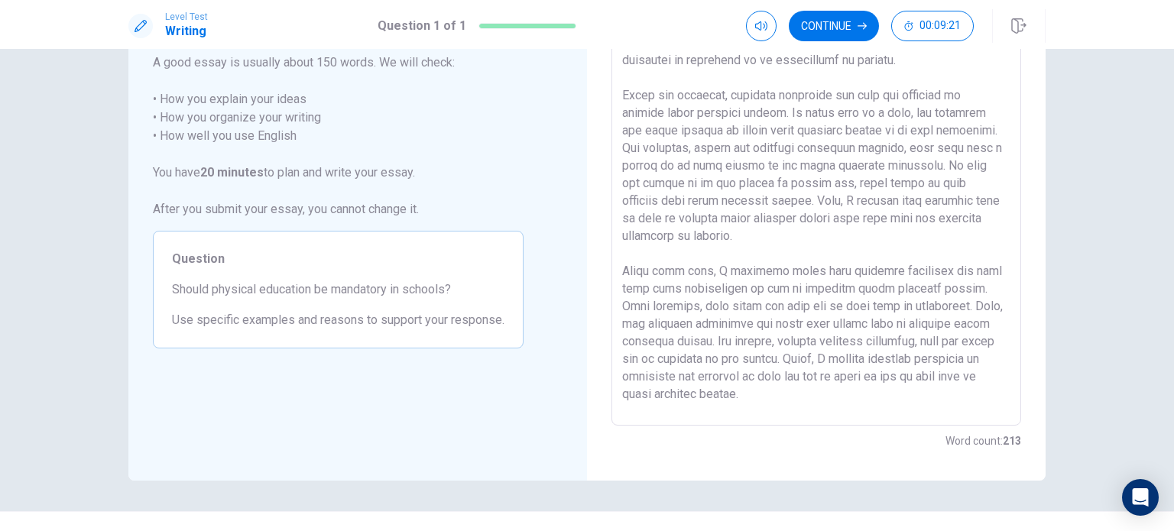
click at [717, 363] on textarea at bounding box center [816, 214] width 388 height 397
click at [859, 377] on textarea at bounding box center [816, 214] width 388 height 397
click at [801, 394] on textarea at bounding box center [816, 214] width 388 height 397
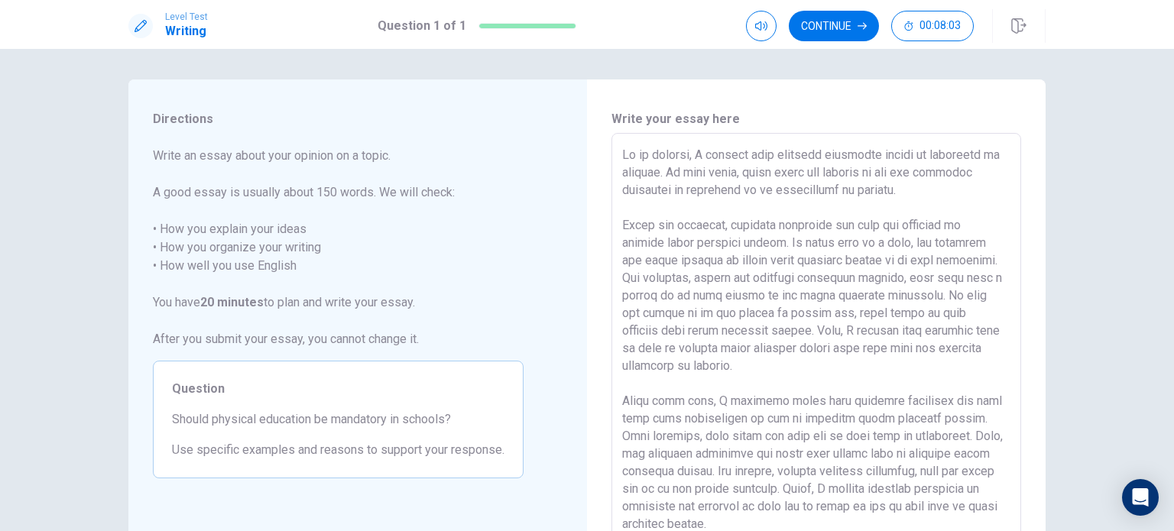
click at [877, 187] on textarea at bounding box center [816, 344] width 388 height 397
click at [795, 173] on textarea at bounding box center [816, 344] width 388 height 397
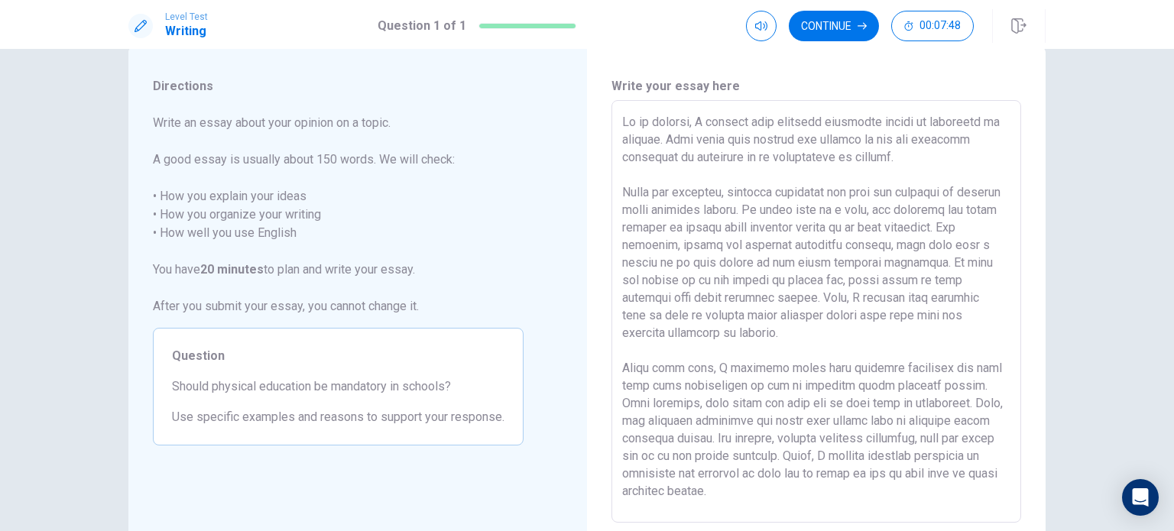
scroll to position [31, 0]
drag, startPoint x: 741, startPoint y: 158, endPoint x: 905, endPoint y: 153, distance: 164.4
click at [905, 153] on textarea at bounding box center [816, 313] width 388 height 397
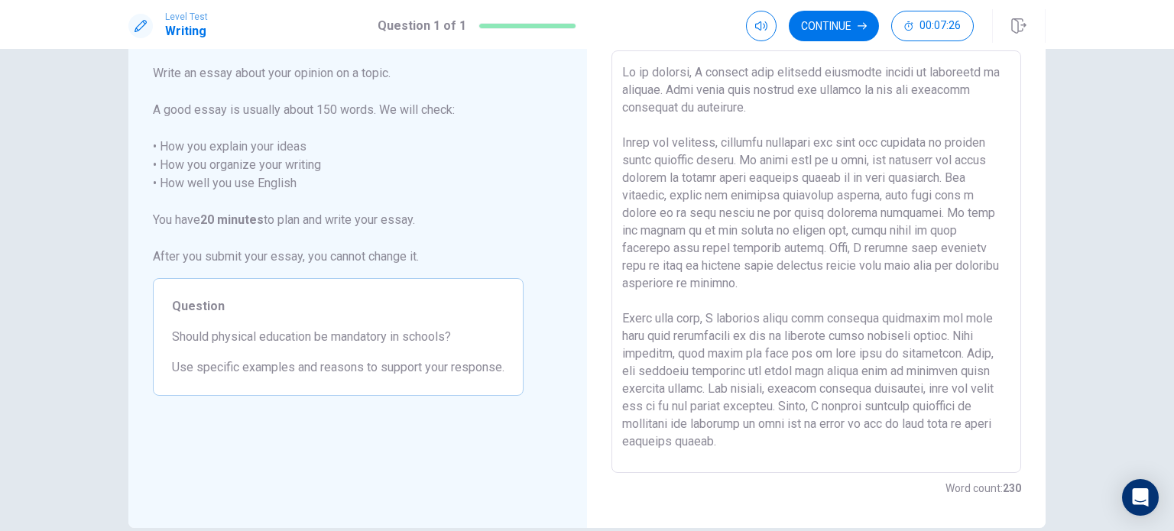
scroll to position [92, 0]
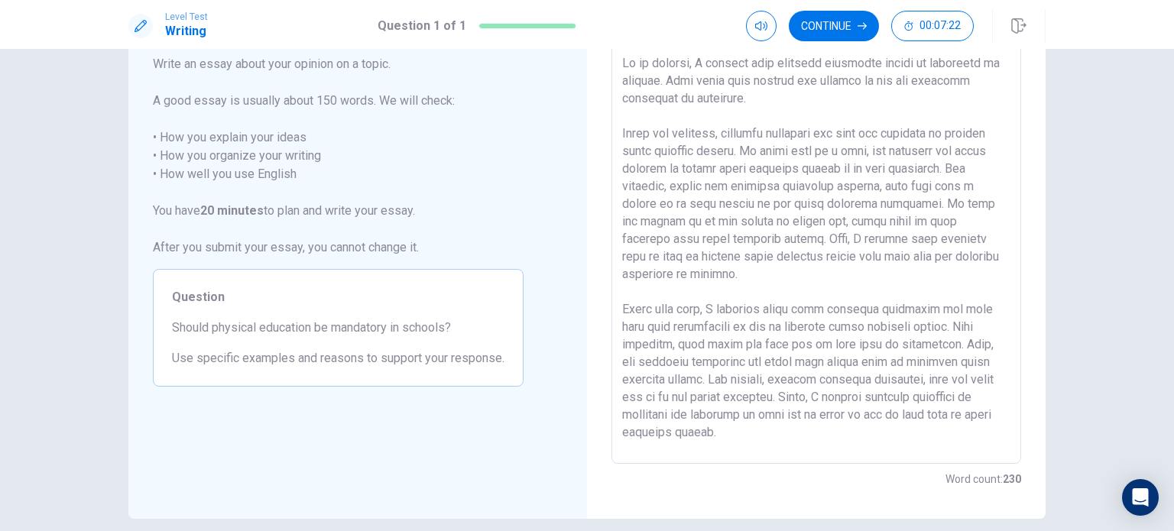
click at [627, 170] on textarea at bounding box center [816, 252] width 388 height 397
drag, startPoint x: 778, startPoint y: 206, endPoint x: 639, endPoint y: 201, distance: 139.2
click at [639, 201] on textarea at bounding box center [816, 252] width 388 height 397
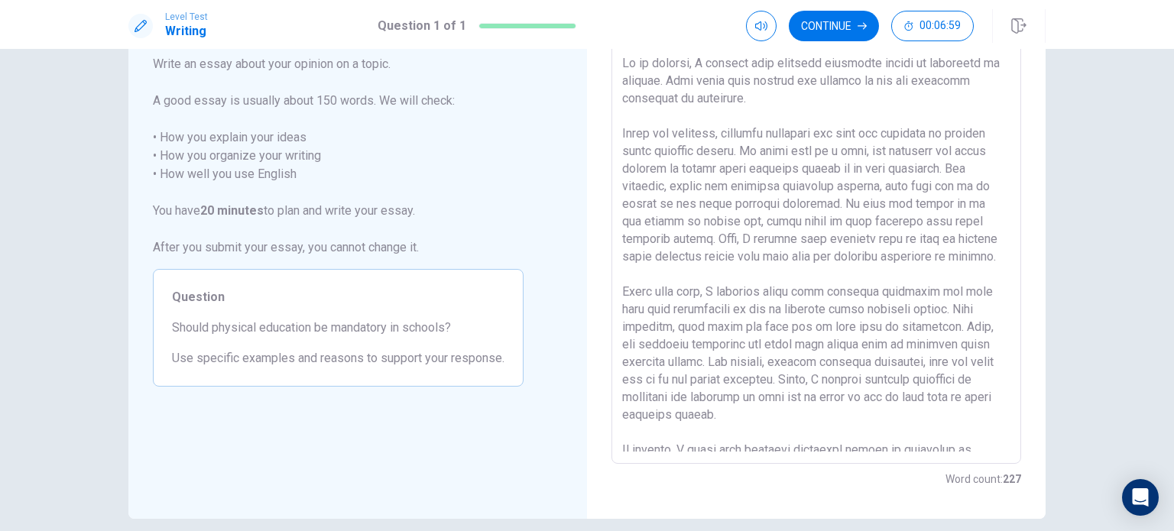
click at [732, 202] on textarea at bounding box center [816, 252] width 388 height 397
click at [755, 204] on textarea at bounding box center [816, 252] width 388 height 397
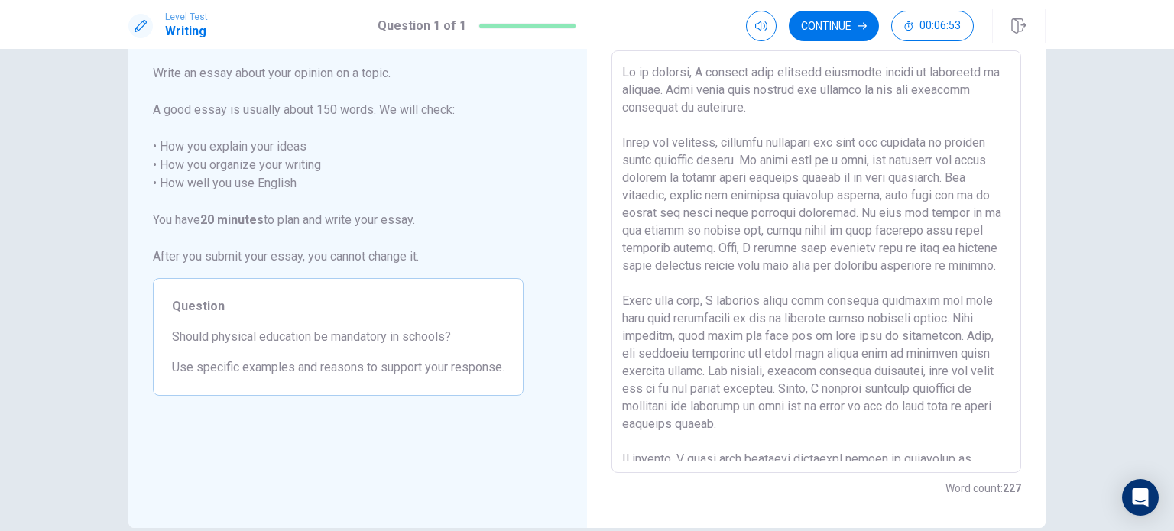
scroll to position [83, 0]
drag, startPoint x: 822, startPoint y: 229, endPoint x: 747, endPoint y: 231, distance: 75.7
click at [747, 231] on textarea at bounding box center [816, 261] width 388 height 397
click at [698, 229] on textarea at bounding box center [816, 261] width 388 height 397
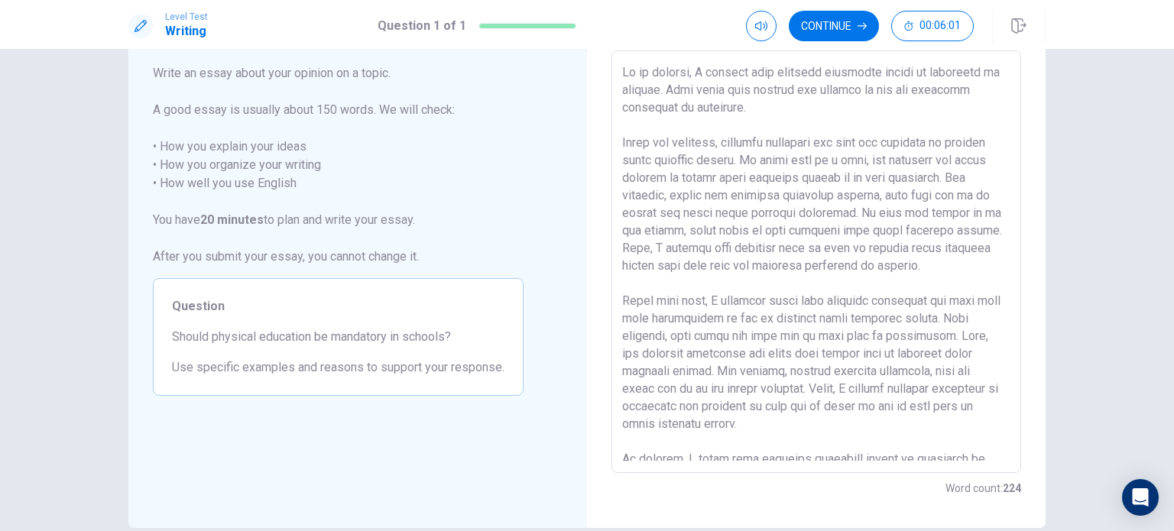
click at [743, 230] on textarea at bounding box center [816, 261] width 388 height 397
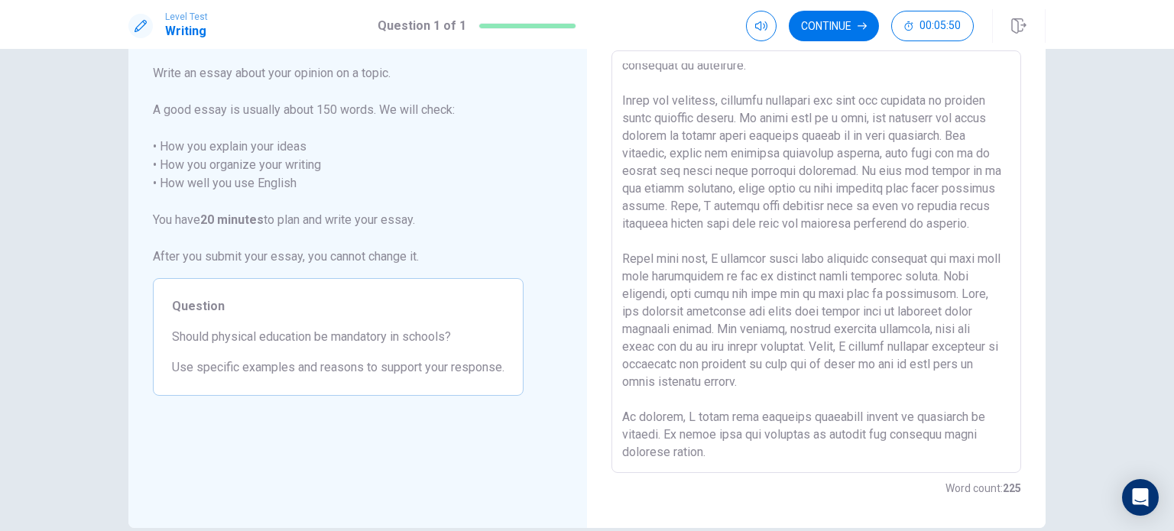
scroll to position [60, 0]
drag, startPoint x: 808, startPoint y: 205, endPoint x: 857, endPoint y: 207, distance: 49.0
click at [857, 207] on textarea at bounding box center [816, 261] width 388 height 397
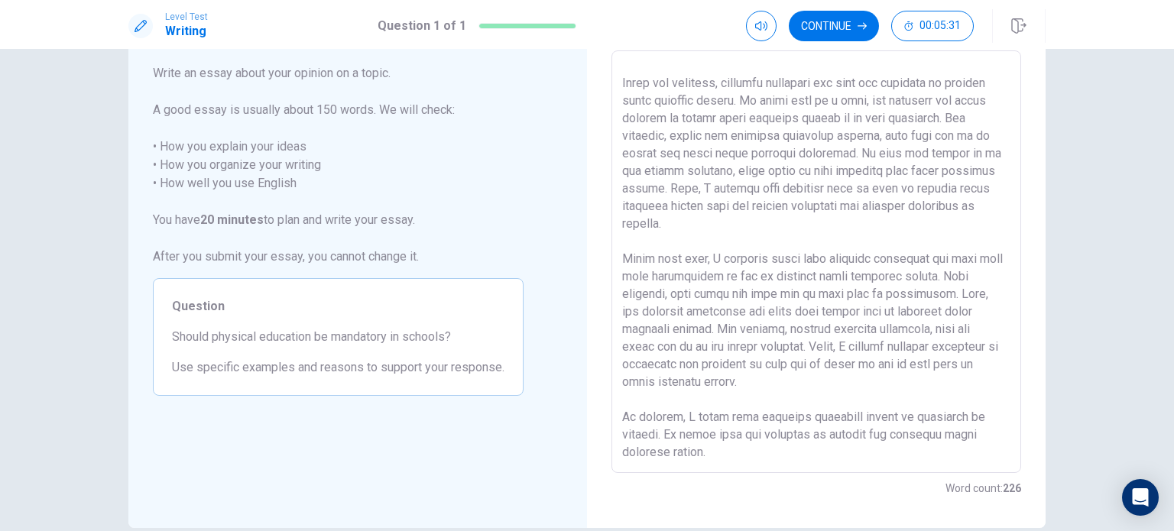
click at [945, 204] on textarea at bounding box center [816, 261] width 388 height 397
drag, startPoint x: 676, startPoint y: 224, endPoint x: 728, endPoint y: 227, distance: 52.1
click at [728, 227] on textarea at bounding box center [816, 261] width 388 height 397
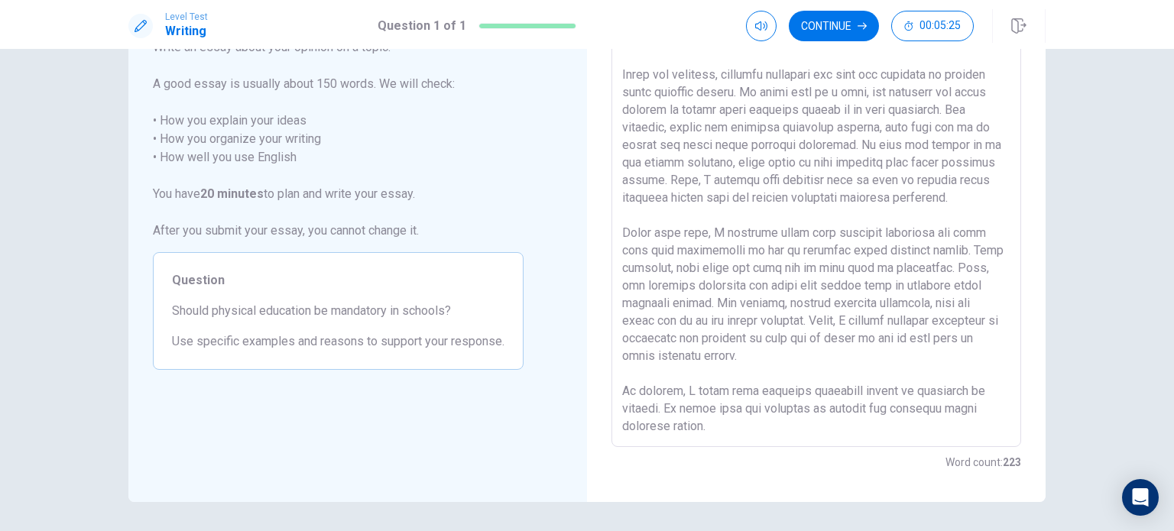
scroll to position [112, 0]
click at [954, 232] on textarea at bounding box center [816, 232] width 388 height 397
drag, startPoint x: 819, startPoint y: 264, endPoint x: 679, endPoint y: 284, distance: 141.3
click at [679, 284] on textarea at bounding box center [816, 232] width 388 height 397
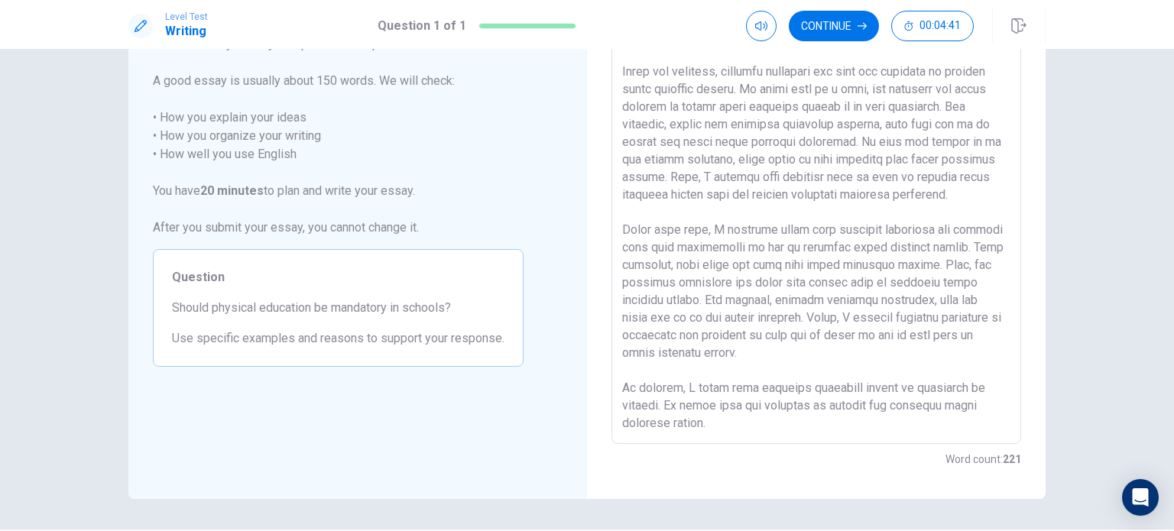
scroll to position [136, 0]
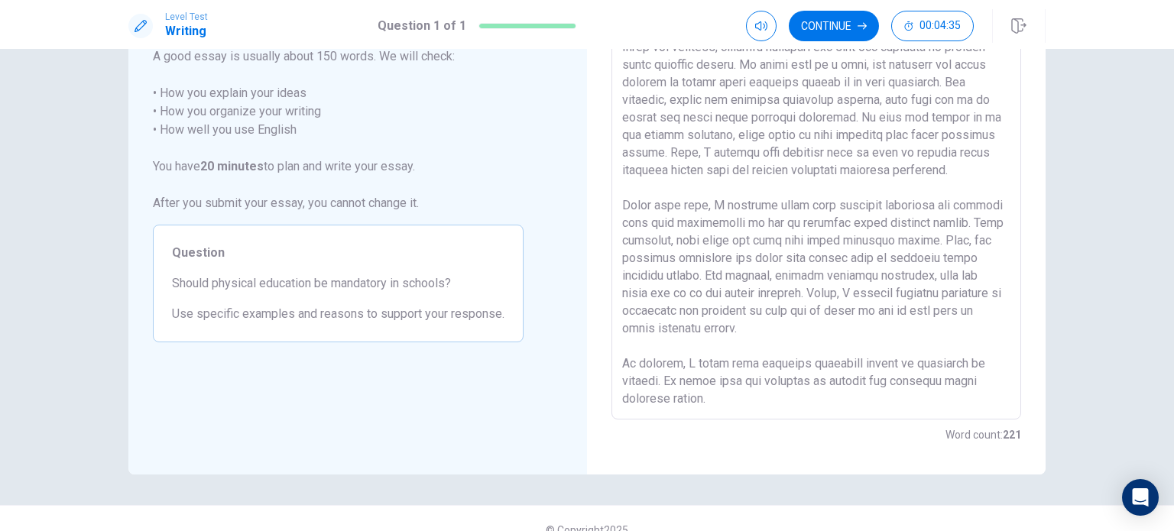
drag, startPoint x: 647, startPoint y: 326, endPoint x: 769, endPoint y: 327, distance: 121.5
click at [769, 327] on textarea at bounding box center [816, 208] width 388 height 397
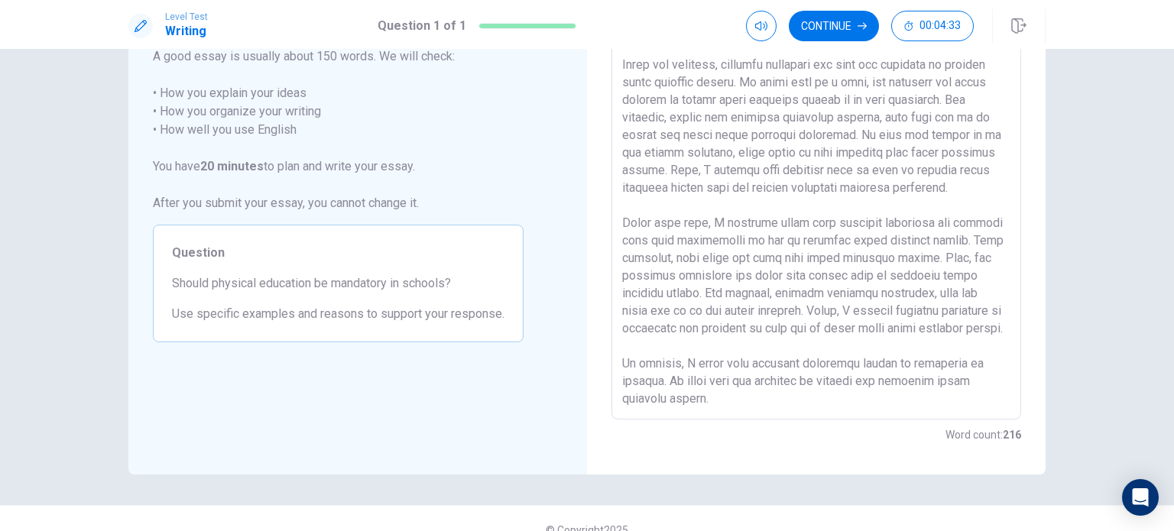
click at [688, 327] on textarea at bounding box center [816, 208] width 388 height 397
click at [1101, 375] on div "Directions Write an essay about your opinion on a topic. A good essay is usuall…" at bounding box center [587, 290] width 1174 height 482
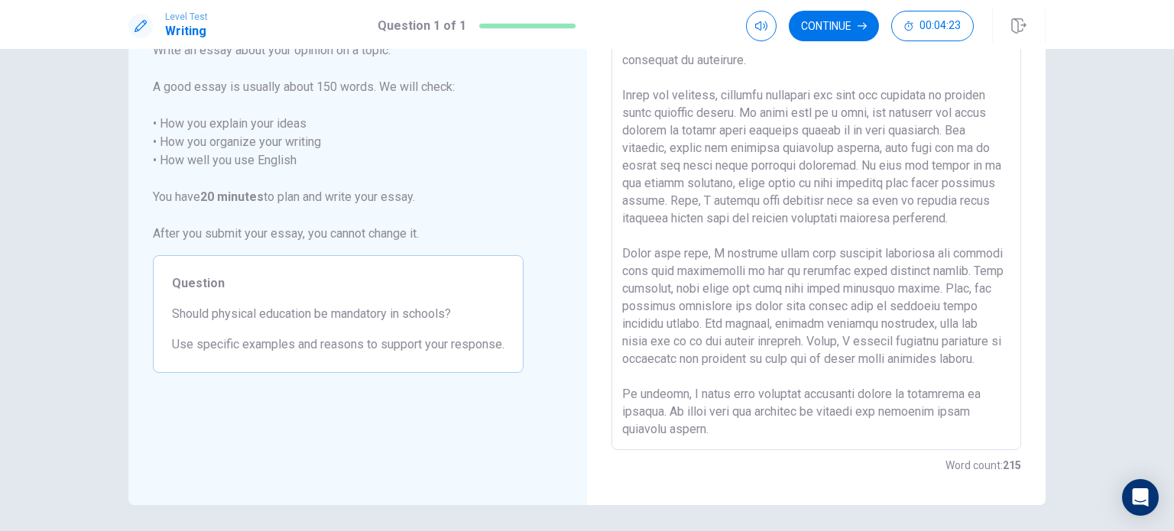
scroll to position [0, 0]
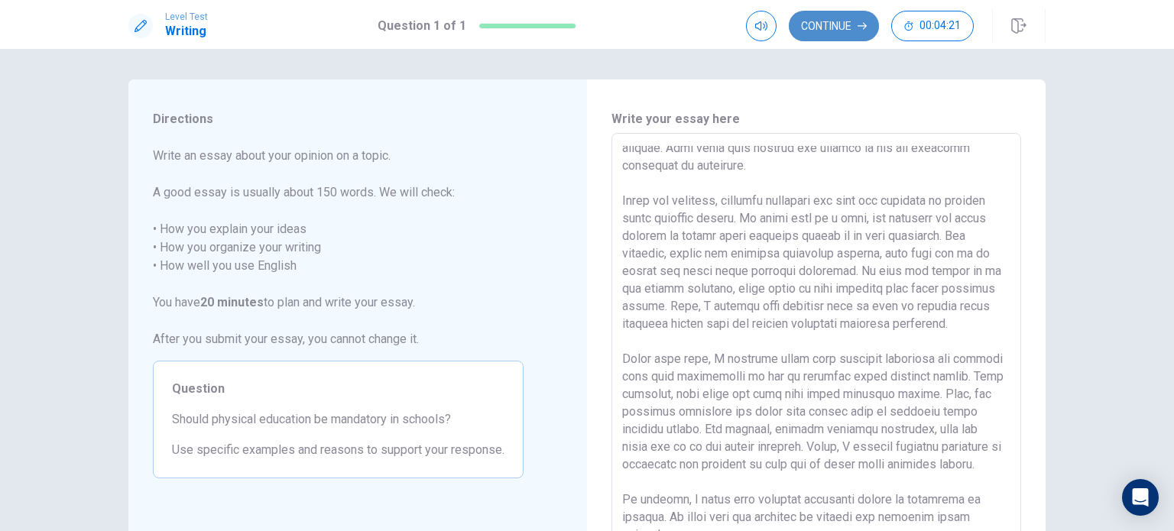
click at [847, 23] on button "Continue" at bounding box center [834, 26] width 90 height 31
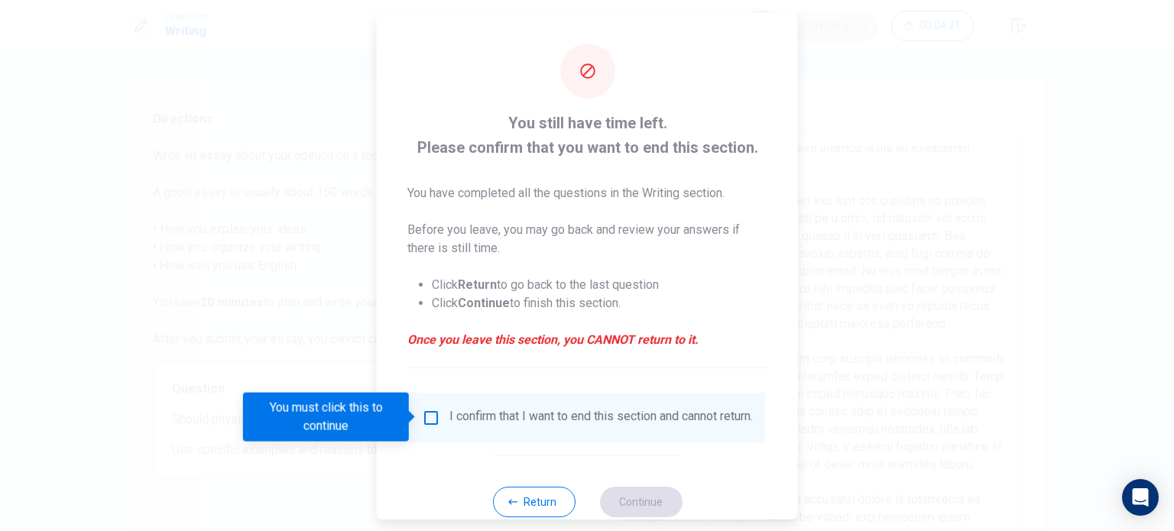
scroll to position [38, 0]
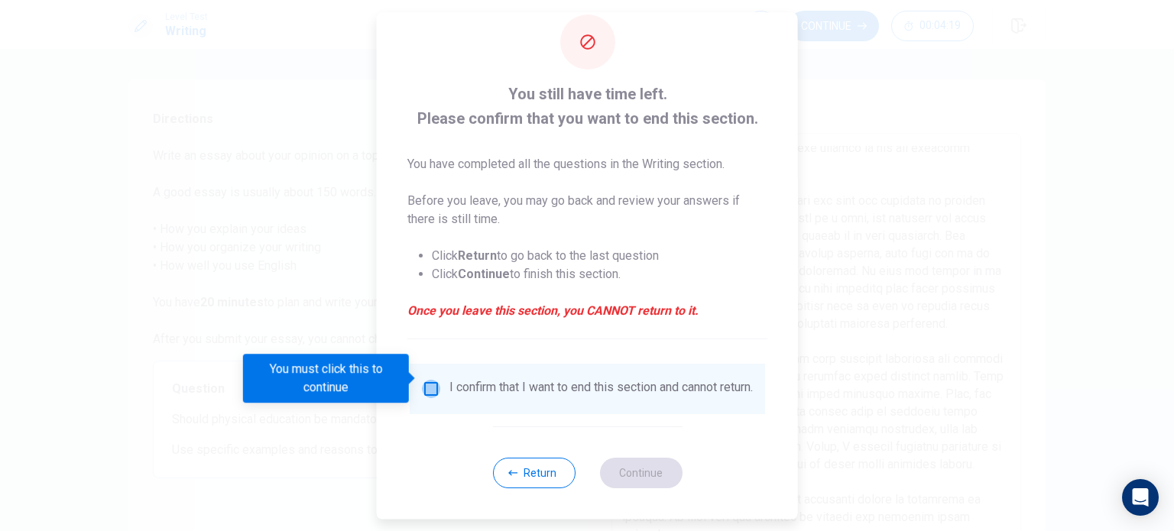
click at [428, 380] on input "You must click this to continue" at bounding box center [431, 389] width 18 height 18
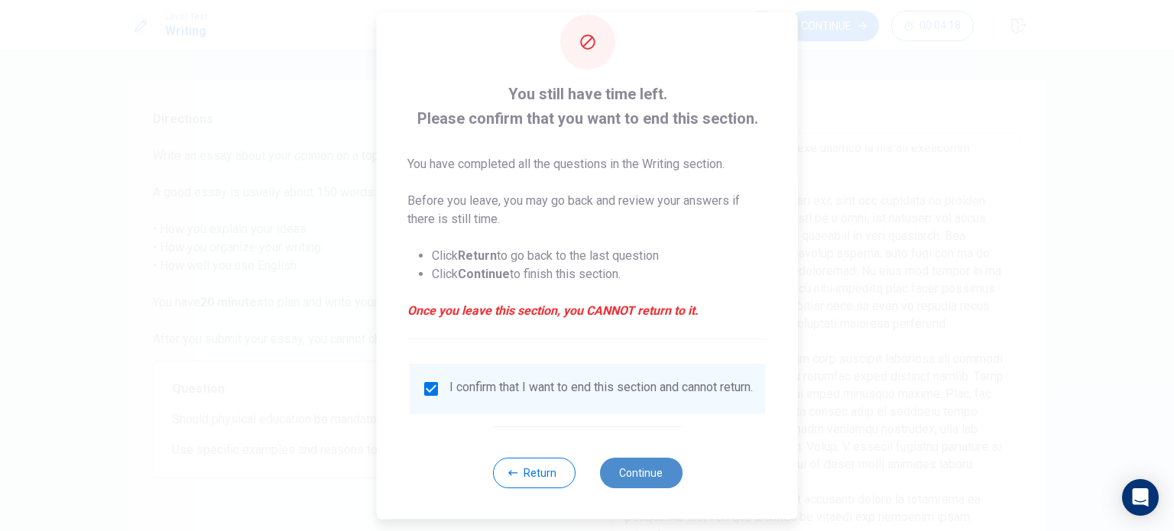
click at [633, 473] on button "Continue" at bounding box center [640, 473] width 83 height 31
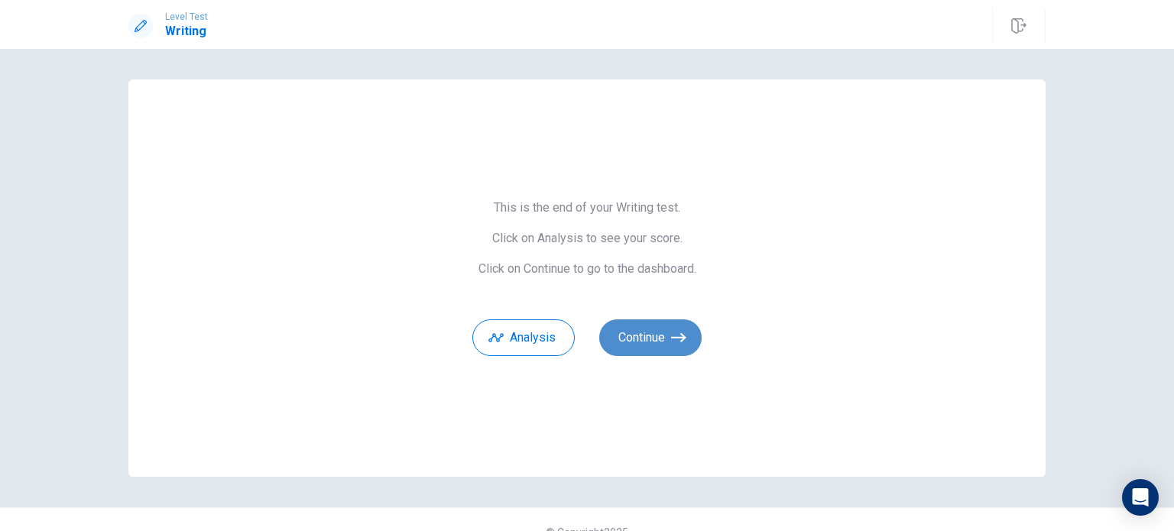
click at [647, 326] on button "Continue" at bounding box center [650, 337] width 102 height 37
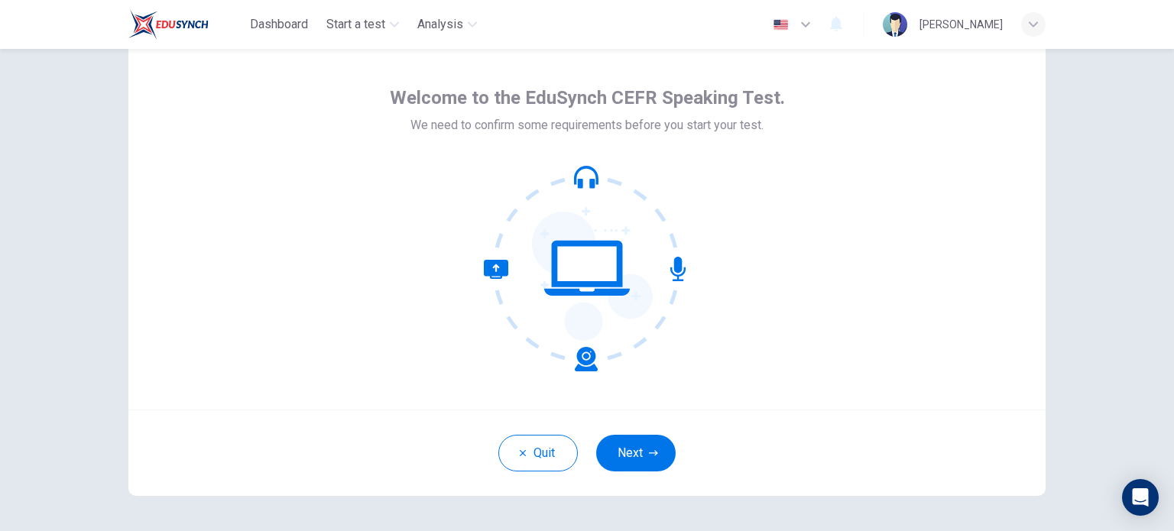
scroll to position [50, 0]
click at [637, 437] on button "Next" at bounding box center [635, 451] width 79 height 37
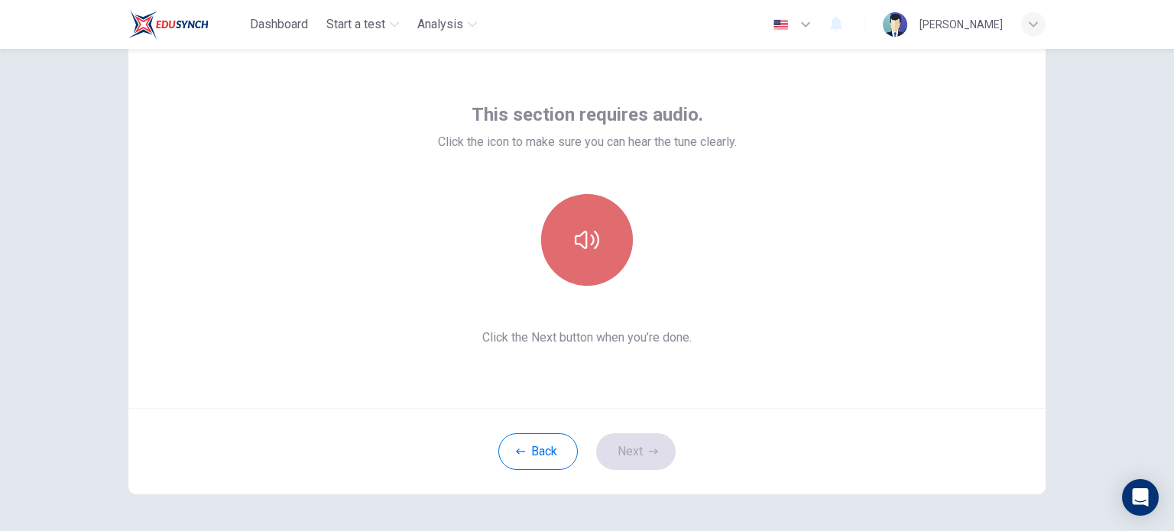
click at [596, 250] on button "button" at bounding box center [587, 240] width 92 height 92
click at [581, 245] on icon "button" at bounding box center [587, 240] width 24 height 18
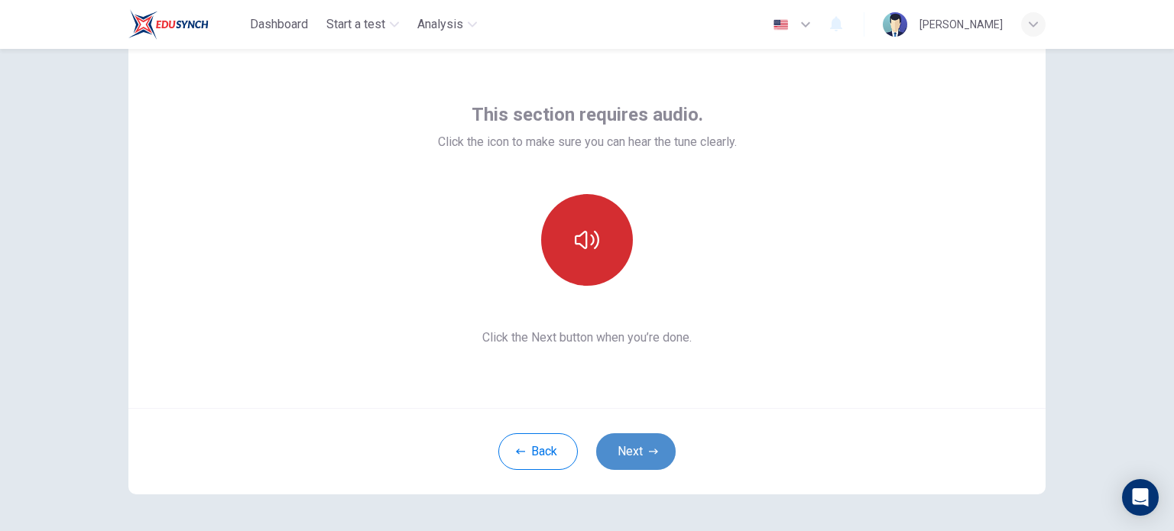
click at [623, 458] on button "Next" at bounding box center [635, 451] width 79 height 37
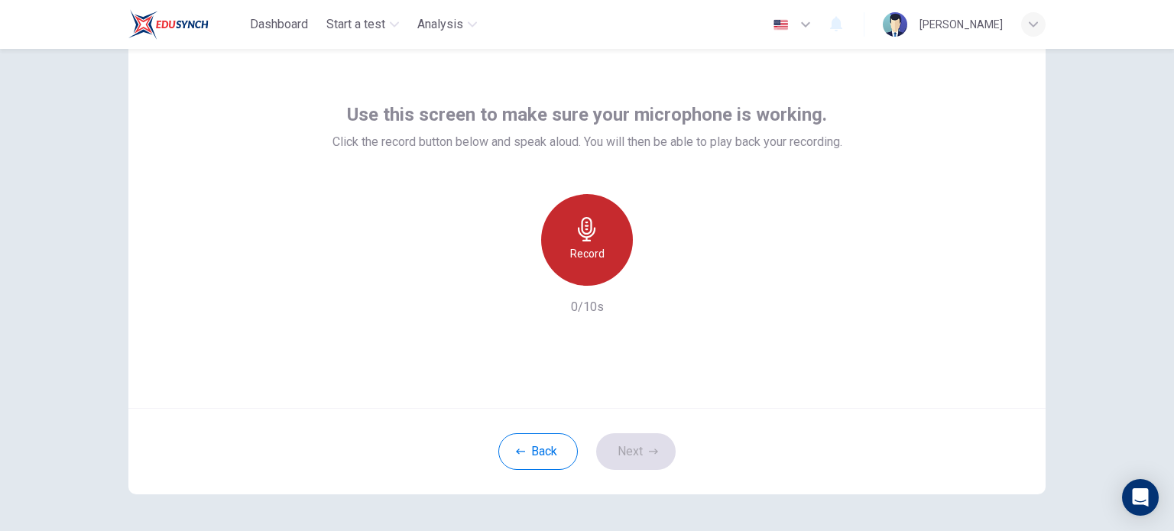
click at [579, 245] on h6 "Record" at bounding box center [587, 254] width 34 height 18
click at [603, 241] on div "Stop" at bounding box center [587, 240] width 92 height 92
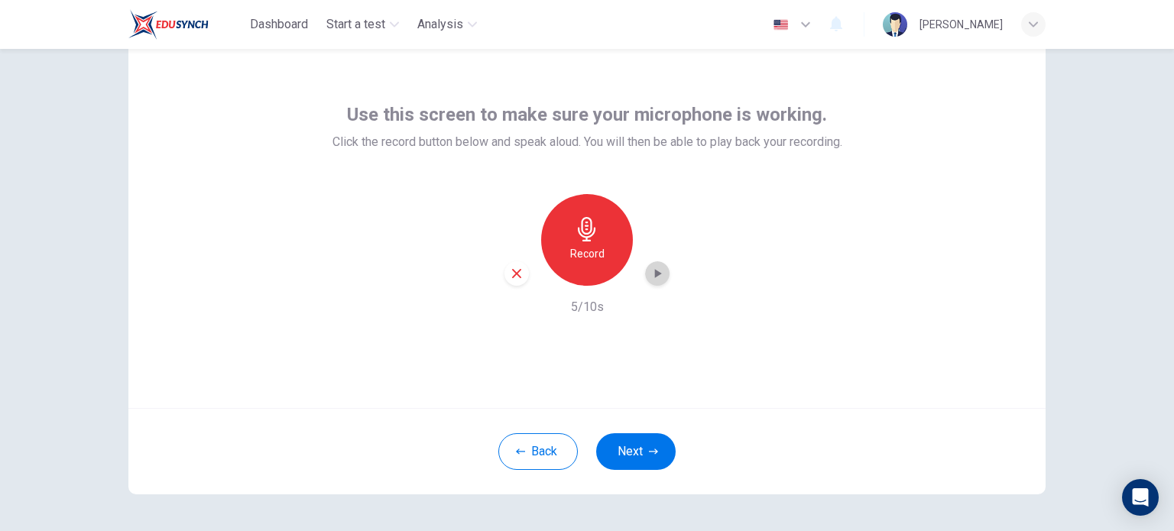
click at [656, 272] on icon "button" at bounding box center [657, 273] width 15 height 15
click at [519, 276] on icon "button" at bounding box center [517, 274] width 14 height 14
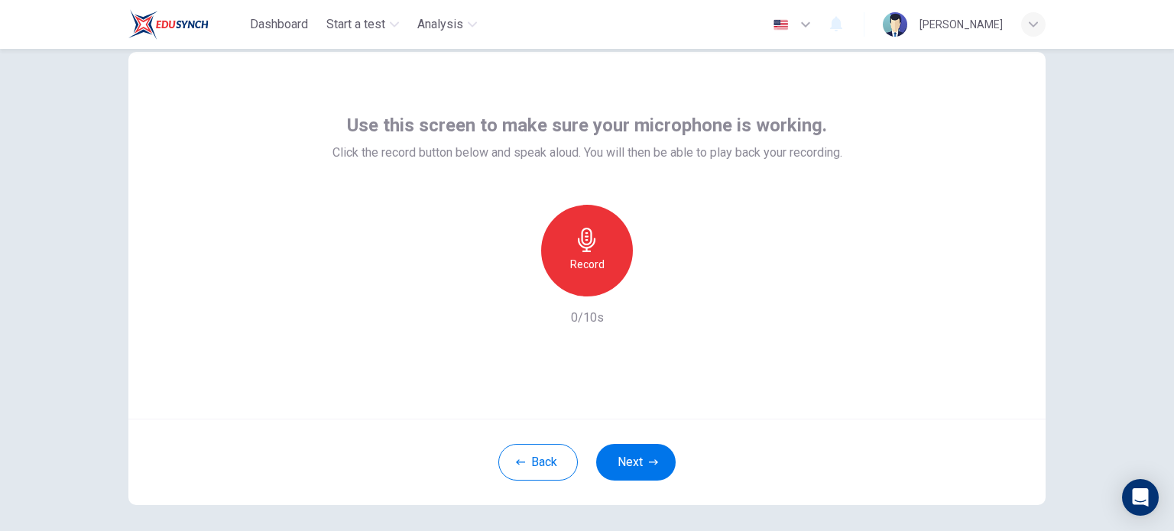
scroll to position [0, 0]
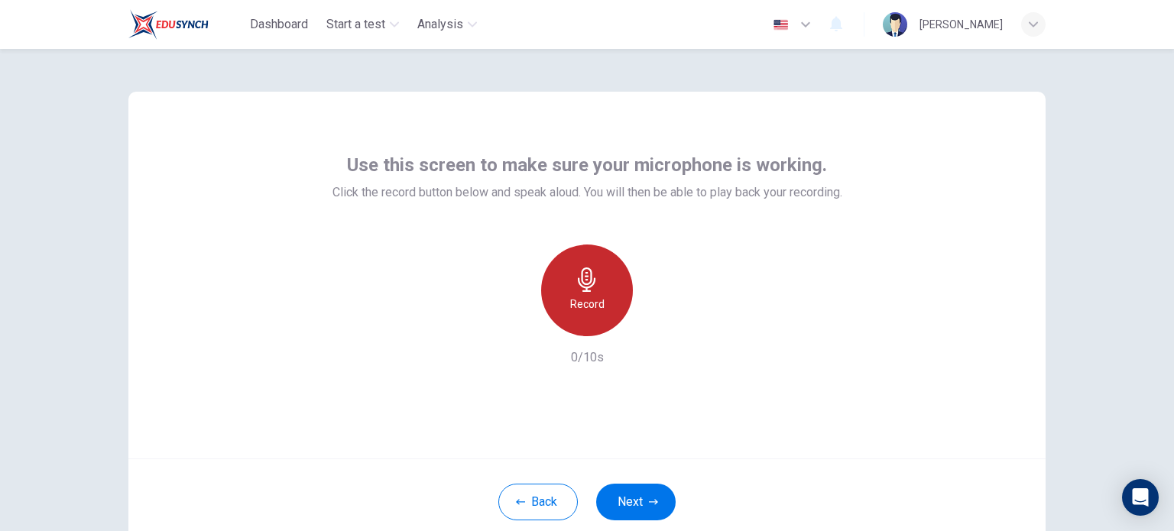
click at [588, 297] on h6 "Record" at bounding box center [587, 304] width 34 height 18
click at [596, 298] on div "Stop" at bounding box center [587, 291] width 92 height 92
click at [522, 328] on div "button" at bounding box center [516, 324] width 24 height 24
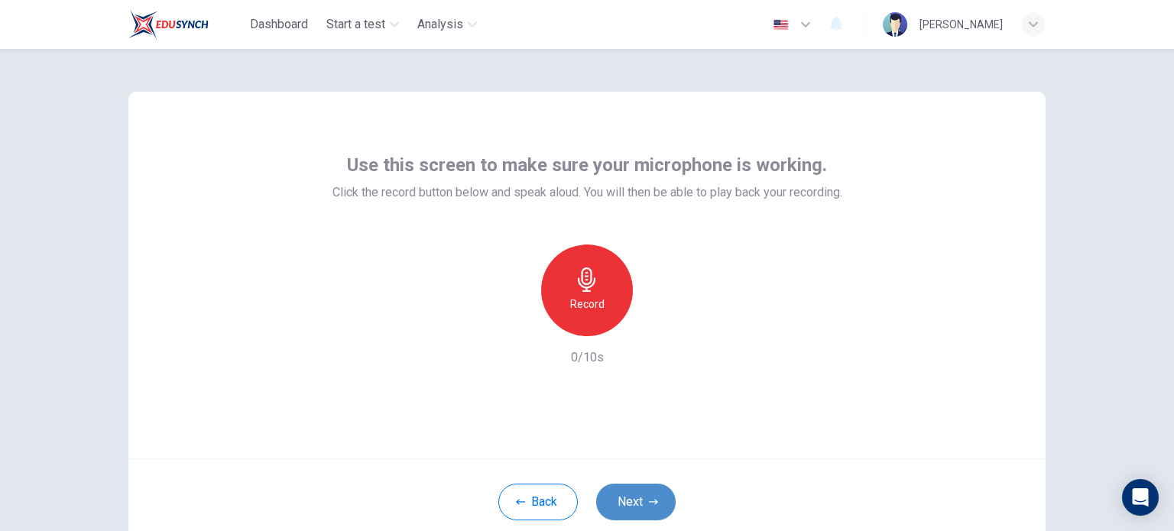
click at [630, 505] on button "Next" at bounding box center [635, 502] width 79 height 37
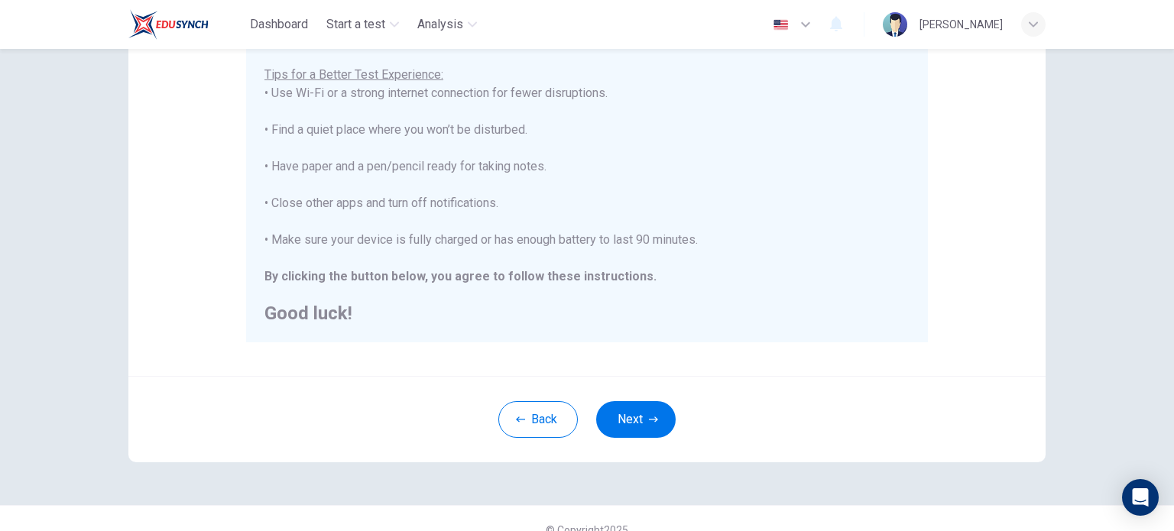
scroll to position [297, 0]
click at [642, 409] on button "Next" at bounding box center [635, 418] width 79 height 37
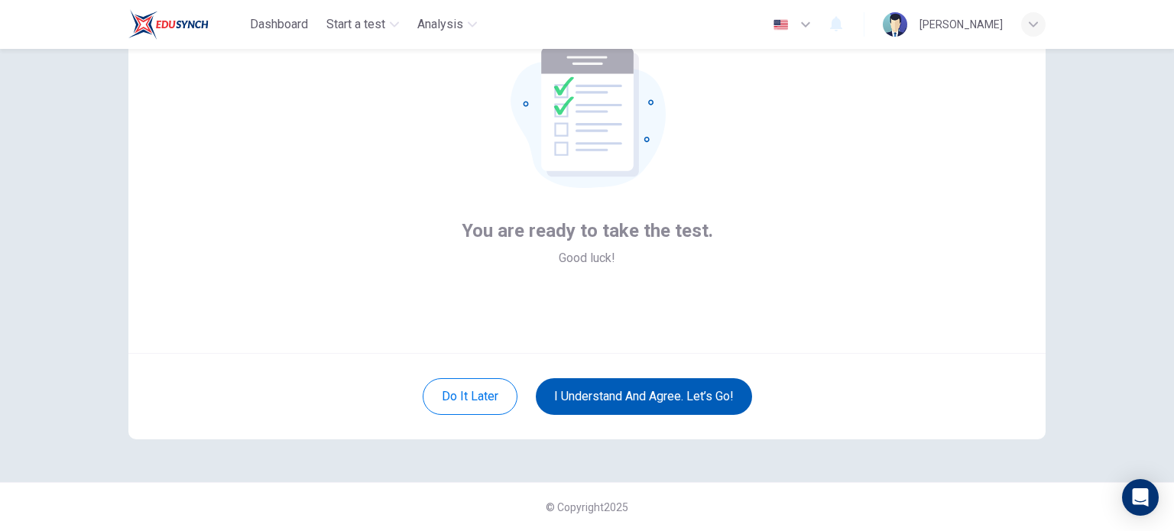
scroll to position [105, 0]
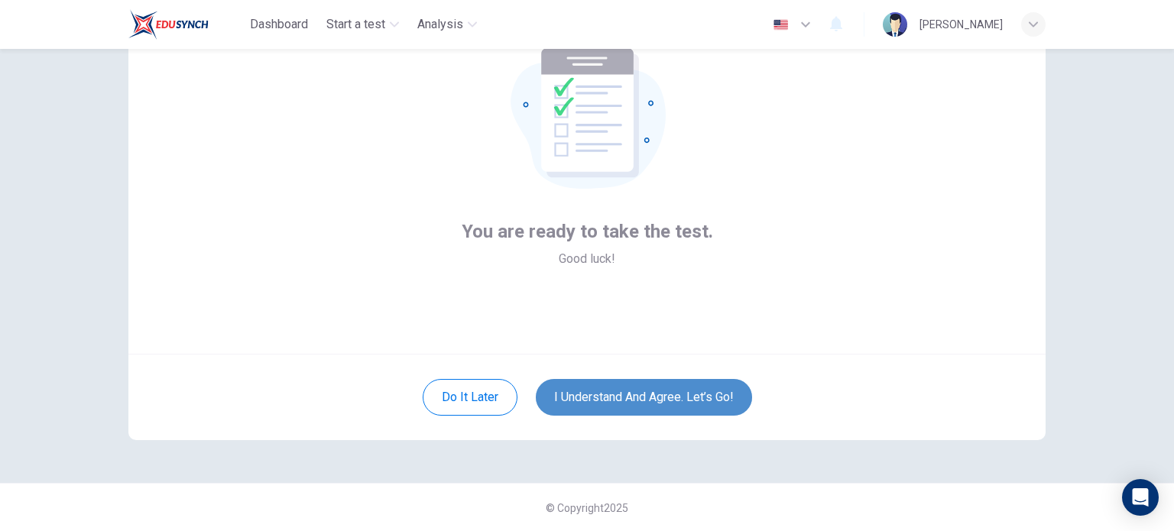
click at [642, 409] on button "I understand and agree. Let’s go!" at bounding box center [644, 397] width 216 height 37
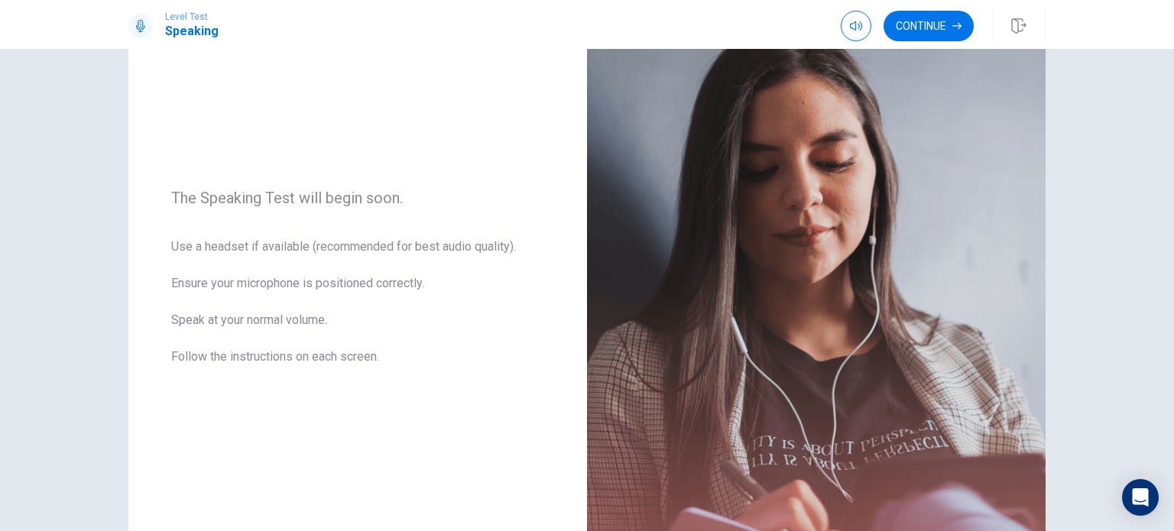
scroll to position [128, 0]
click at [945, 22] on button "Continue" at bounding box center [928, 26] width 90 height 31
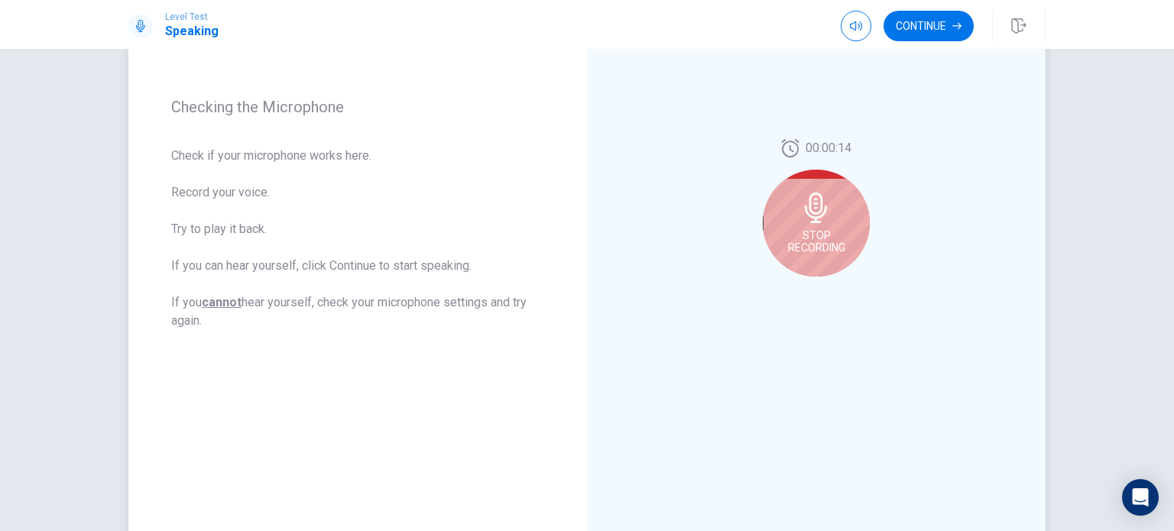
scroll to position [199, 0]
click at [805, 209] on icon at bounding box center [816, 207] width 22 height 31
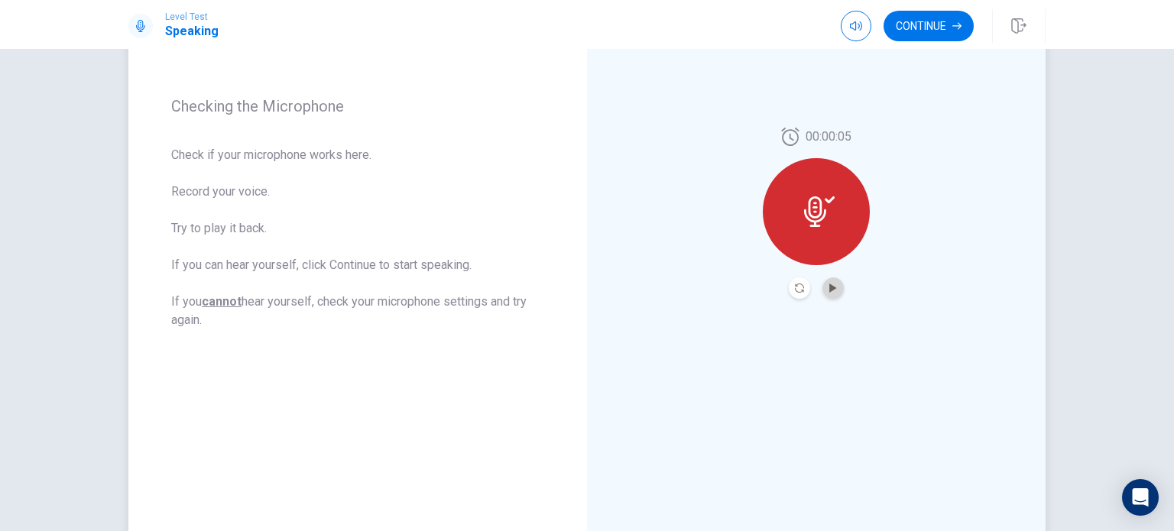
click at [837, 294] on button "Play Audio" at bounding box center [832, 287] width 21 height 21
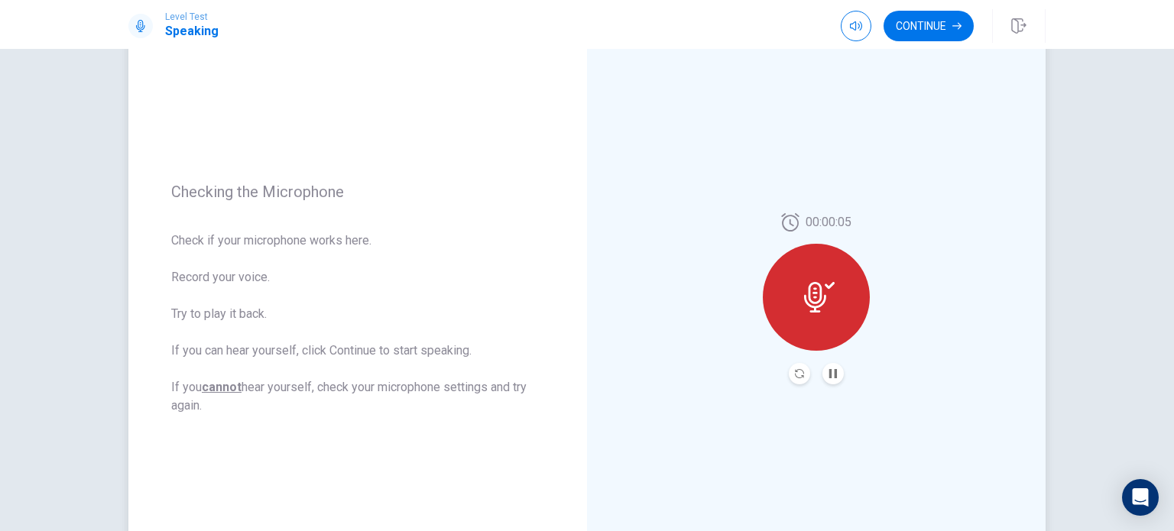
scroll to position [86, 0]
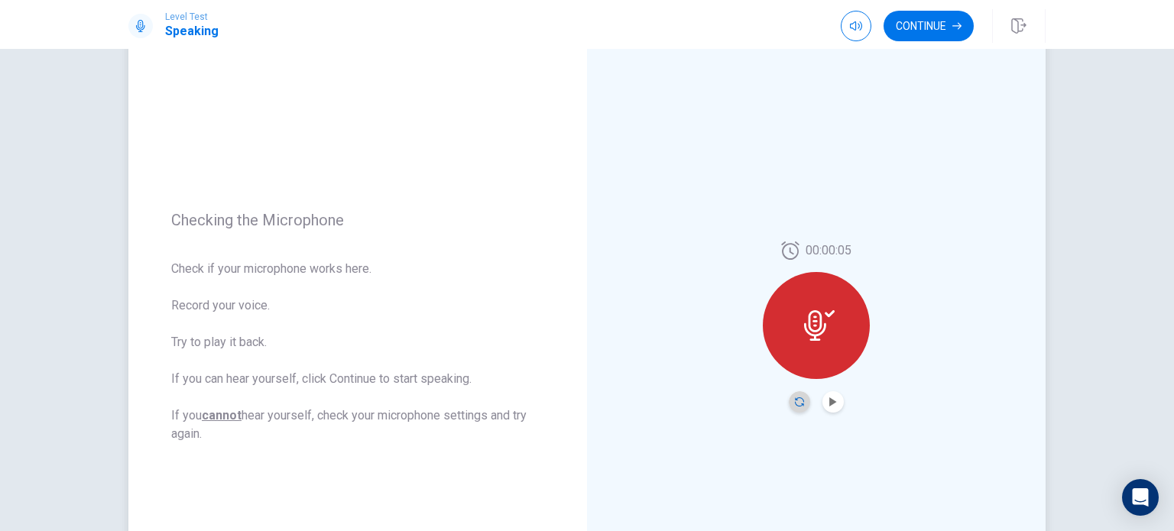
click at [796, 402] on icon "Record Again" at bounding box center [799, 401] width 9 height 9
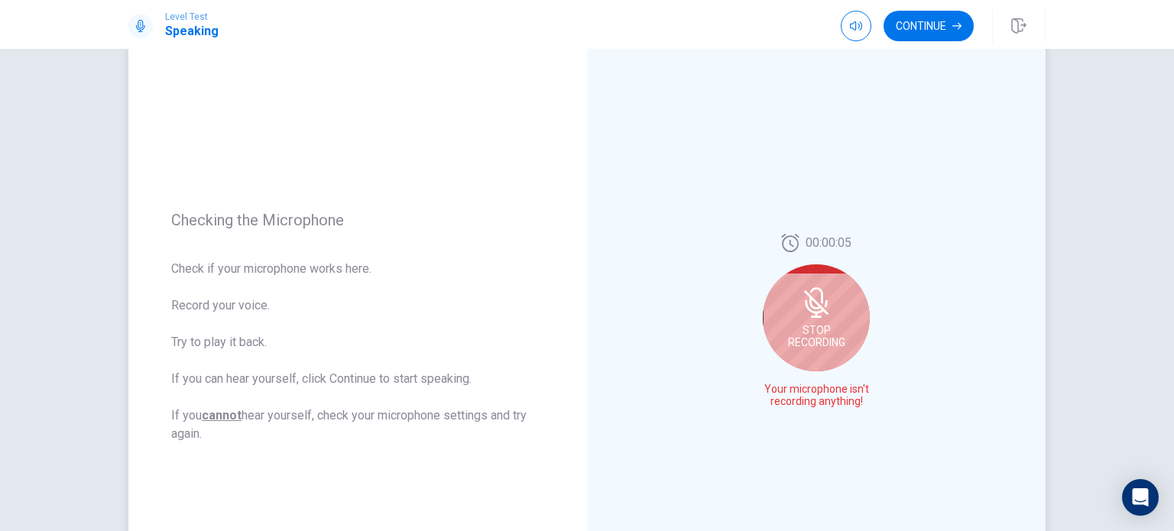
click at [811, 317] on icon at bounding box center [816, 317] width 11 height 2
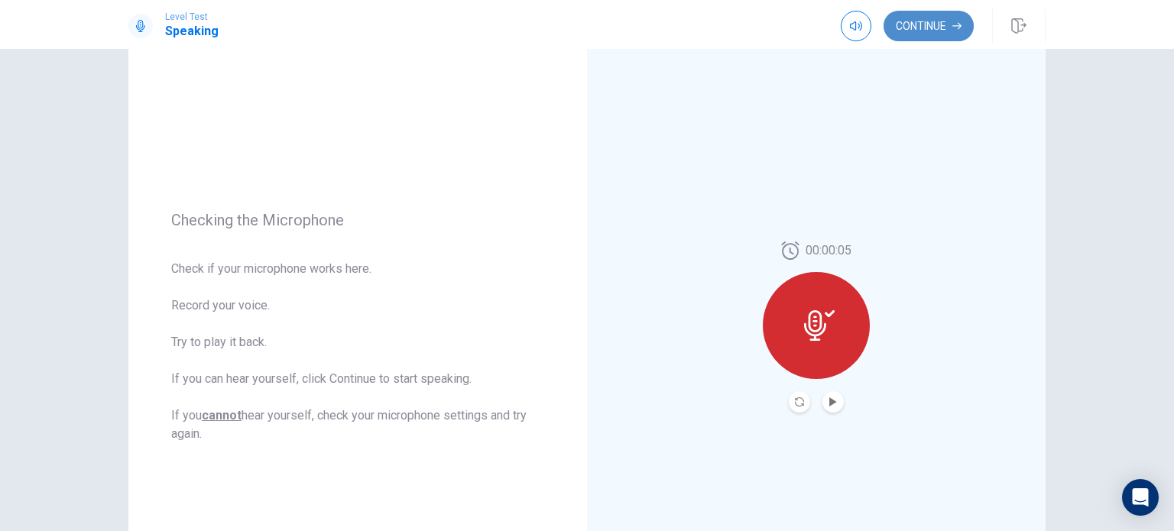
click at [951, 23] on button "Continue" at bounding box center [928, 26] width 90 height 31
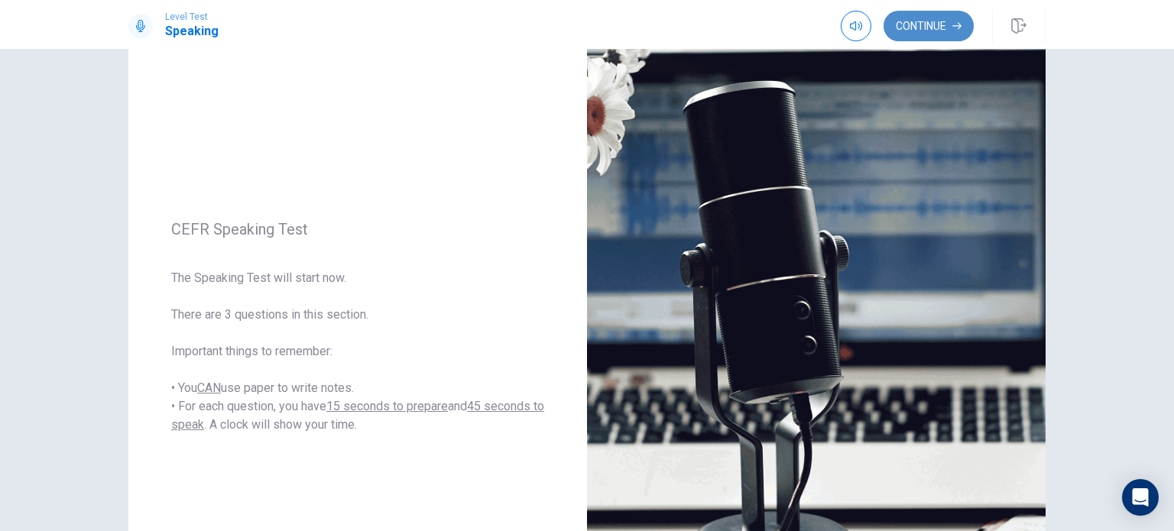
click at [951, 23] on button "Continue" at bounding box center [928, 26] width 90 height 31
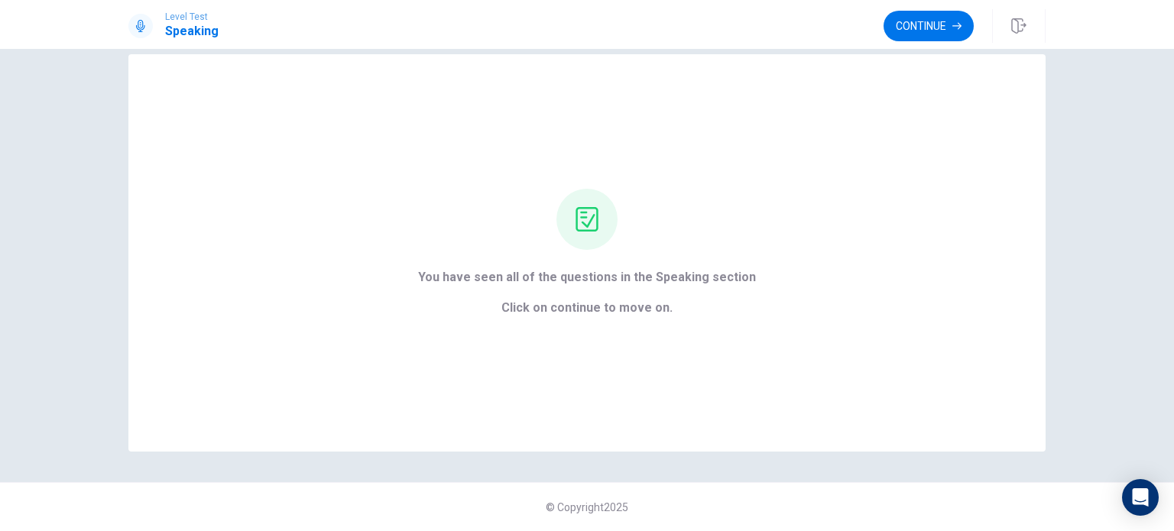
scroll to position [24, 0]
click at [933, 24] on button "Continue" at bounding box center [928, 26] width 90 height 31
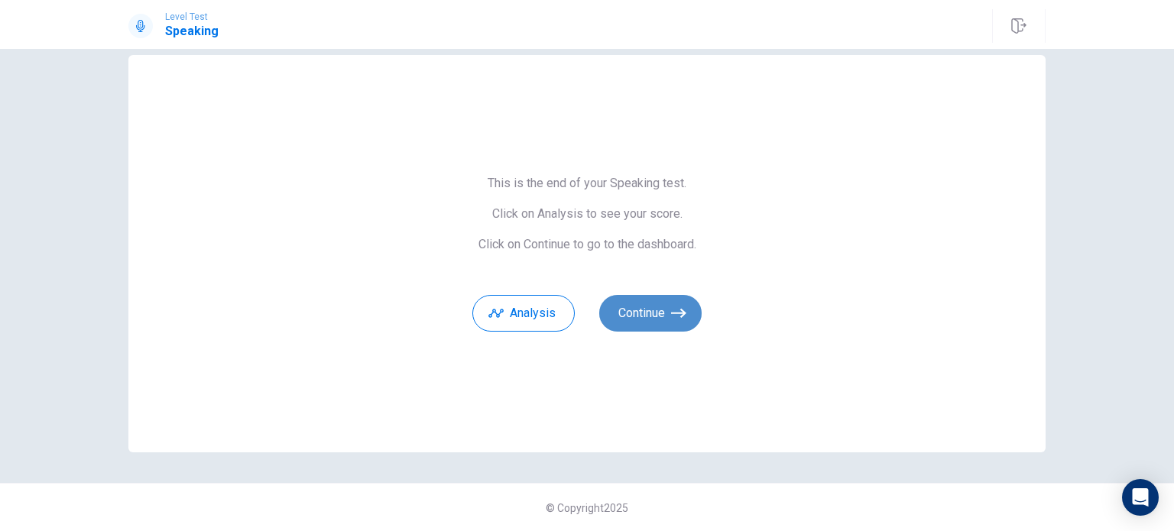
click at [639, 312] on button "Continue" at bounding box center [650, 313] width 102 height 37
